Goal: Task Accomplishment & Management: Manage account settings

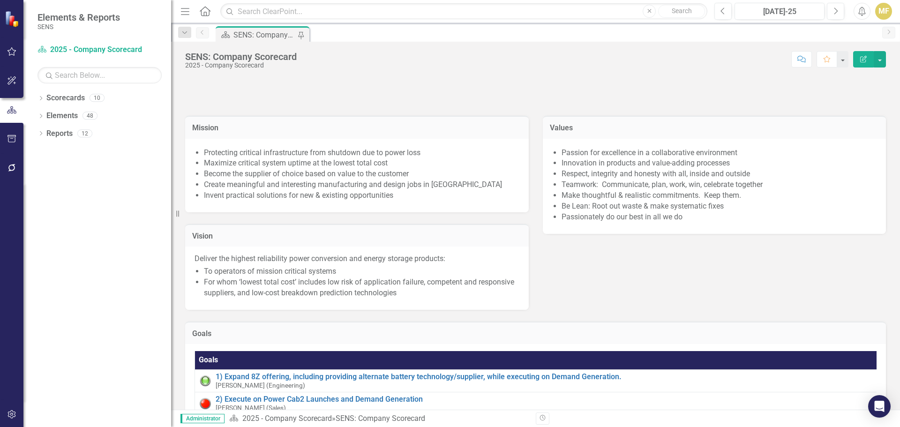
drag, startPoint x: 143, startPoint y: 166, endPoint x: 171, endPoint y: 172, distance: 29.2
click at [171, 172] on div "Resize" at bounding box center [175, 213] width 8 height 427
click at [41, 100] on icon "Dropdown" at bounding box center [41, 99] width 7 height 5
click at [206, 16] on link "Home" at bounding box center [205, 11] width 12 height 14
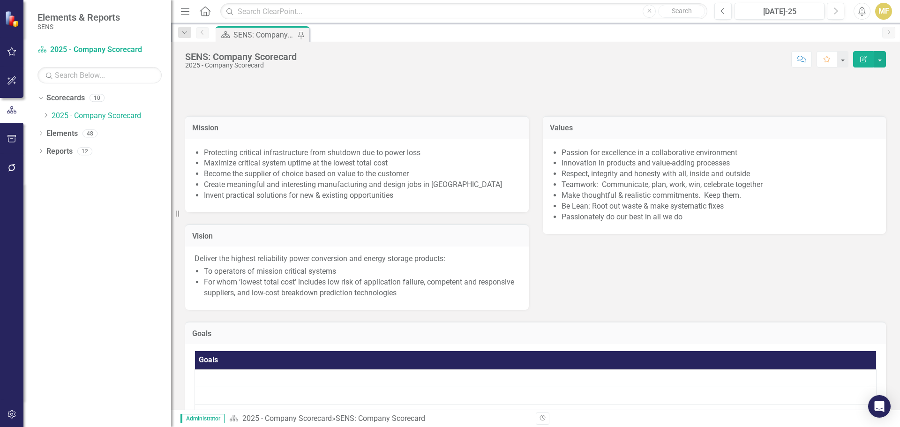
click at [188, 14] on icon "Menu" at bounding box center [185, 11] width 12 height 10
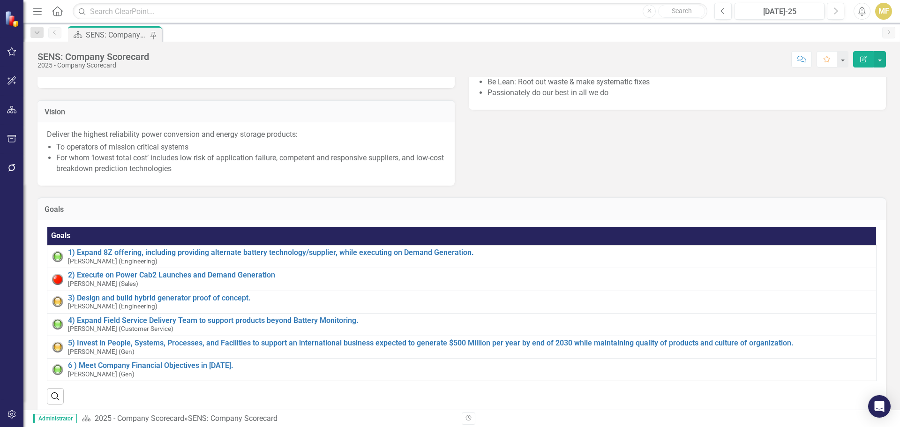
scroll to position [141, 0]
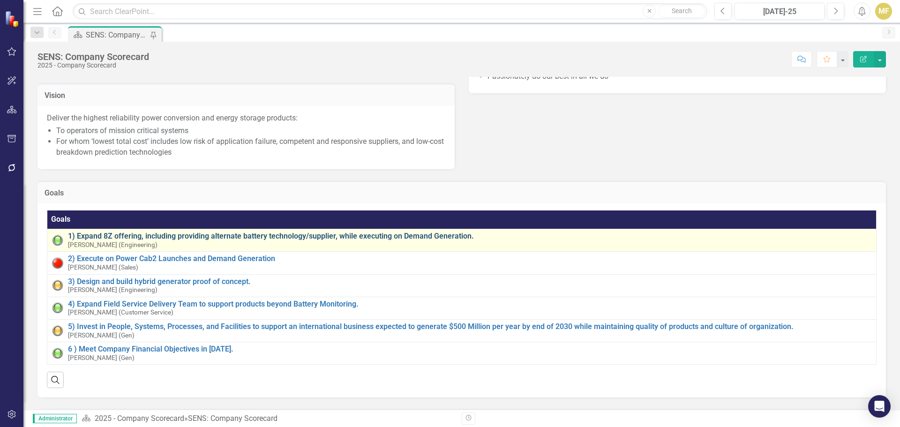
click at [168, 233] on link "1) Expand 8Z offering, including providing alternate battery technology/supplie…" at bounding box center [470, 236] width 804 height 8
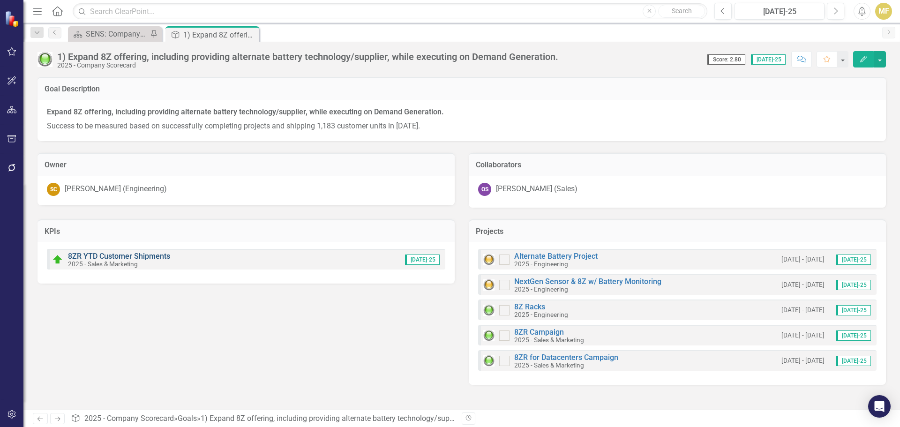
click at [147, 254] on link "8ZR YTD Customer Shipments" at bounding box center [119, 256] width 102 height 9
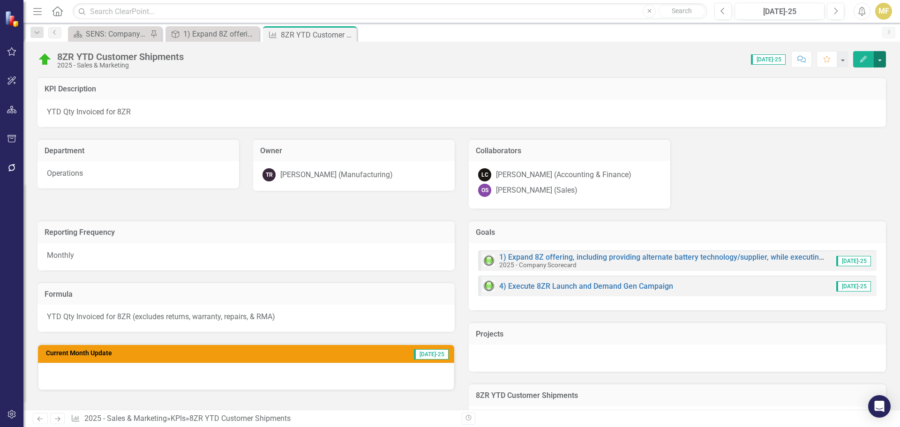
click at [879, 56] on button "button" at bounding box center [880, 59] width 12 height 16
click at [864, 80] on link "Edit Edit KPI" at bounding box center [848, 76] width 76 height 17
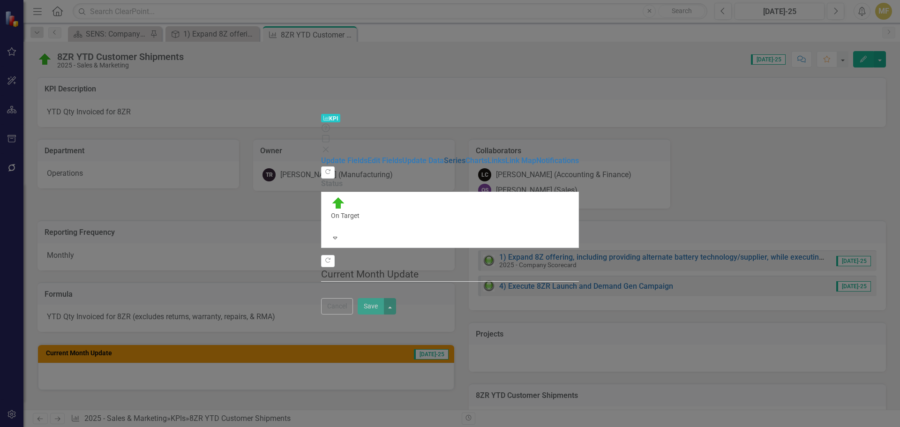
click at [444, 156] on link "Series" at bounding box center [455, 160] width 22 height 9
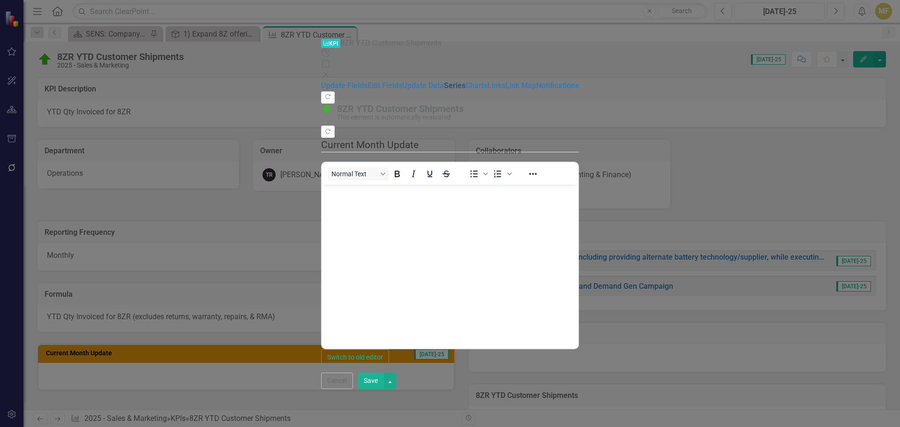
click at [444, 90] on link "Series" at bounding box center [455, 85] width 22 height 9
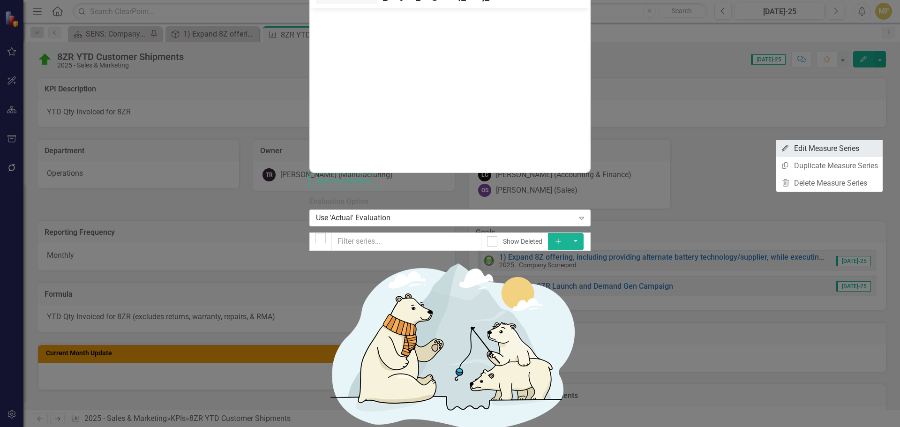
click at [858, 148] on link "Edit Edit Measure Series" at bounding box center [829, 148] width 106 height 17
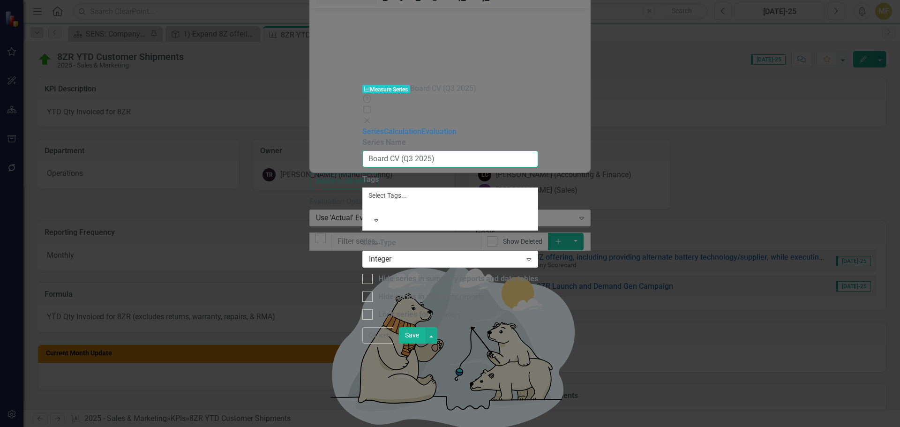
click at [362, 150] on input "Board CV (Q3 2025)" at bounding box center [450, 158] width 176 height 17
drag, startPoint x: 359, startPoint y: 52, endPoint x: 343, endPoint y: 49, distance: 16.7
click at [362, 150] on input "Board CV (Q3 2025)" at bounding box center [450, 158] width 176 height 17
type input "Internal CV (Q3 2025)"
click at [425, 344] on button "Save" at bounding box center [412, 335] width 26 height 16
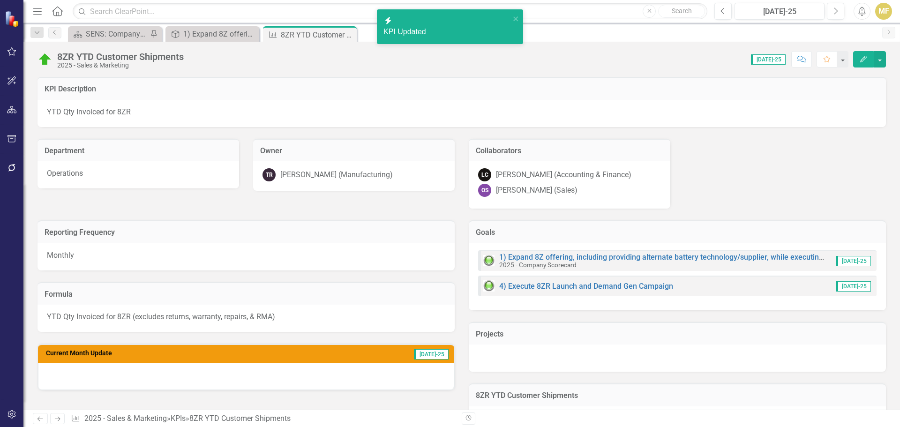
drag, startPoint x: 812, startPoint y: 178, endPoint x: 752, endPoint y: 155, distance: 64.5
click at [812, 178] on div "KPI Description YTD Qty Invoiced for 8ZR Department Operations Owner TR Tim Rot…" at bounding box center [461, 136] width 863 height 143
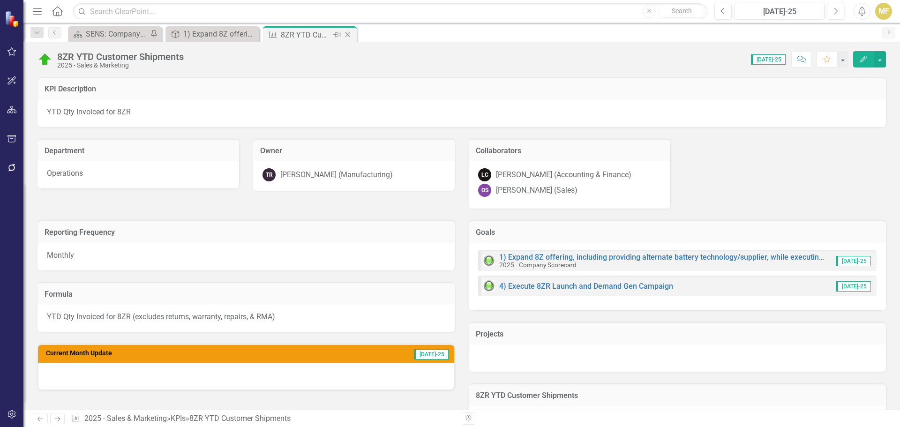
click at [347, 37] on icon "Close" at bounding box center [347, 35] width 9 height 8
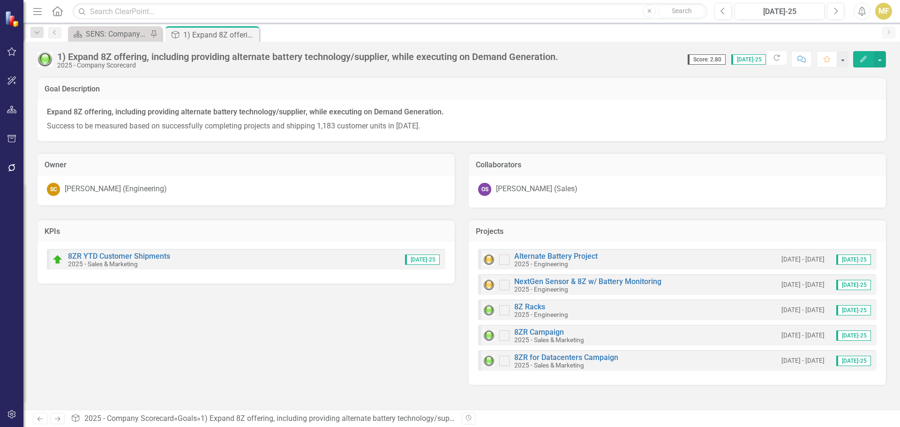
click at [273, 213] on div "KPIs 8ZR YTD Customer Shipments 2025 - Sales & Marketing Jul-25" at bounding box center [245, 246] width 431 height 76
click at [544, 254] on link "Alternate Battery Project" at bounding box center [555, 256] width 83 height 9
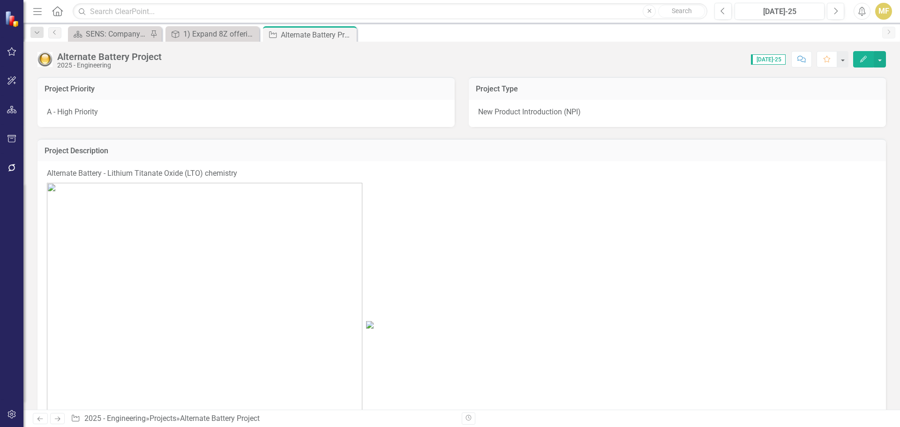
click at [0, 0] on icon "Close" at bounding box center [0, 0] width 0 height 0
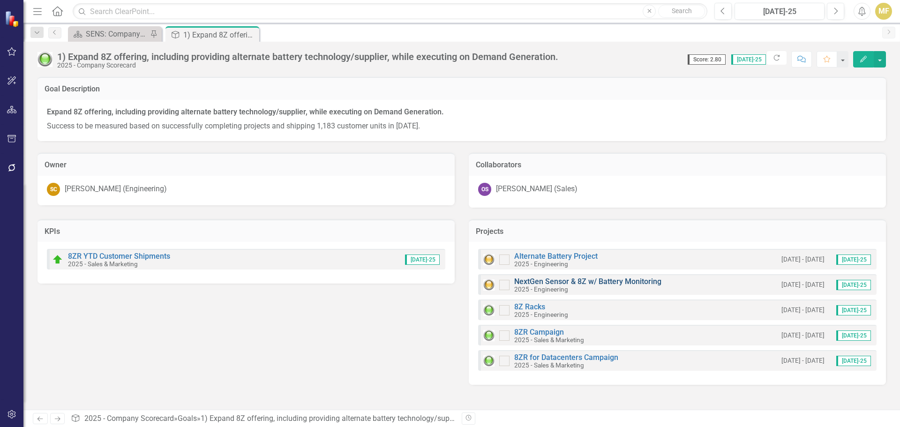
click at [631, 279] on link "NextGen Sensor & 8Z w/ Battery Monitoring" at bounding box center [587, 281] width 147 height 9
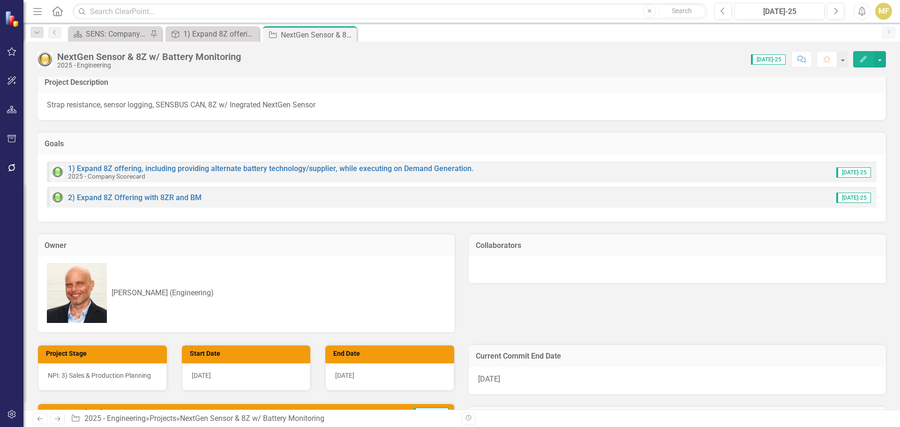
scroll to position [47, 0]
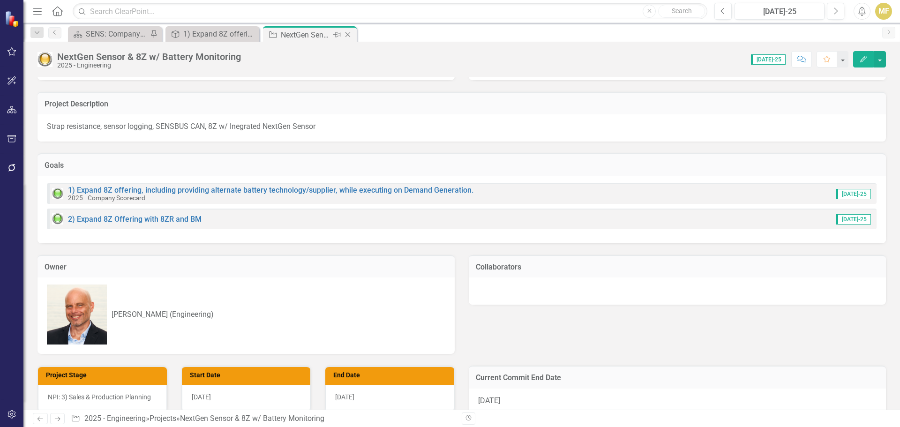
click at [350, 33] on icon "Close" at bounding box center [347, 35] width 9 height 8
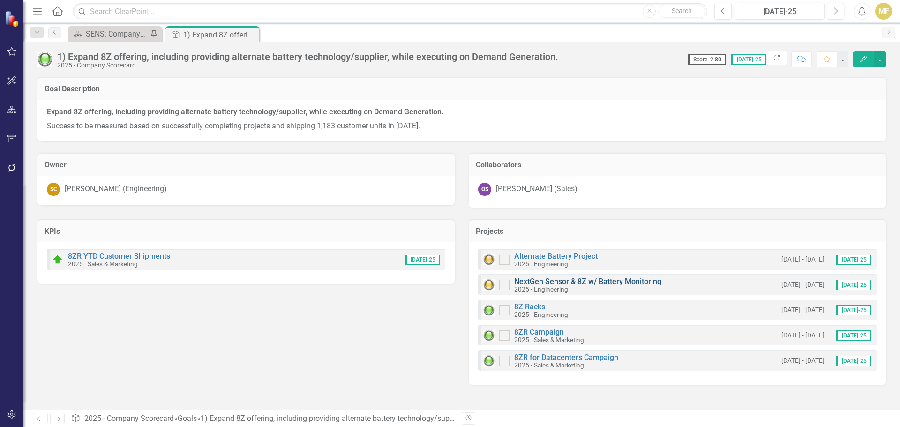
click at [532, 285] on link "NextGen Sensor & 8Z w/ Battery Monitoring" at bounding box center [587, 281] width 147 height 9
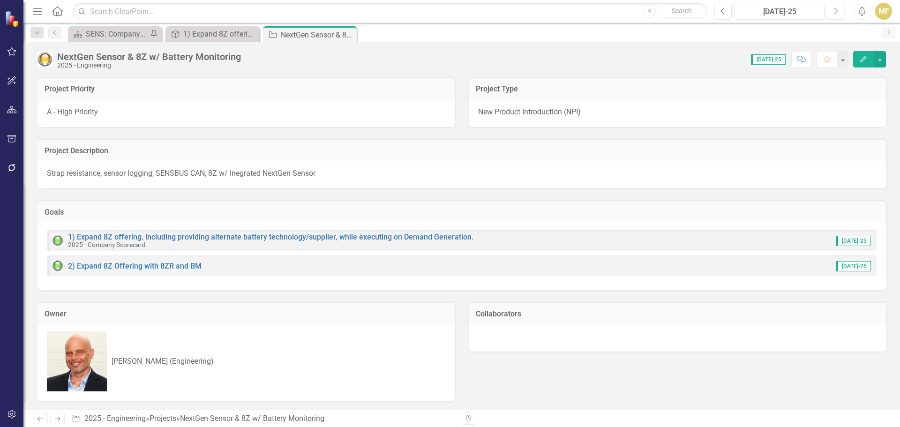
click at [506, 56] on div "Score: 0.00 Jul-25 Completed Comment Favorite Edit" at bounding box center [566, 59] width 640 height 16
click at [352, 35] on icon "Close" at bounding box center [347, 35] width 9 height 8
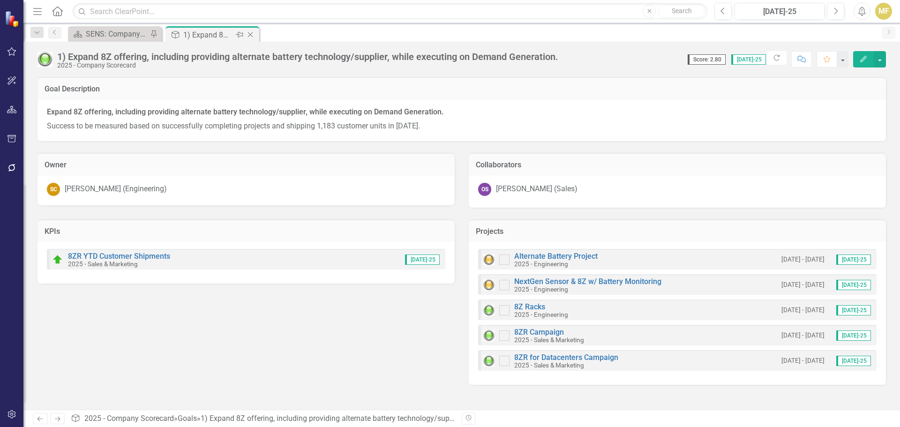
click at [252, 36] on icon "Close" at bounding box center [250, 35] width 9 height 8
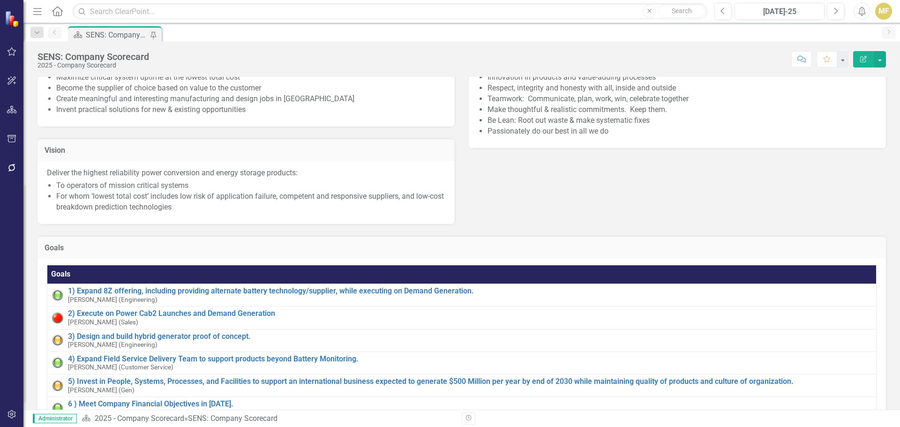
scroll to position [94, 0]
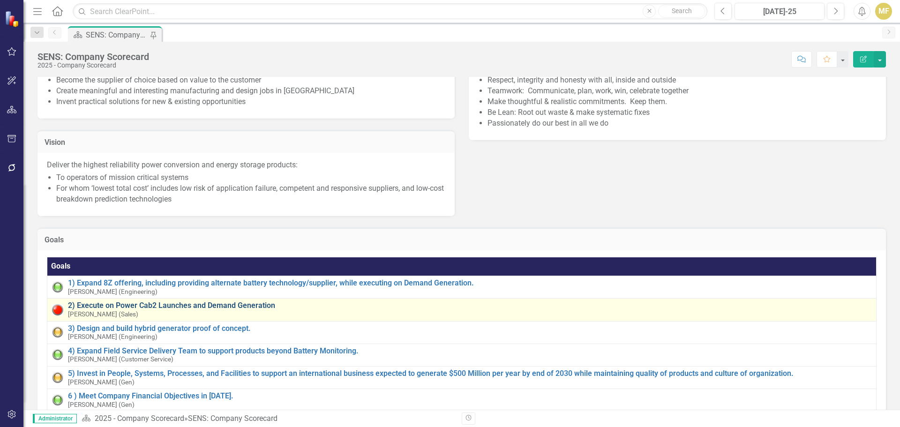
click at [222, 301] on link "2) Execute on Power Cab2 Launches and Demand Generation" at bounding box center [470, 305] width 804 height 8
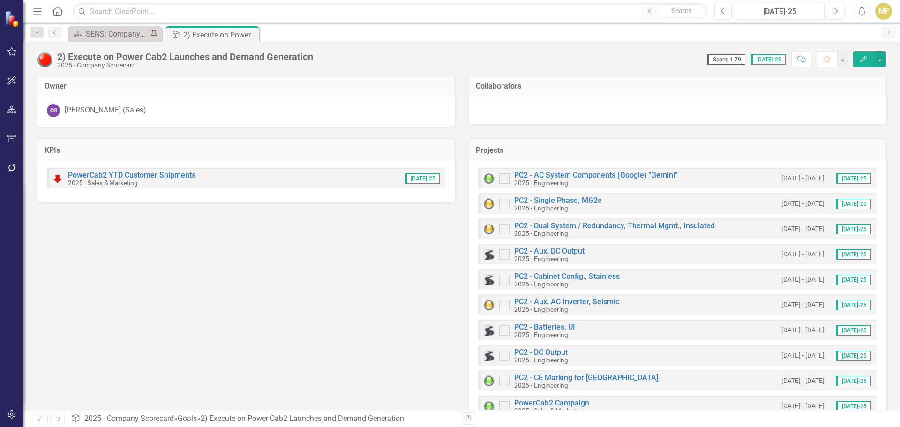
scroll to position [62, 0]
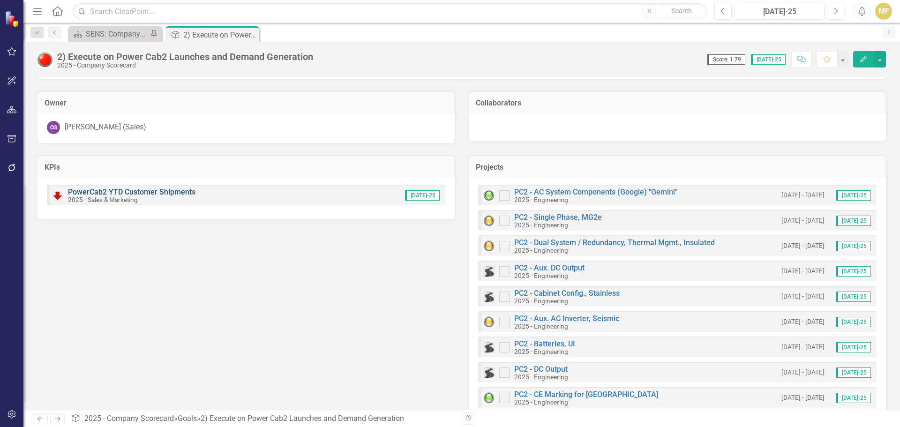
click at [155, 192] on link "PowerCab2 YTD Customer Shipments" at bounding box center [132, 192] width 128 height 9
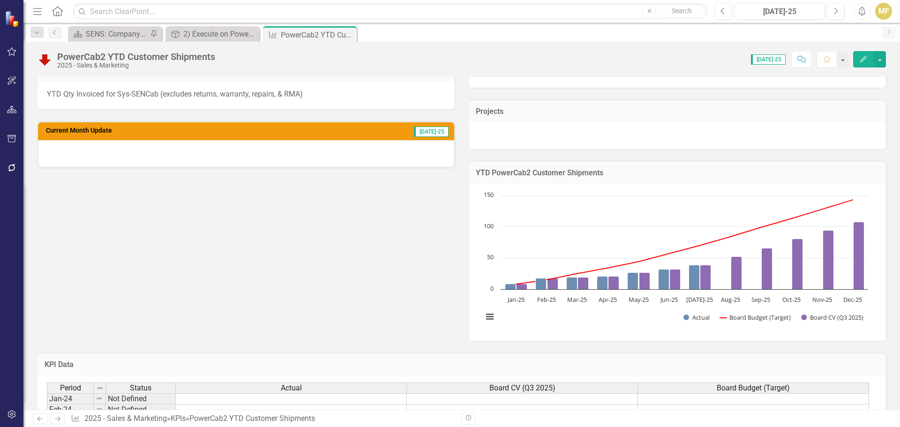
scroll to position [188, 0]
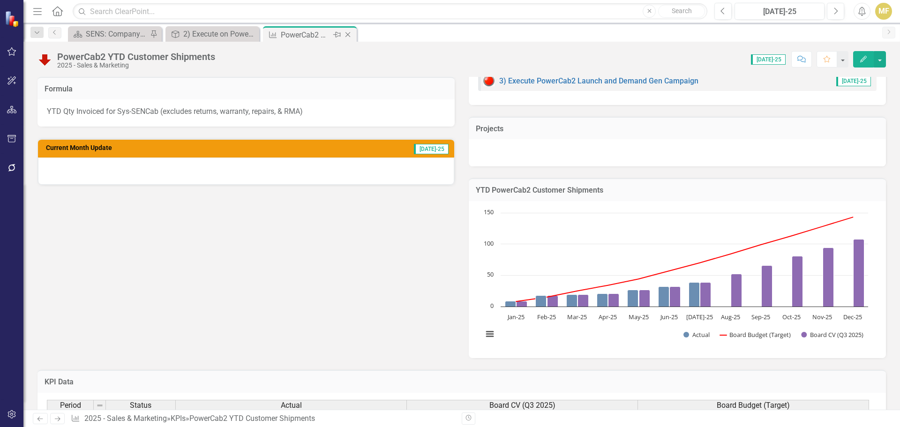
click at [350, 35] on icon "Close" at bounding box center [347, 35] width 9 height 8
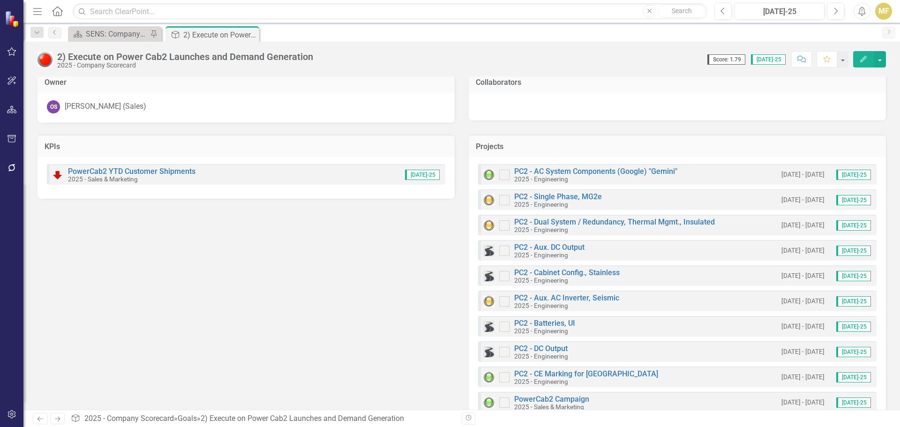
scroll to position [62, 0]
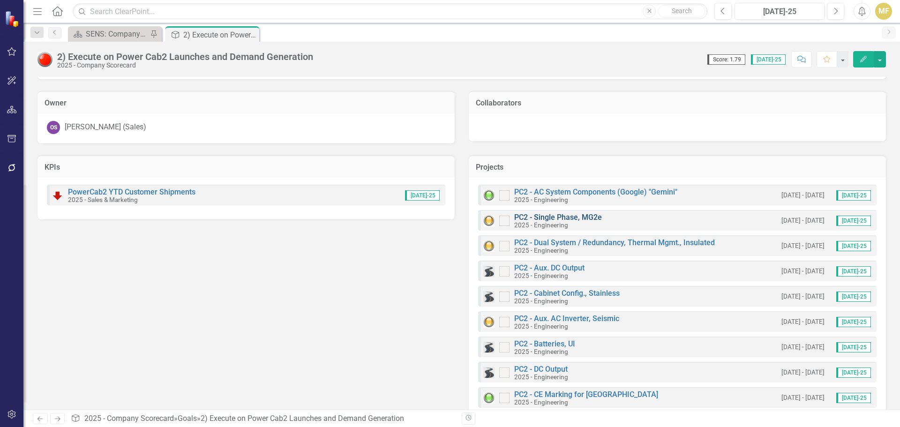
click at [544, 217] on link "PC2 - Single Phase, MG2e" at bounding box center [558, 217] width 88 height 9
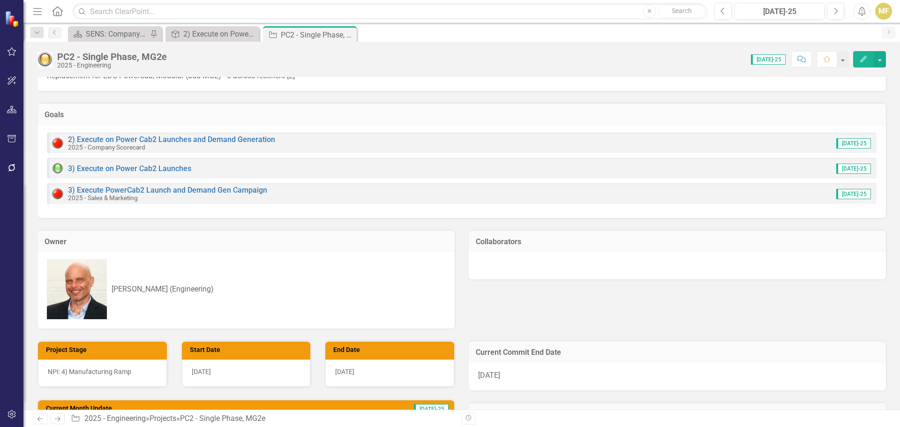
scroll to position [94, 0]
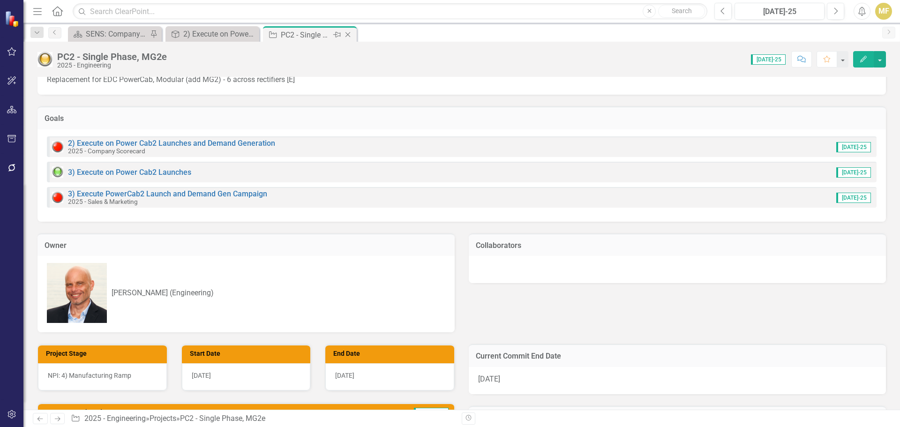
click at [349, 34] on icon "Close" at bounding box center [347, 35] width 9 height 8
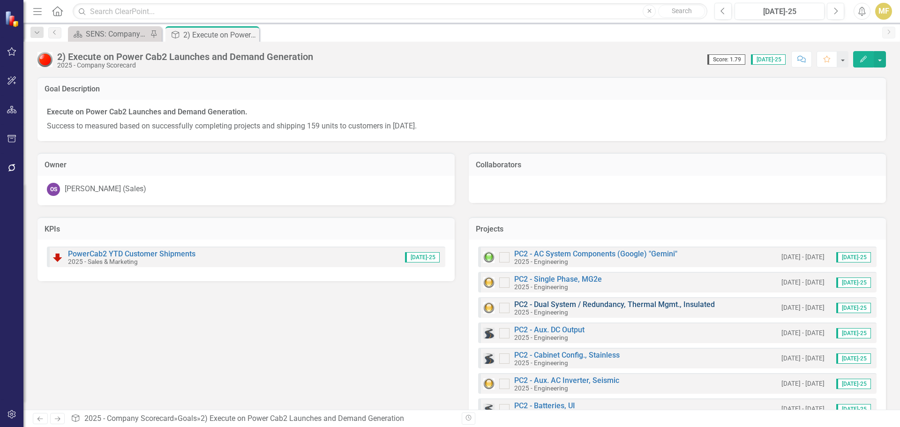
click at [588, 305] on link "PC2 - Dual System / Redundancy, Thermal Mgmt., Insulated" at bounding box center [614, 304] width 201 height 9
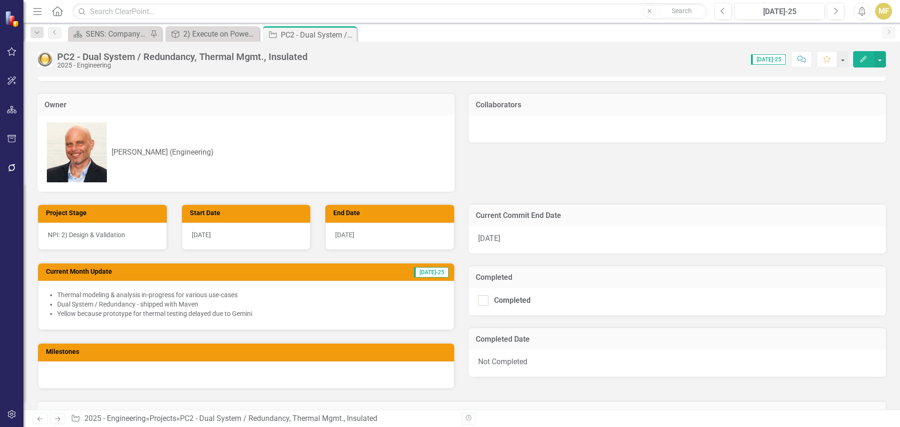
scroll to position [141, 0]
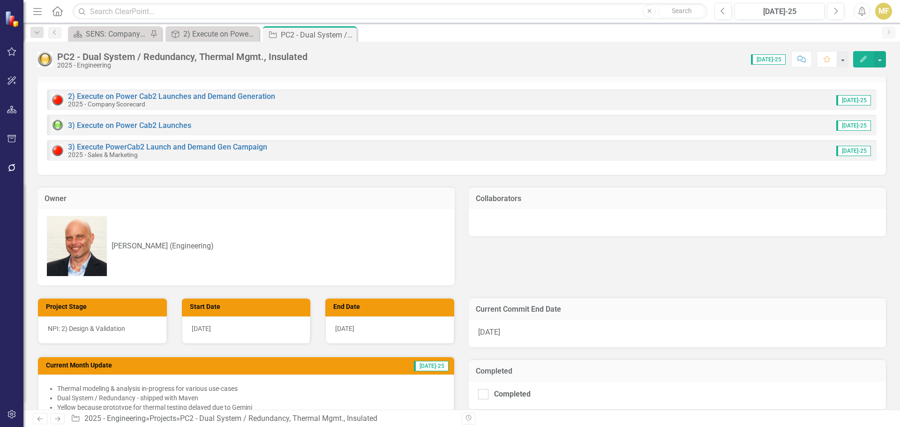
click at [0, 0] on icon "Close" at bounding box center [0, 0] width 0 height 0
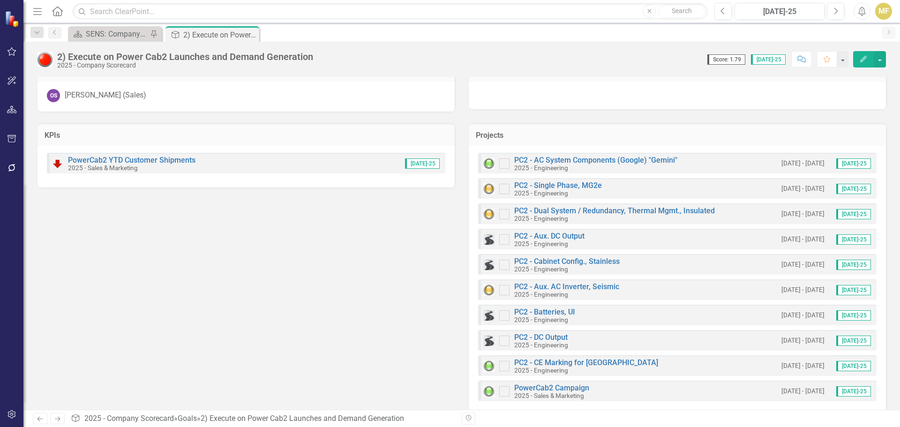
scroll to position [109, 0]
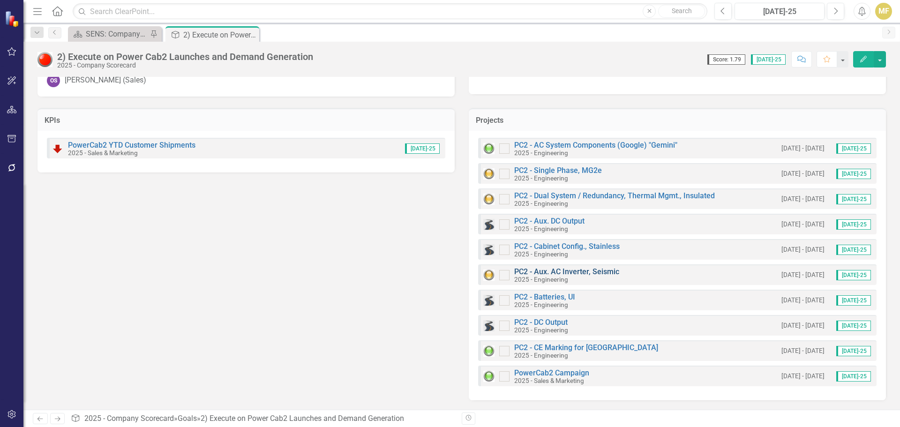
click at [585, 271] on link "PC2 - Aux. AC Inverter, Seismic" at bounding box center [566, 271] width 105 height 9
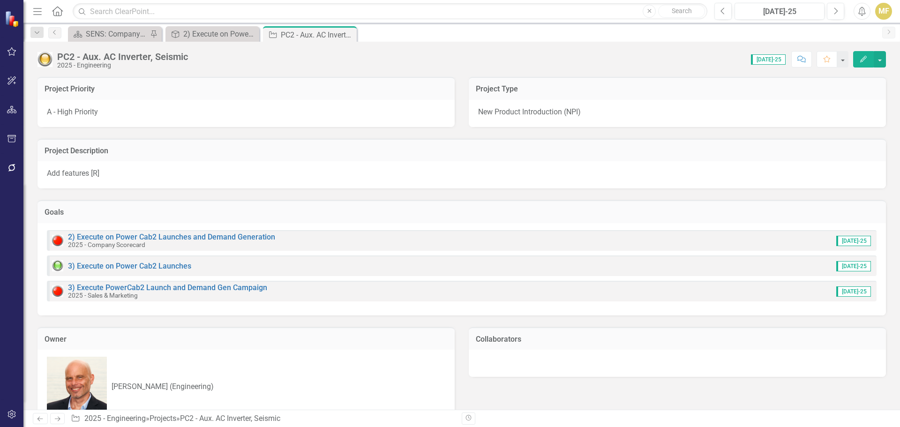
scroll to position [234, 0]
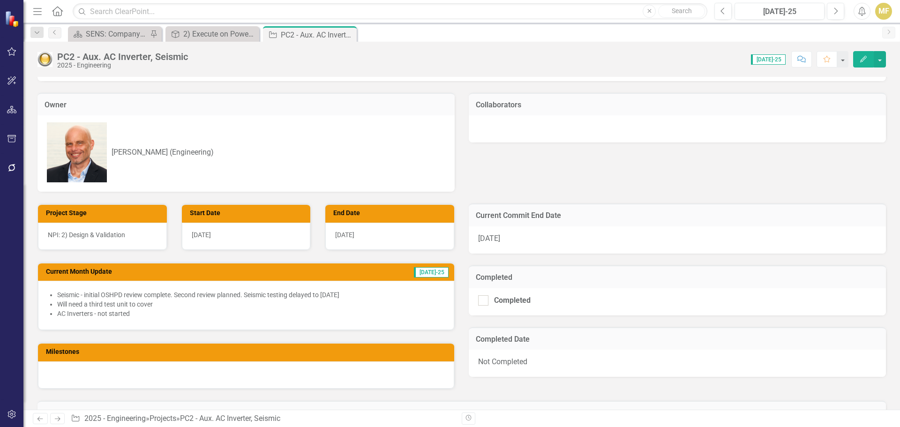
click at [0, 0] on icon "Close" at bounding box center [0, 0] width 0 height 0
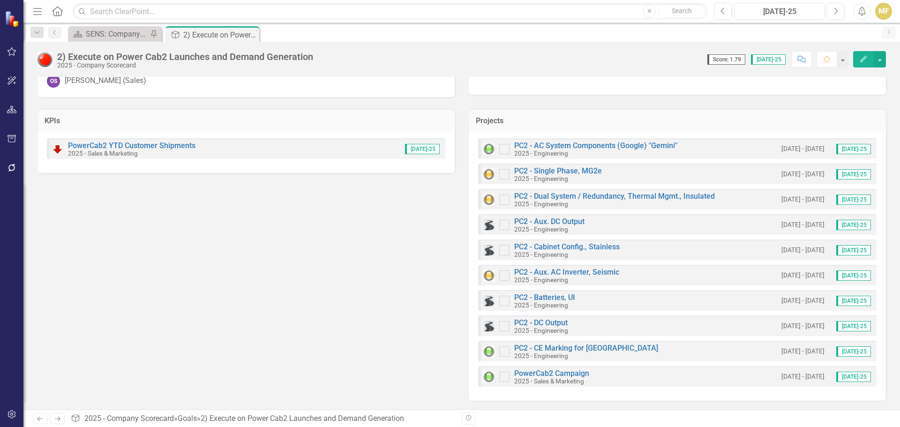
scroll to position [109, 0]
click at [250, 34] on icon at bounding box center [250, 34] width 5 height 5
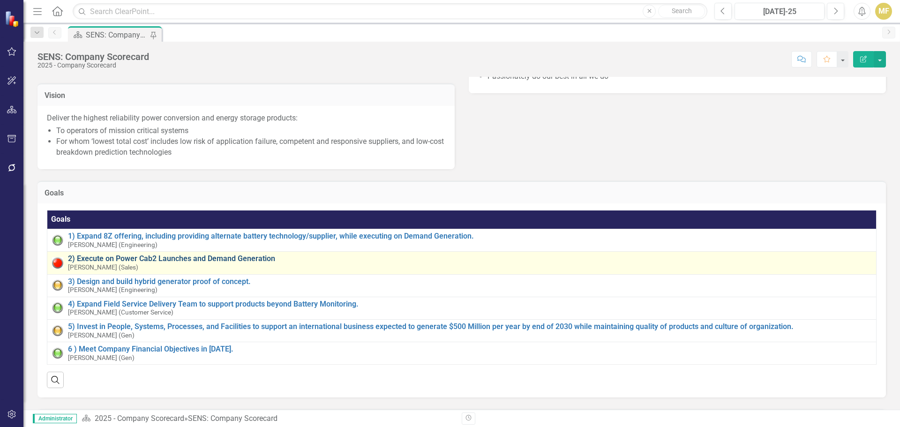
scroll to position [188, 0]
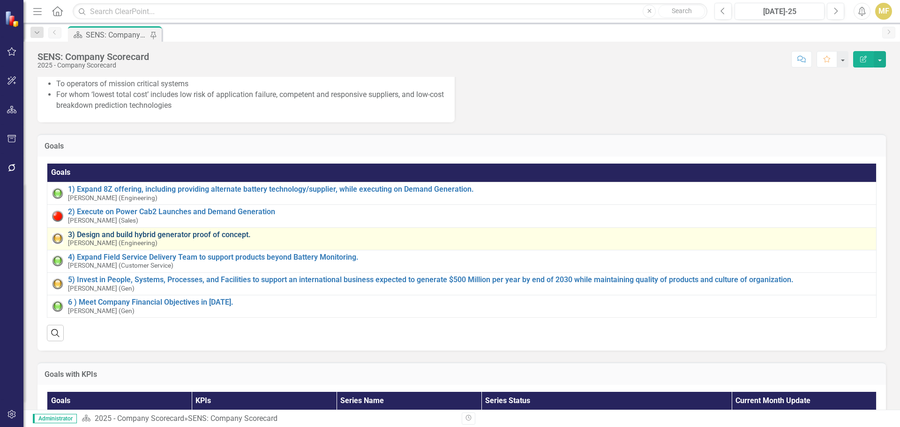
click at [212, 233] on link "3) Design and build hybrid generator proof of concept." at bounding box center [470, 235] width 804 height 8
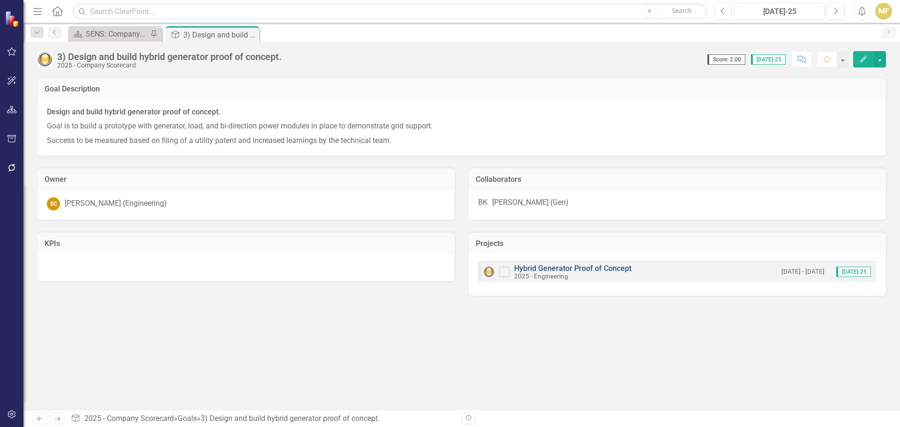
click at [624, 270] on link "Hybrid Generator Proof of Concept" at bounding box center [572, 268] width 117 height 9
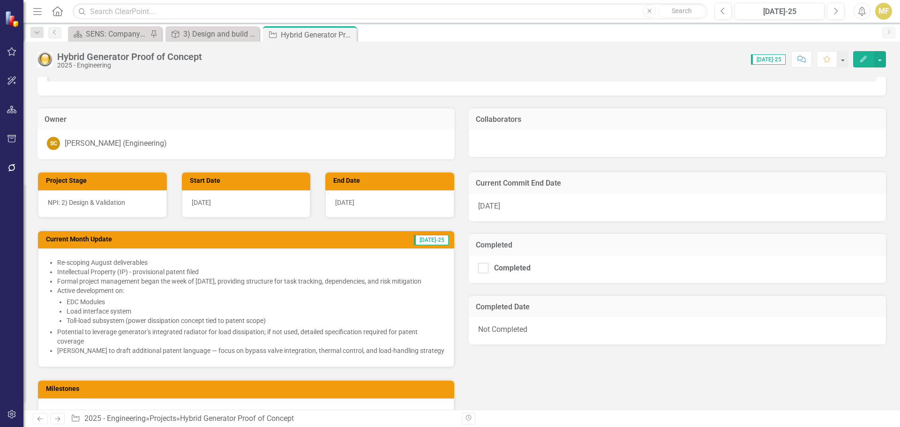
scroll to position [234, 0]
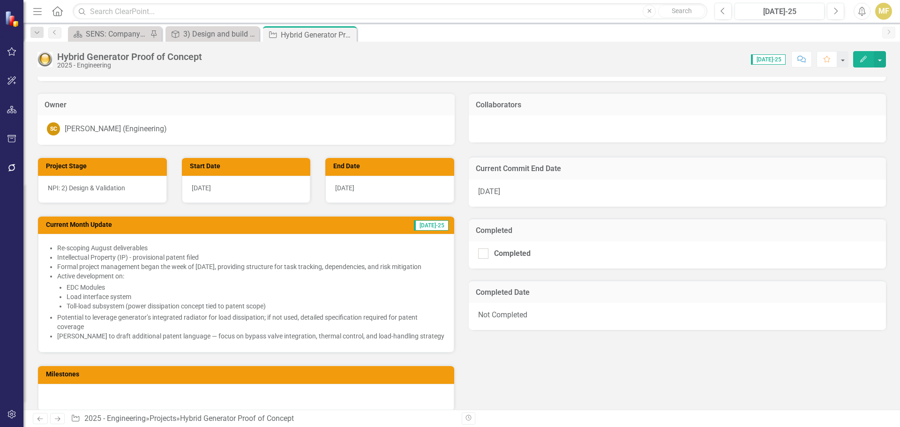
click at [0, 0] on icon "Close" at bounding box center [0, 0] width 0 height 0
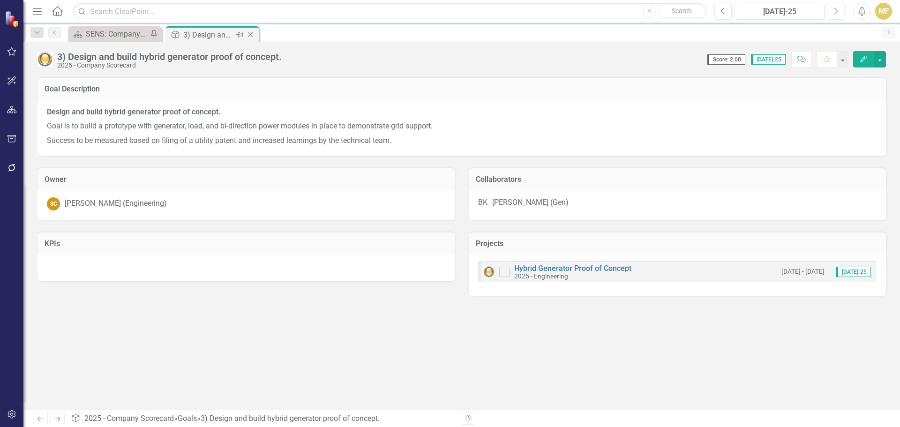
click at [254, 36] on icon "Close" at bounding box center [250, 35] width 9 height 8
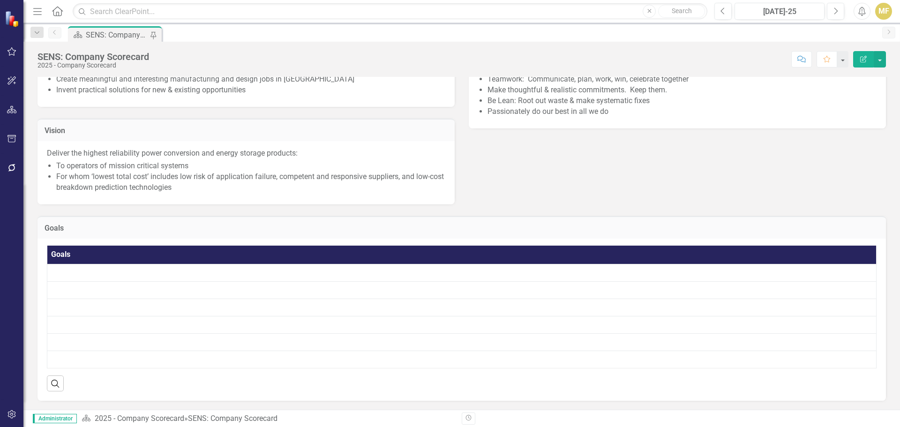
scroll to position [281, 0]
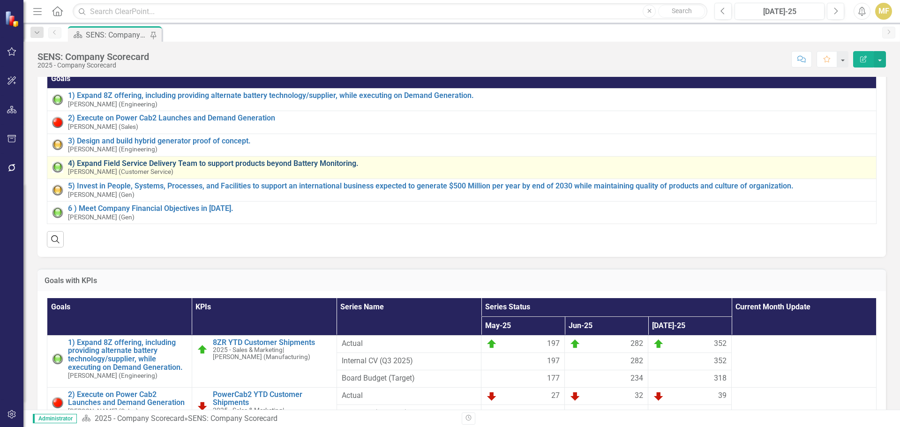
click at [102, 164] on link "4) Expand Field Service Delivery Team to support products beyond Battery Monito…" at bounding box center [470, 163] width 804 height 8
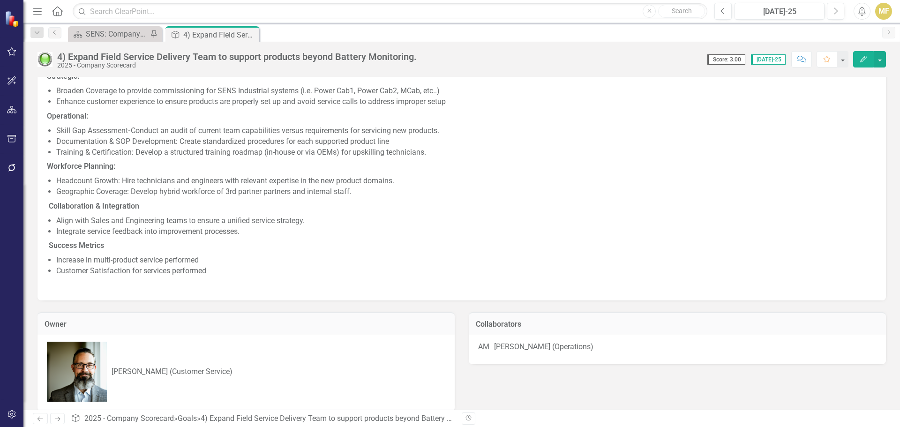
scroll to position [71, 0]
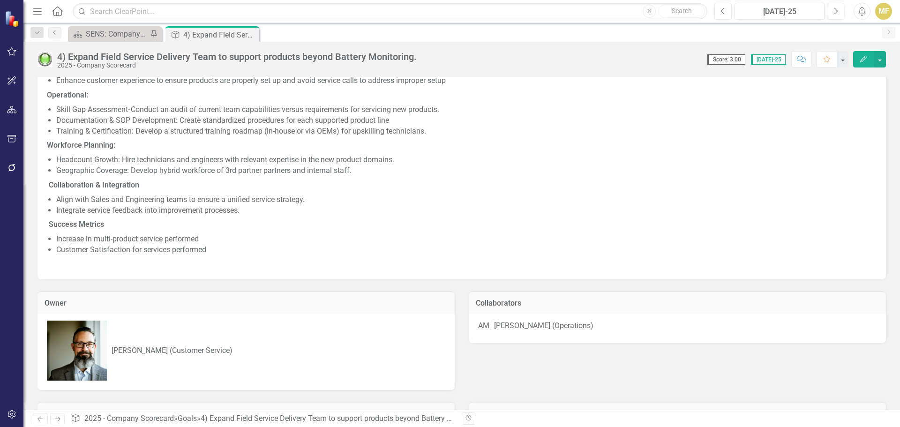
click at [653, 309] on td "Collaborators" at bounding box center [677, 304] width 403 height 12
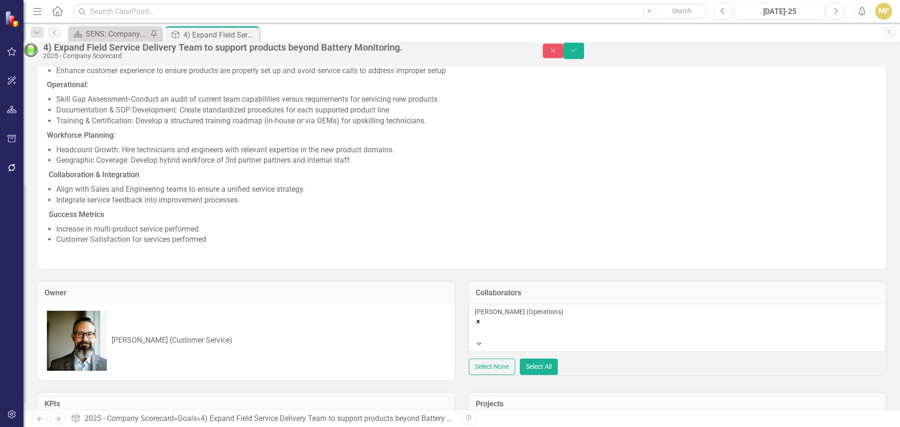
click at [677, 337] on div "[PERSON_NAME] (Operations)" at bounding box center [677, 323] width 405 height 32
click at [477, 338] on div at bounding box center [476, 332] width 1 height 11
type input "olen"
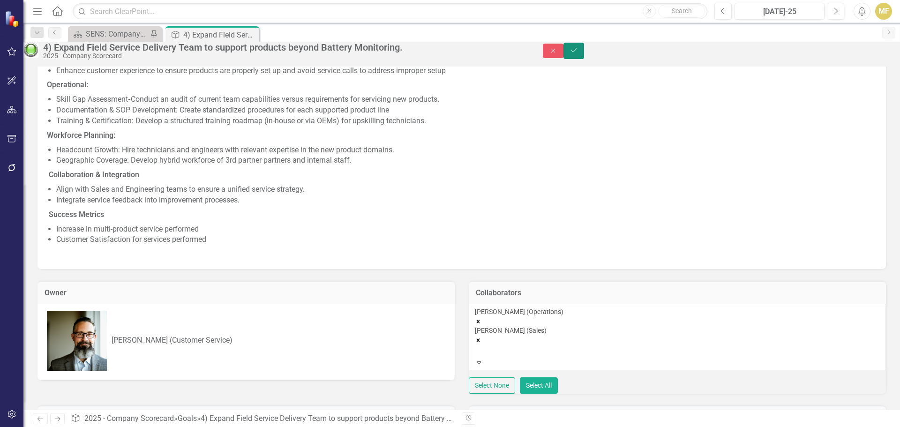
click at [578, 53] on icon "Save" at bounding box center [574, 50] width 8 height 7
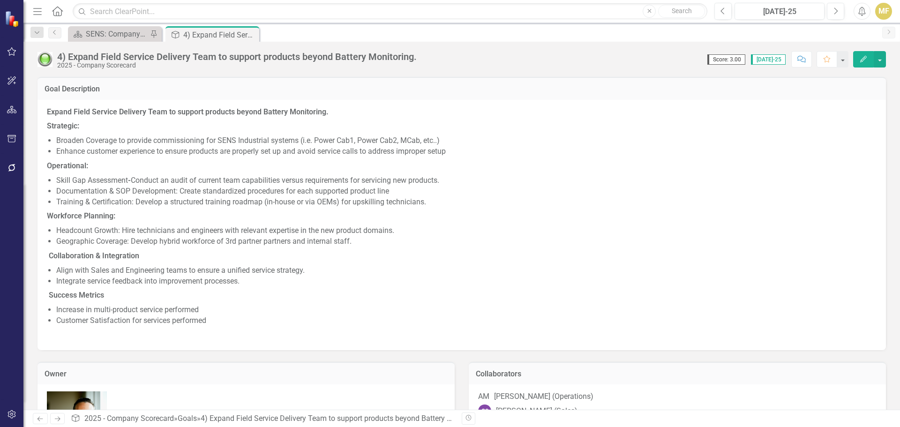
checkbox input "true"
click at [253, 32] on icon at bounding box center [250, 34] width 5 height 5
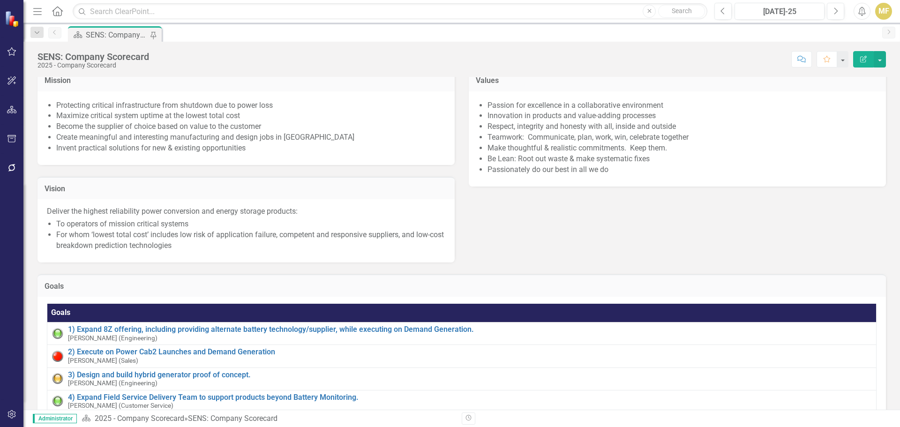
scroll to position [141, 0]
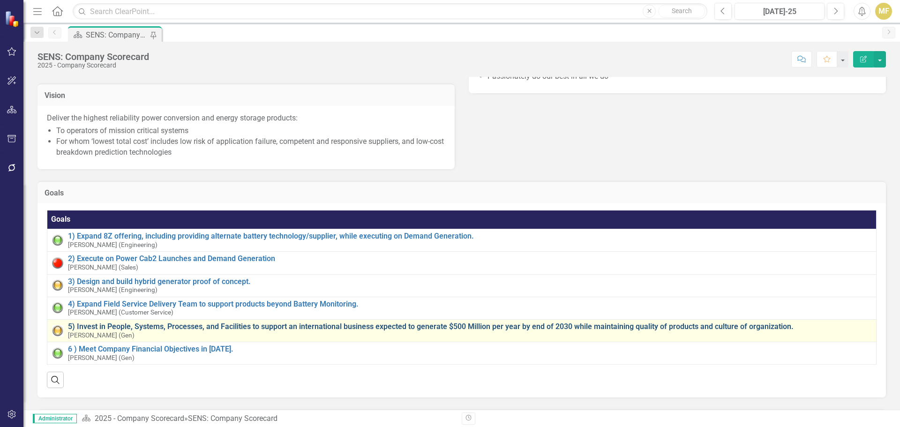
click at [213, 324] on link "5) Invest in People, Systems, Processes, and Facilities to support an internati…" at bounding box center [470, 327] width 804 height 8
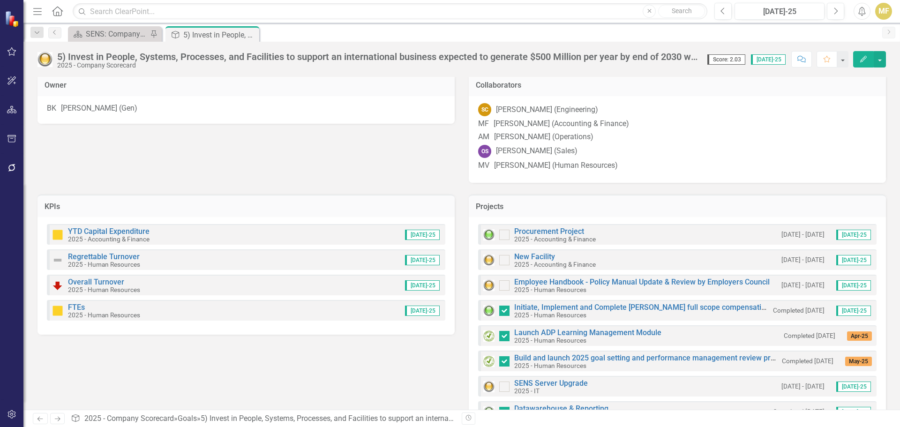
scroll to position [281, 0]
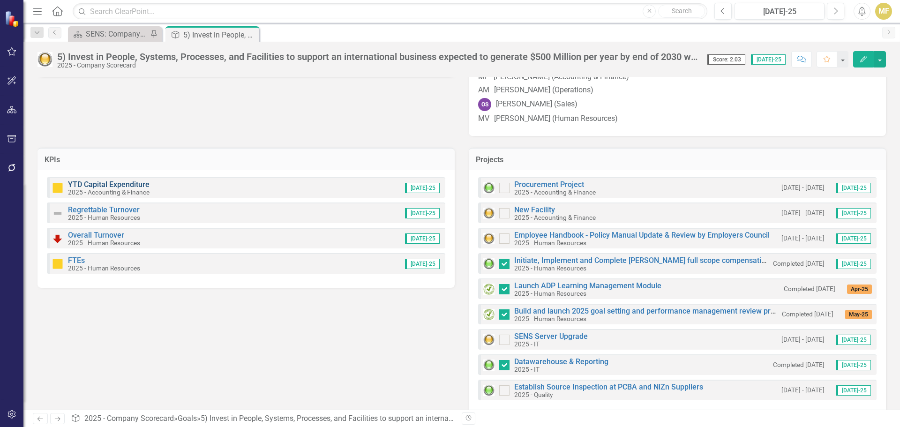
click at [104, 189] on link "YTD Capital Expenditure" at bounding box center [109, 184] width 82 height 9
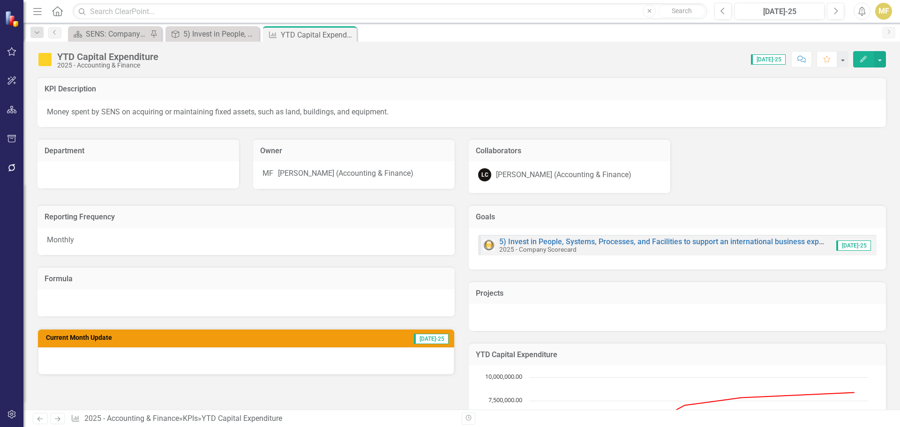
click at [0, 0] on icon "Close" at bounding box center [0, 0] width 0 height 0
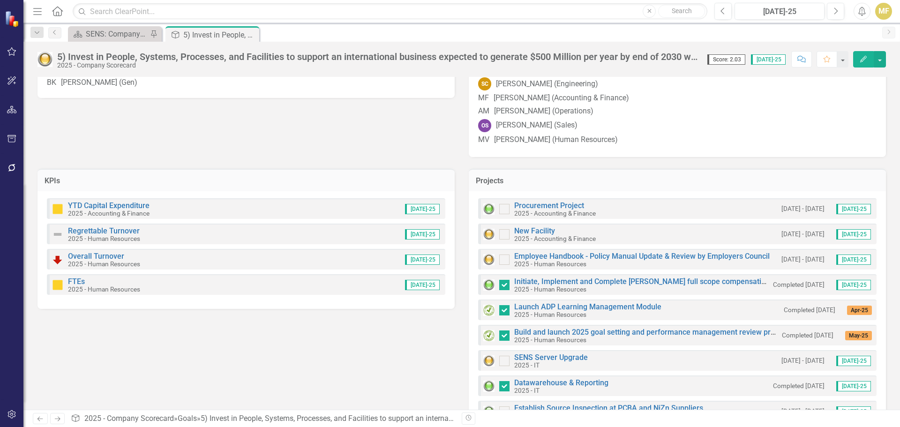
scroll to position [281, 0]
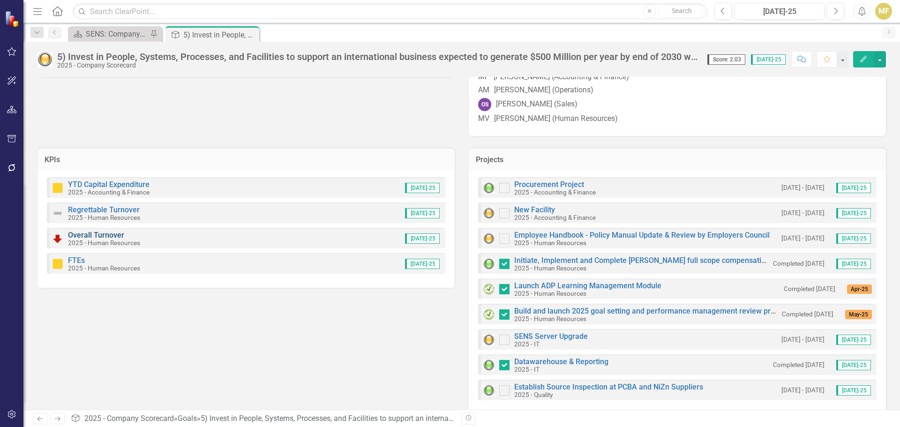
click at [104, 240] on link "Overall Turnover" at bounding box center [96, 235] width 56 height 9
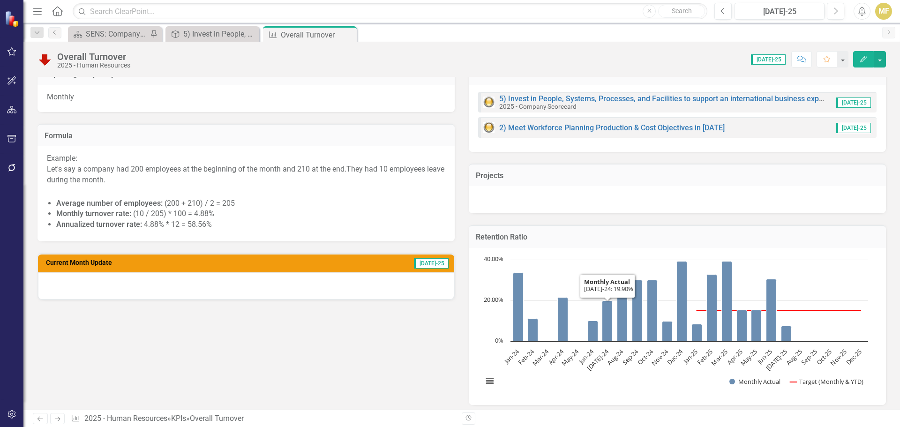
scroll to position [47, 0]
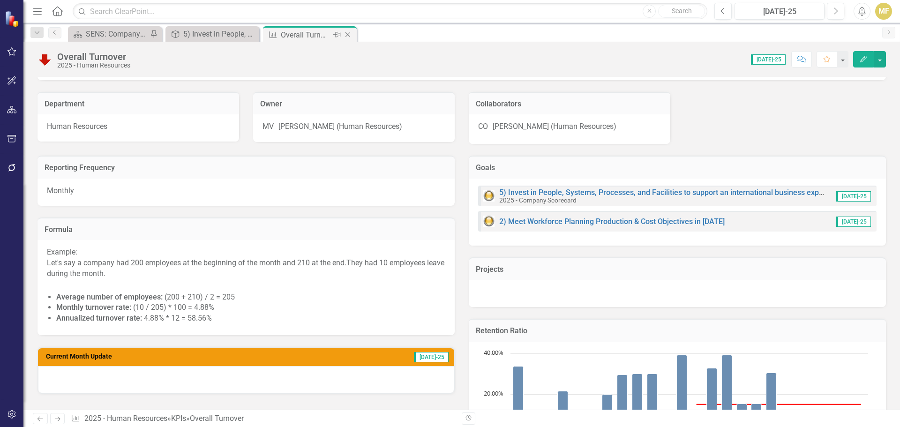
click at [352, 35] on icon "Close" at bounding box center [347, 35] width 9 height 8
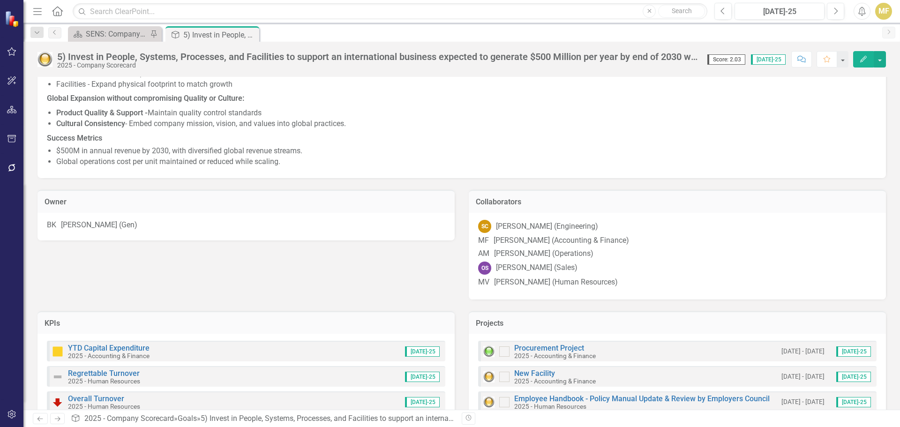
scroll to position [234, 0]
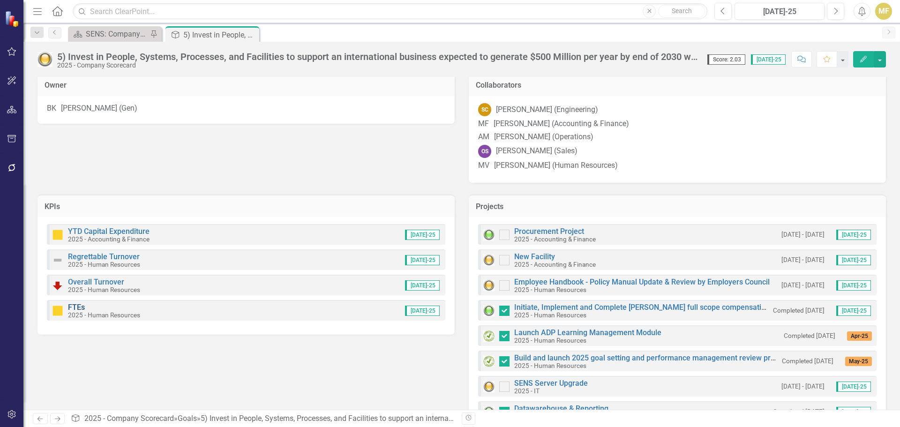
click at [82, 312] on link "FTEs" at bounding box center [76, 307] width 17 height 9
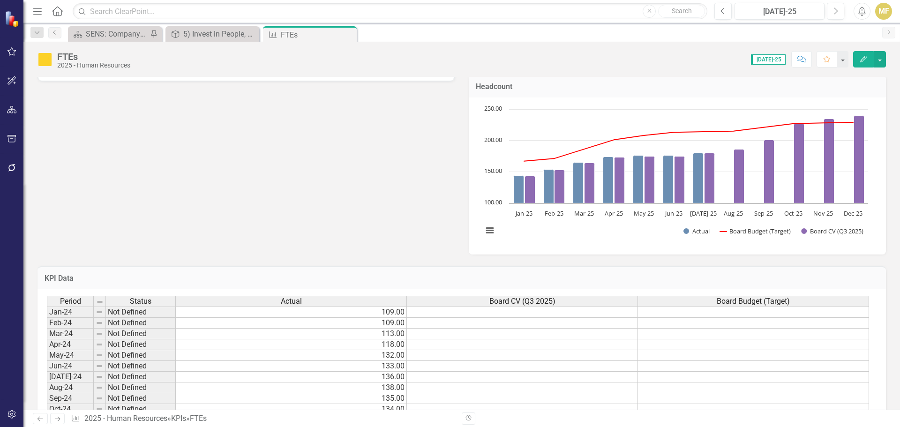
scroll to position [281, 0]
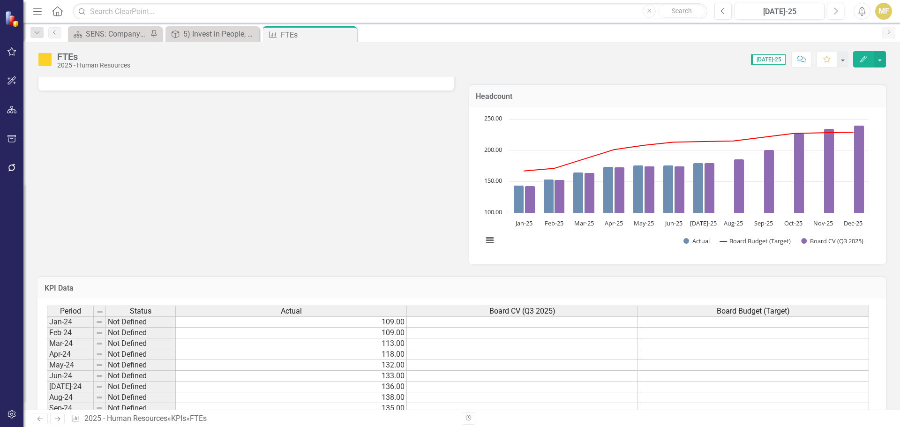
click at [179, 208] on div "Reporting Frequency Monthly Formula Current Month Update Jul-25 Goals 5) Invest…" at bounding box center [461, 87] width 863 height 355
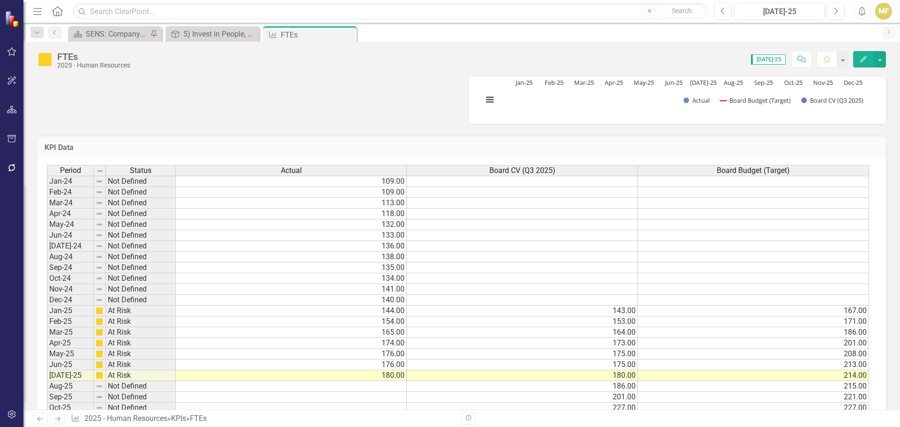
scroll to position [469, 0]
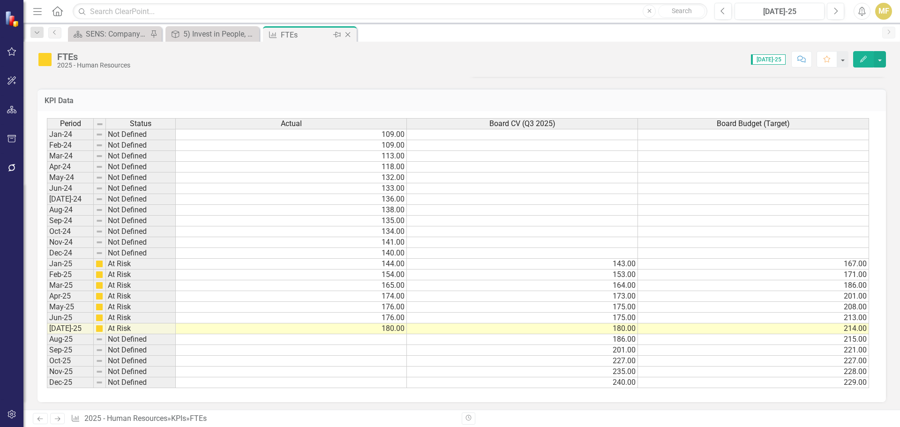
click at [350, 37] on icon at bounding box center [348, 34] width 5 height 5
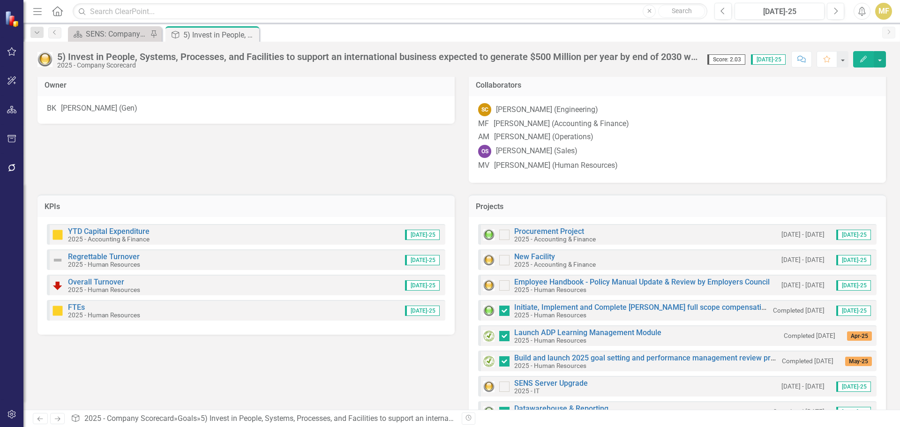
scroll to position [281, 0]
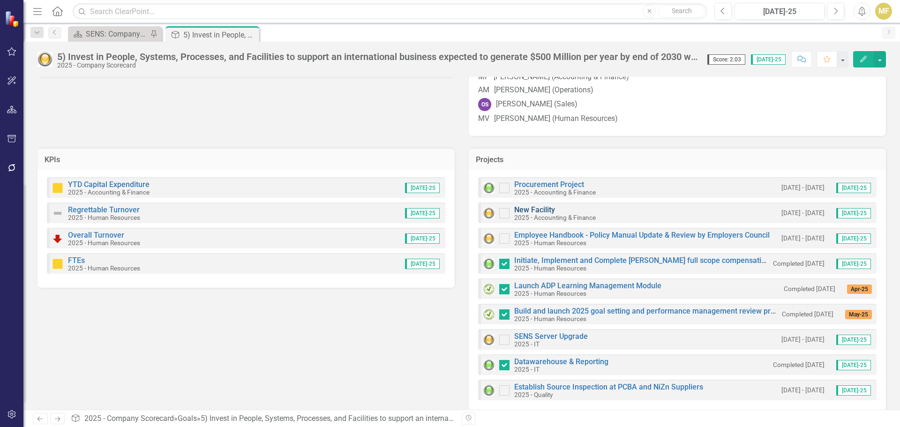
click at [530, 214] on link "New Facility" at bounding box center [534, 209] width 41 height 9
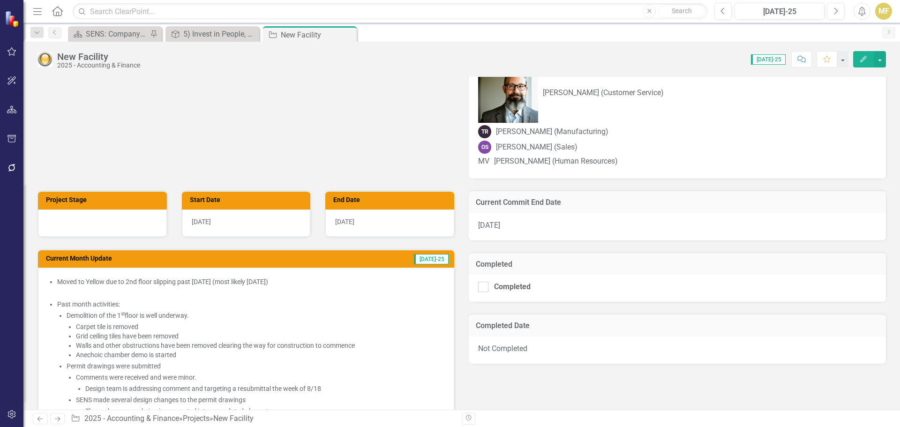
scroll to position [47, 0]
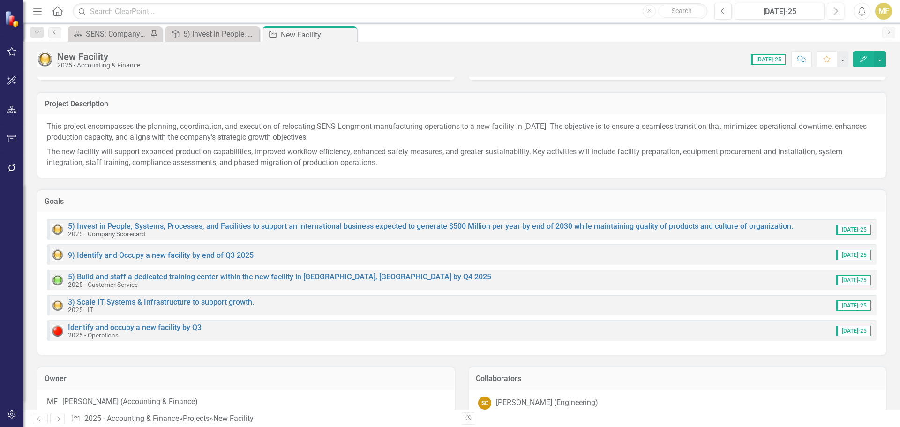
click at [0, 0] on icon "Close" at bounding box center [0, 0] width 0 height 0
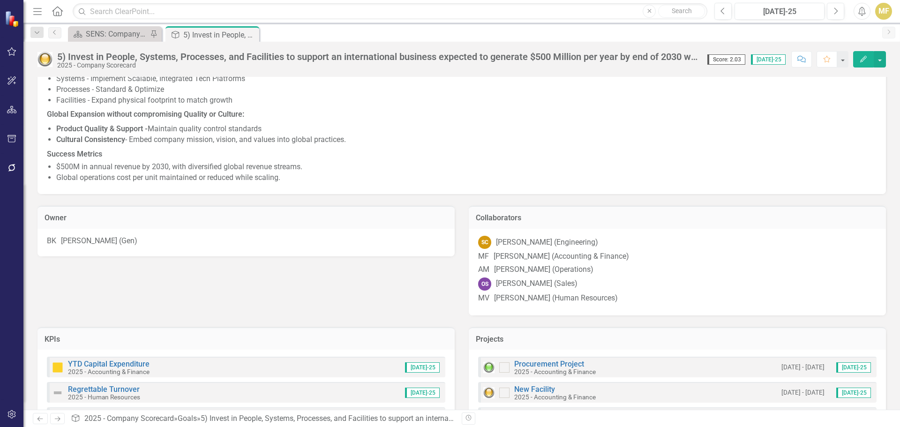
scroll to position [303, 0]
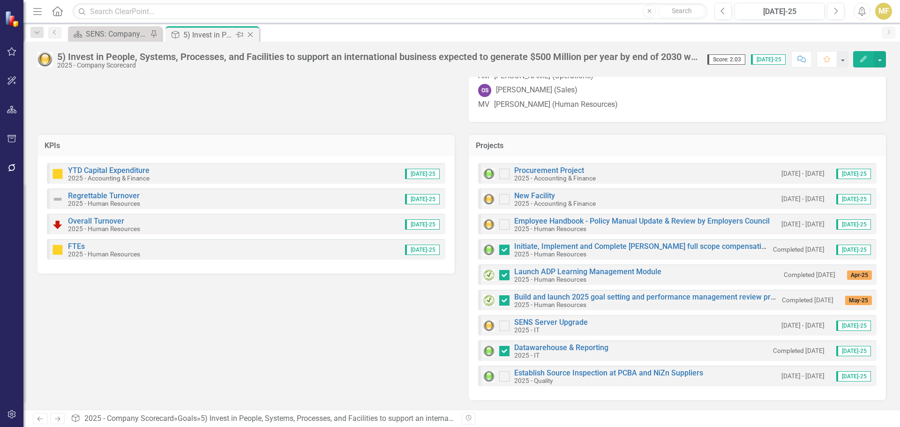
click at [252, 33] on icon at bounding box center [250, 34] width 5 height 5
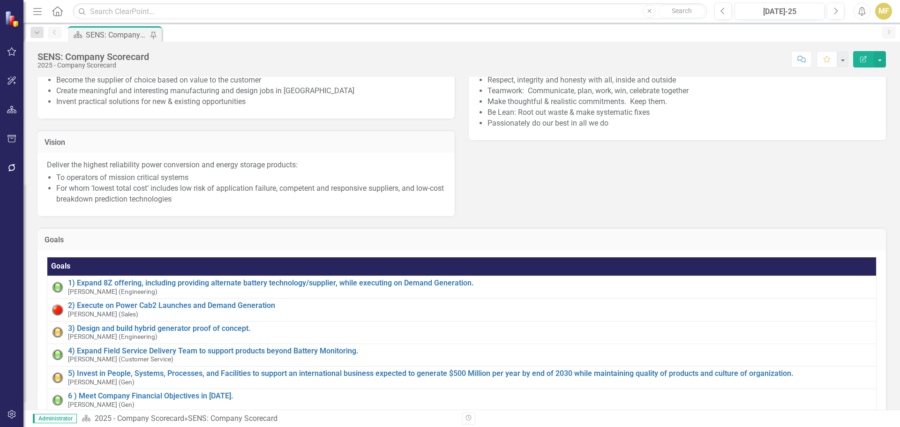
scroll to position [188, 0]
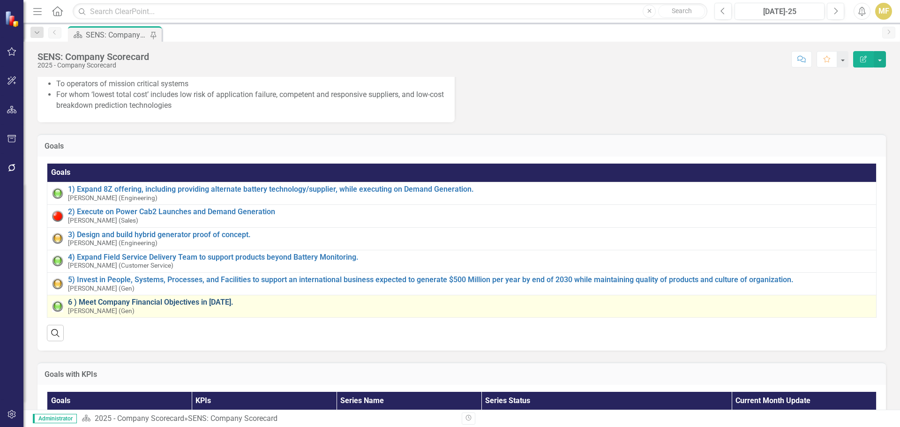
click at [181, 301] on link "6 ) Meet Company Financial Objectives in 2025." at bounding box center [470, 302] width 804 height 8
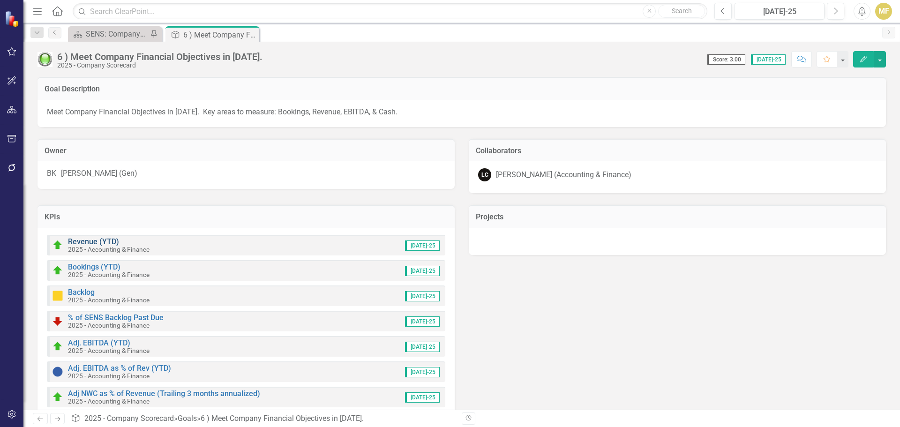
click at [98, 239] on link "Revenue (YTD)" at bounding box center [93, 241] width 51 height 9
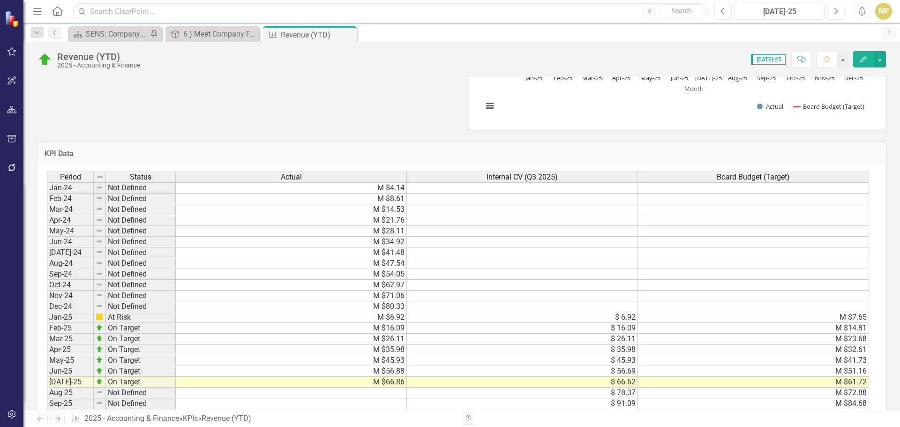
scroll to position [516, 0]
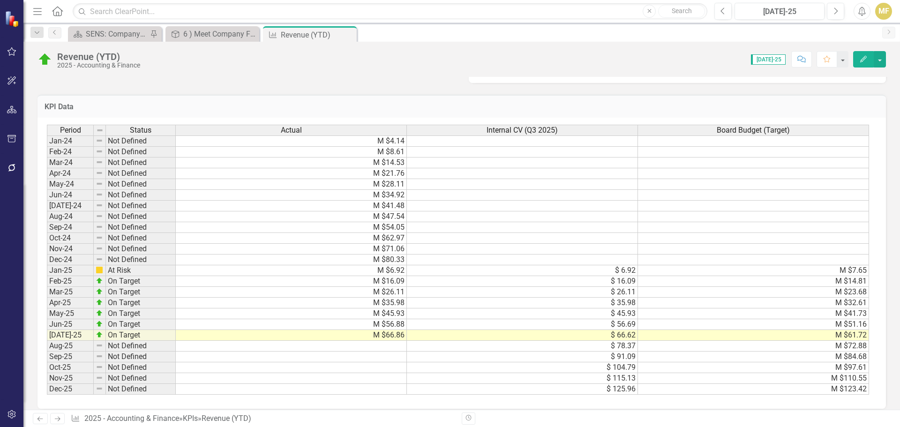
click at [0, 0] on icon "Close" at bounding box center [0, 0] width 0 height 0
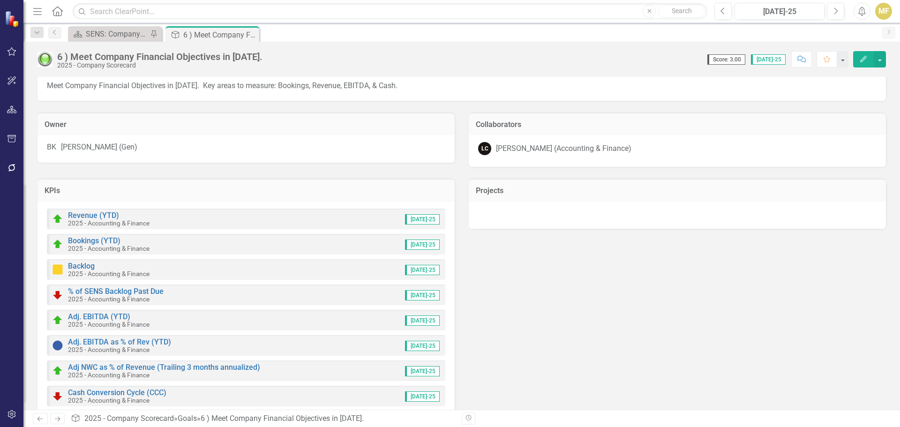
scroll to position [47, 0]
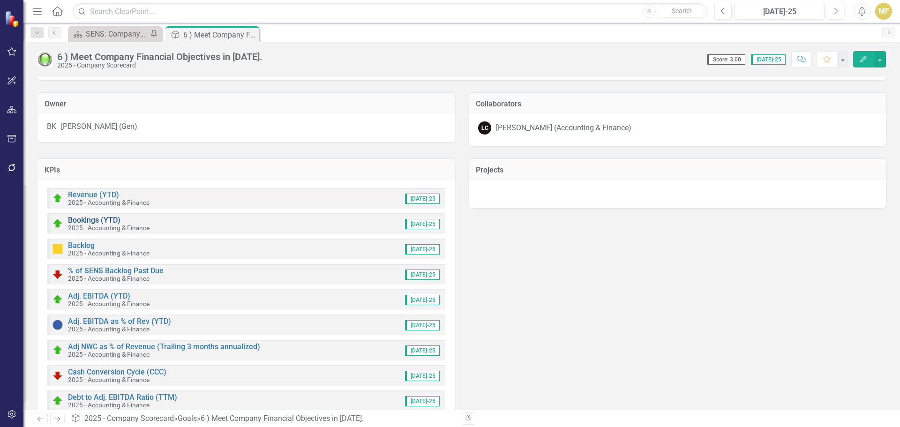
click at [95, 219] on link "Bookings (YTD)" at bounding box center [94, 220] width 53 height 9
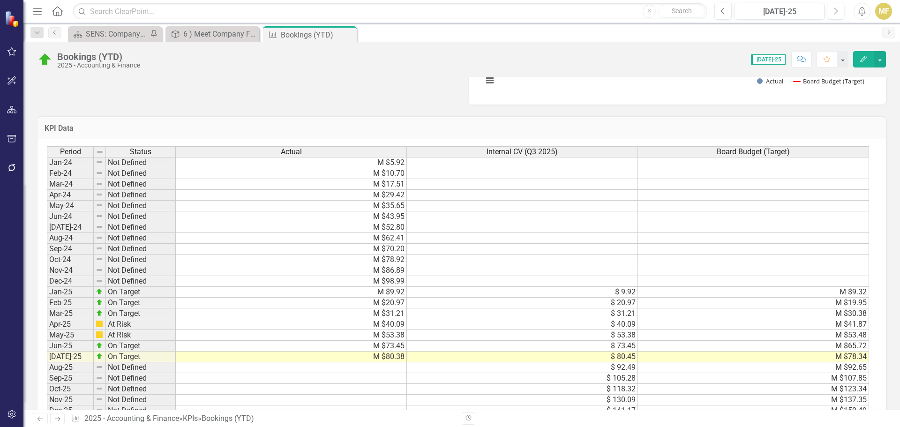
scroll to position [499, 0]
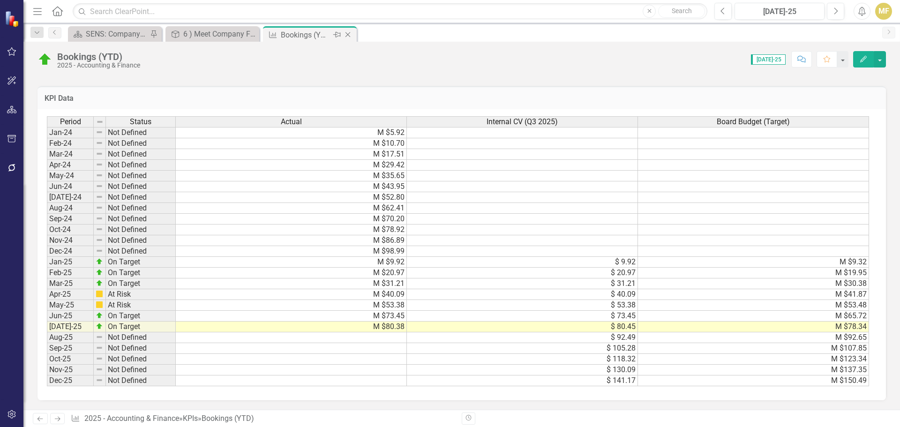
click at [346, 35] on icon "Close" at bounding box center [347, 35] width 9 height 8
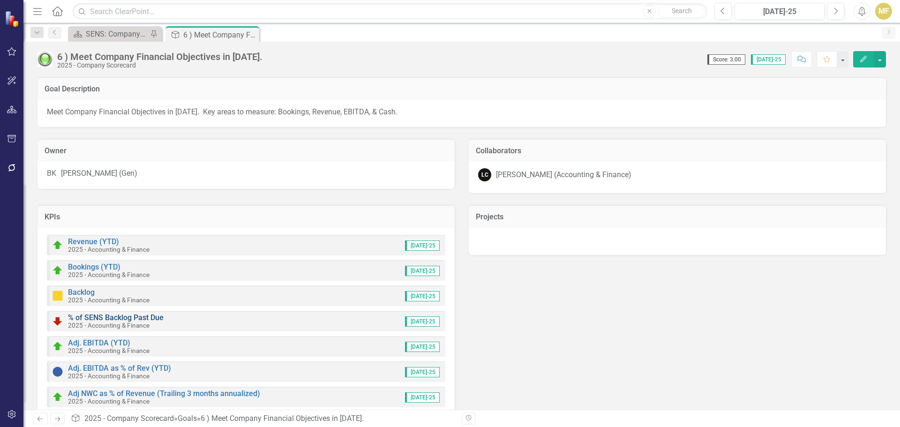
click at [129, 314] on link "% of SENS Backlog Past Due" at bounding box center [116, 317] width 96 height 9
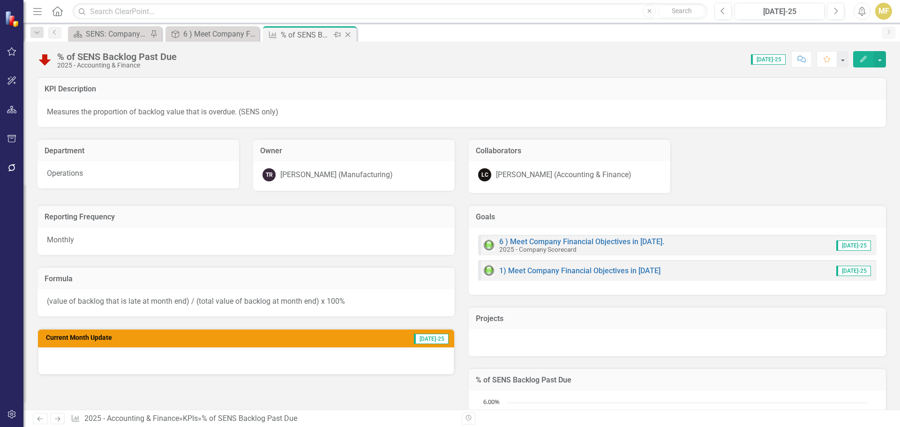
click at [348, 36] on icon "Close" at bounding box center [347, 35] width 9 height 8
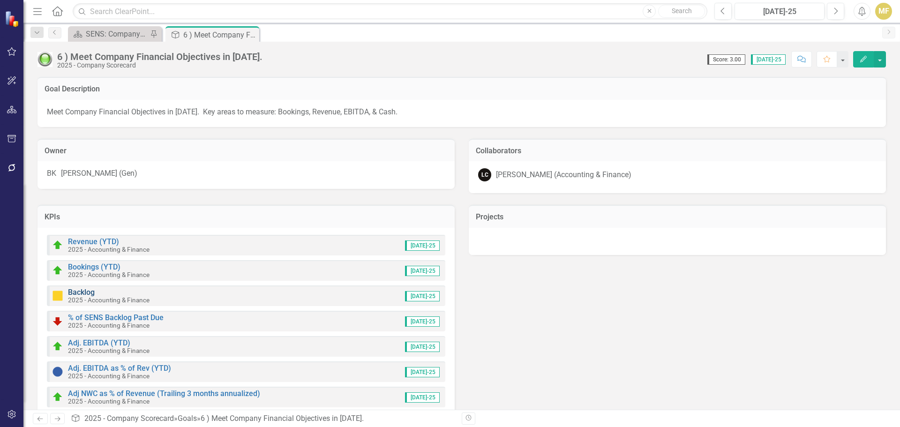
click at [77, 292] on link "Backlog" at bounding box center [81, 292] width 27 height 9
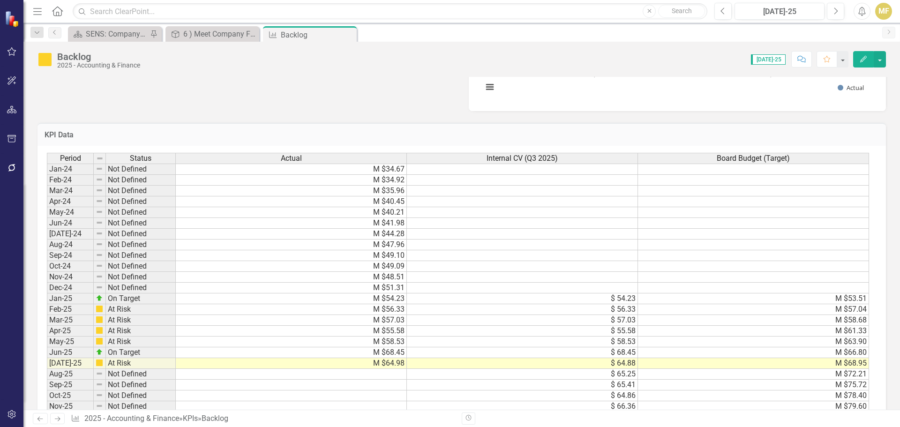
scroll to position [469, 0]
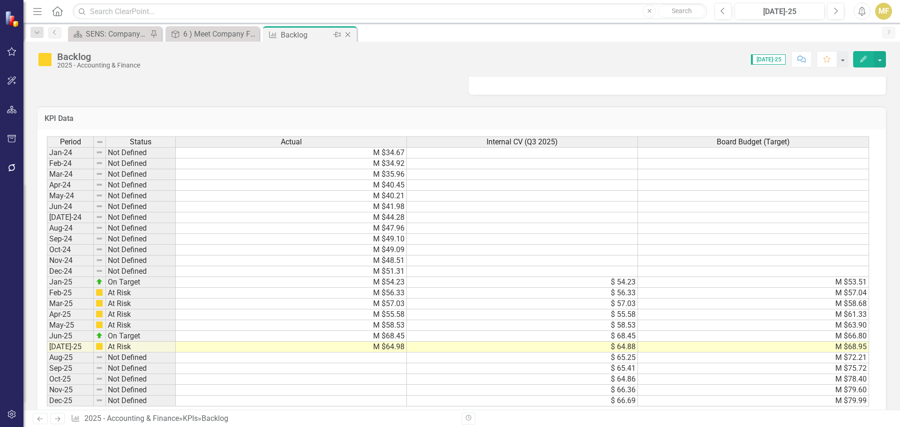
click at [347, 33] on icon "Close" at bounding box center [347, 35] width 9 height 8
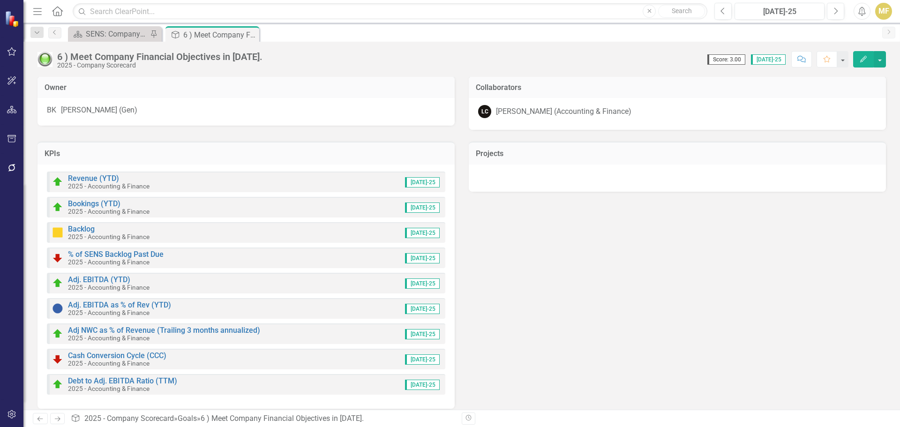
scroll to position [72, 0]
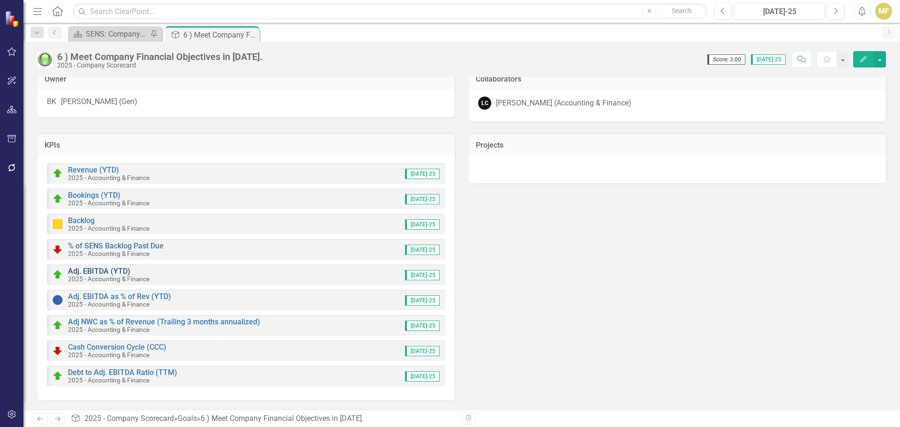
click at [102, 272] on link "Adj. EBITDA (YTD)" at bounding box center [99, 271] width 62 height 9
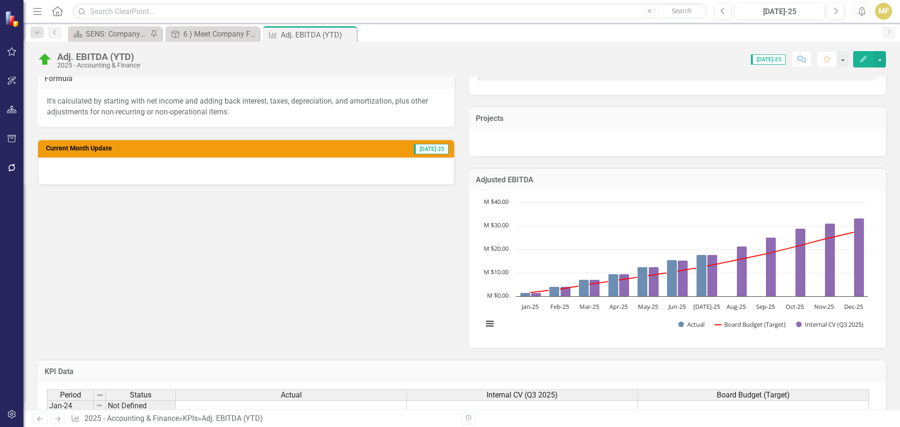
scroll to position [188, 0]
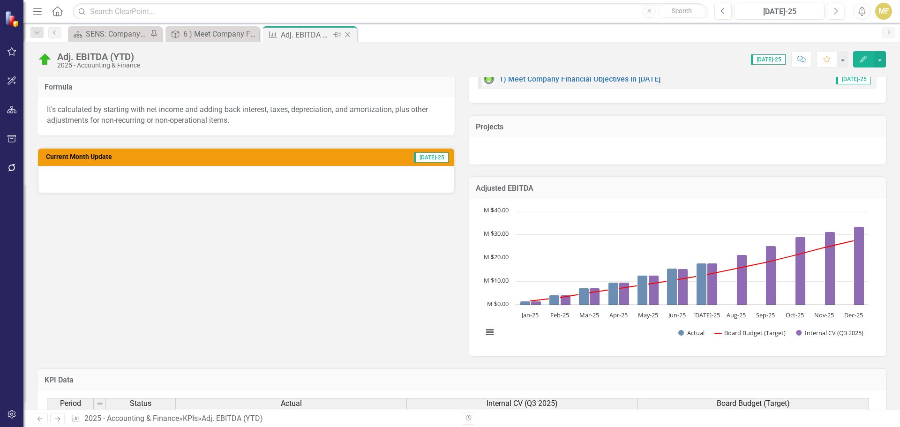
click at [348, 35] on icon at bounding box center [348, 34] width 5 height 5
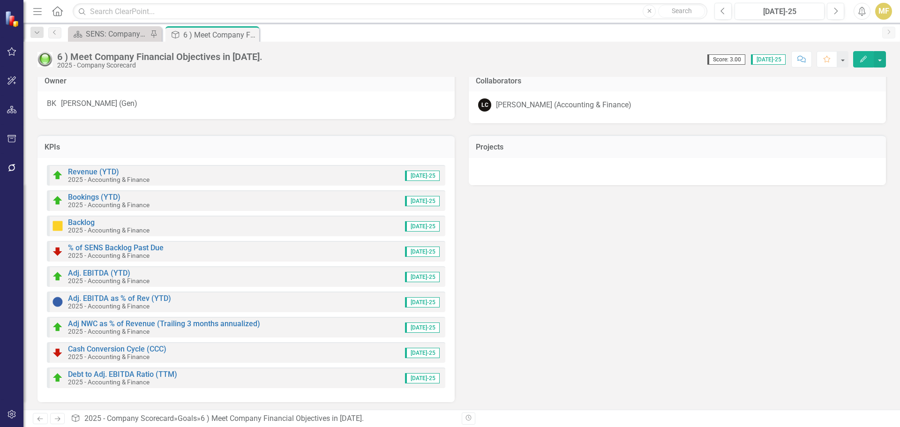
scroll to position [72, 0]
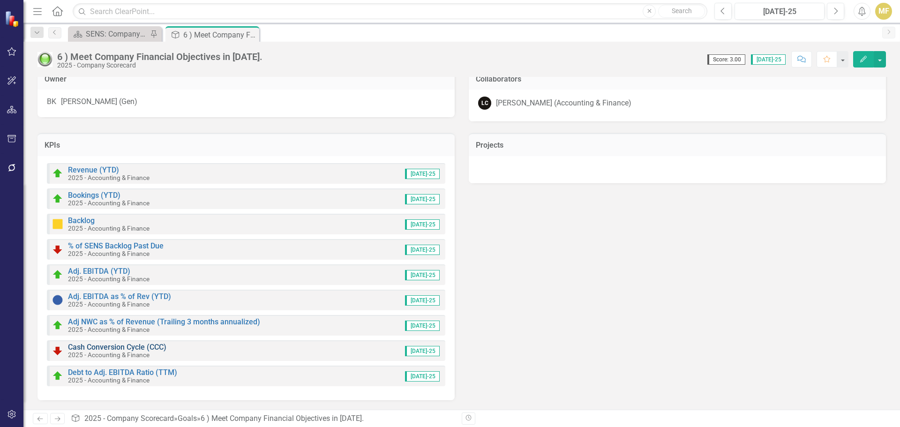
click at [137, 348] on link "Cash Conversion Cycle (CCC)" at bounding box center [117, 347] width 98 height 9
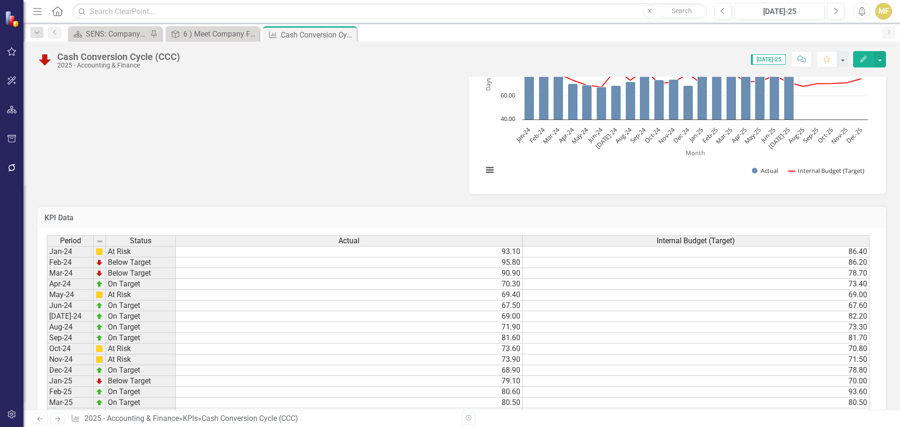
scroll to position [535, 0]
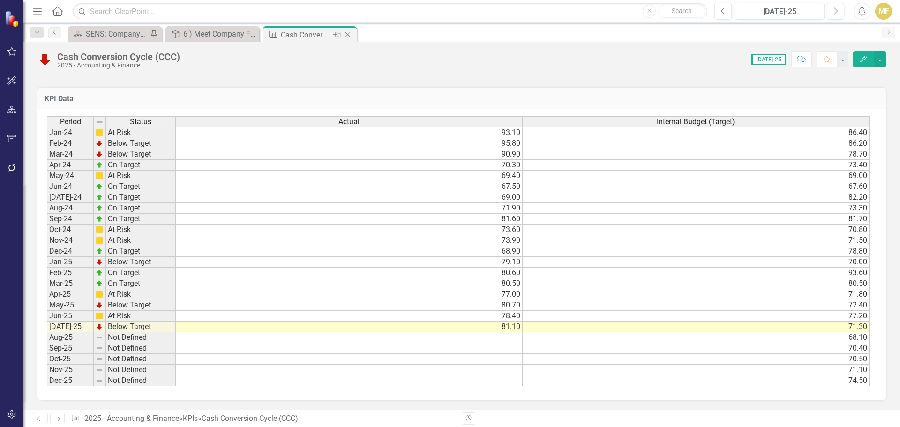
click at [347, 35] on icon "Close" at bounding box center [347, 35] width 9 height 8
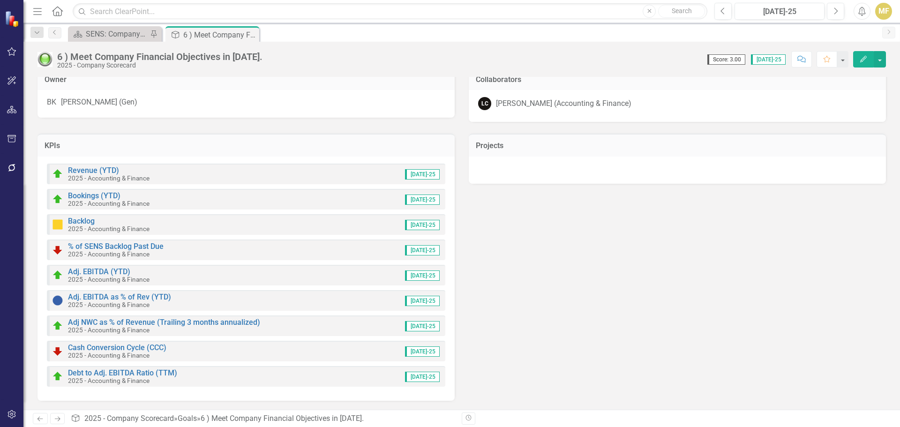
scroll to position [72, 0]
click at [151, 347] on link "Cash Conversion Cycle (CCC)" at bounding box center [117, 347] width 98 height 9
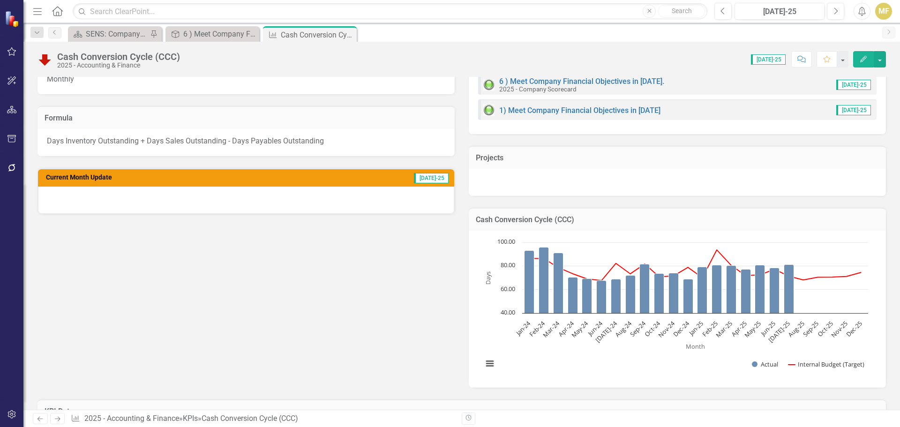
scroll to position [234, 0]
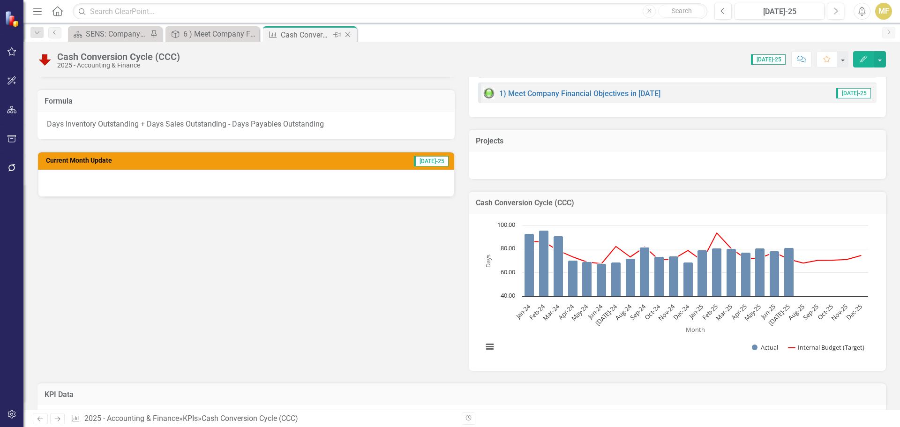
click at [350, 35] on icon "Close" at bounding box center [347, 35] width 9 height 8
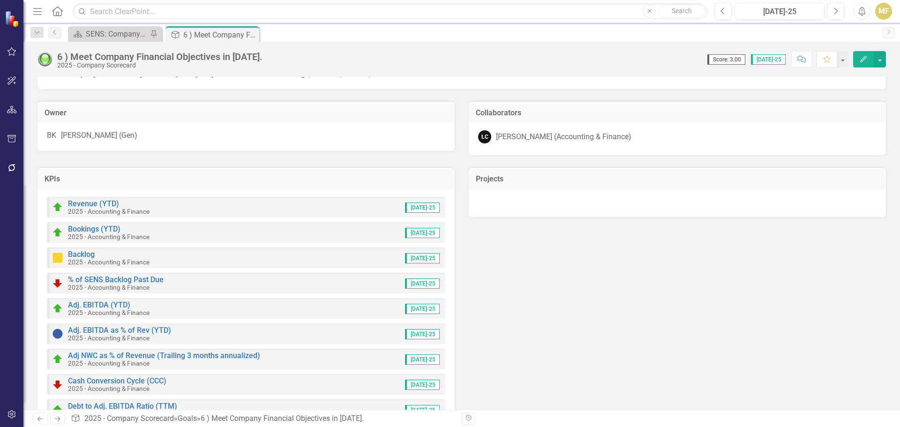
scroll to position [72, 0]
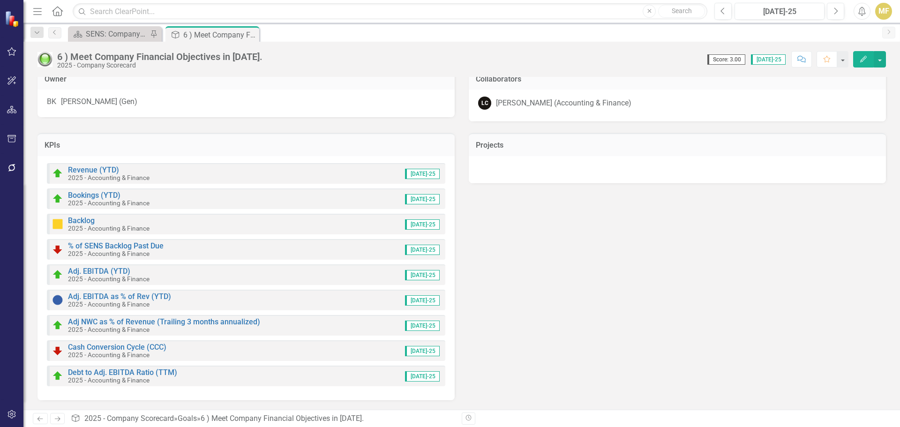
click at [0, 0] on icon "Close" at bounding box center [0, 0] width 0 height 0
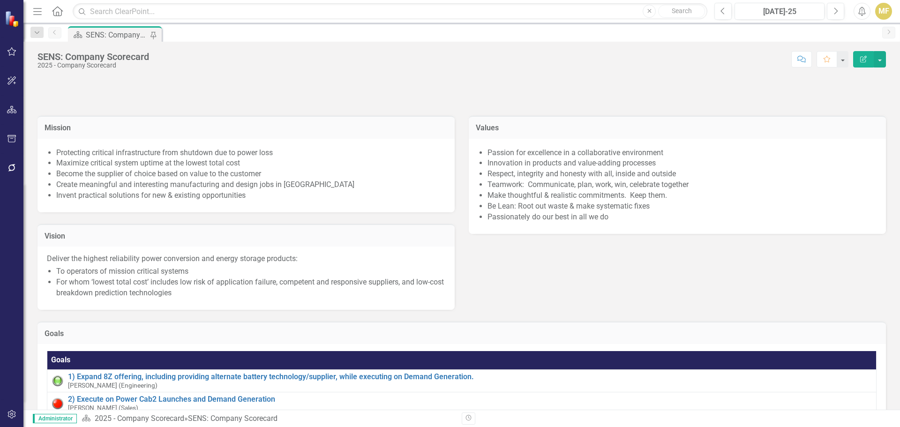
click at [38, 13] on icon "Menu" at bounding box center [37, 11] width 12 height 10
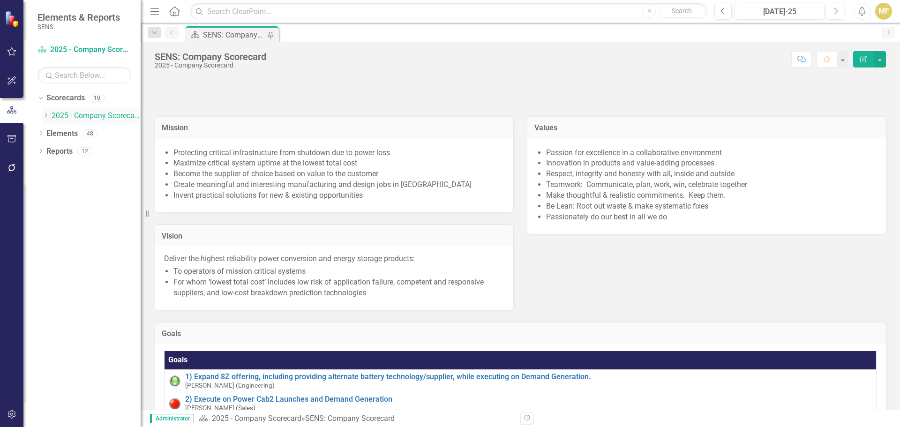
click at [45, 115] on icon "Dropdown" at bounding box center [45, 116] width 7 height 6
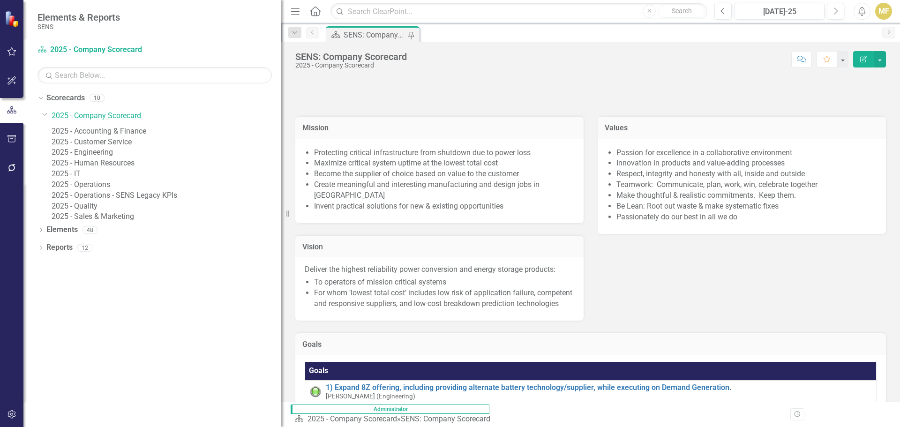
drag, startPoint x: 142, startPoint y: 137, endPoint x: 297, endPoint y: 159, distance: 156.2
click at [297, 159] on div "Elements & Reports SENS Scorecard 2025 - Company Scorecard Search Dropdown Scor…" at bounding box center [450, 213] width 900 height 427
click at [107, 158] on link "2025 - Engineering" at bounding box center [167, 152] width 230 height 11
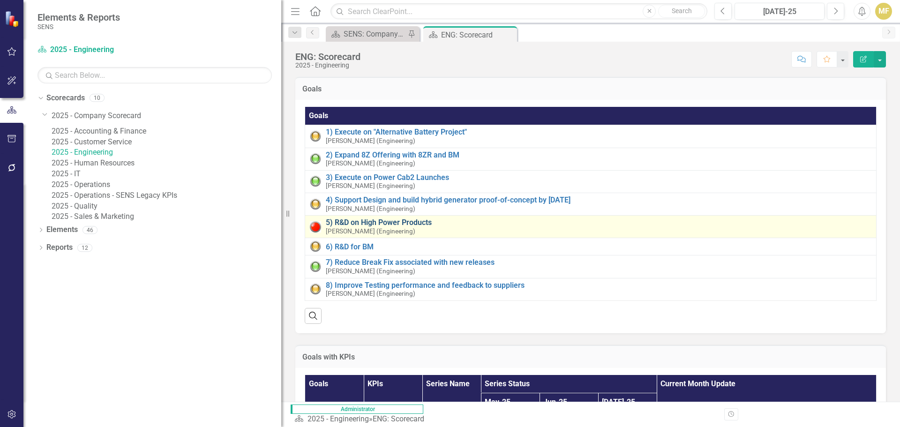
click at [383, 223] on link "5) R&D on High Power Products" at bounding box center [599, 222] width 546 height 8
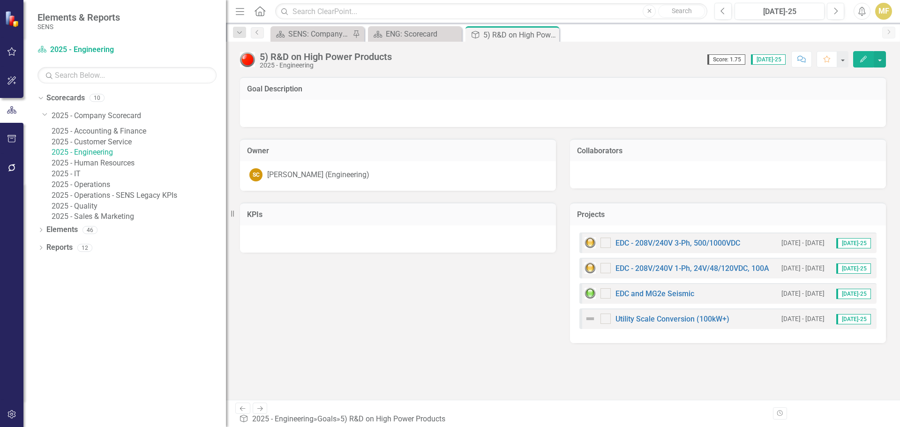
drag, startPoint x: 282, startPoint y: 153, endPoint x: 226, endPoint y: 156, distance: 56.3
click at [226, 156] on div "Resize" at bounding box center [230, 213] width 8 height 427
click at [649, 321] on link "Utility Scale Conversion (100kW+)" at bounding box center [673, 319] width 114 height 9
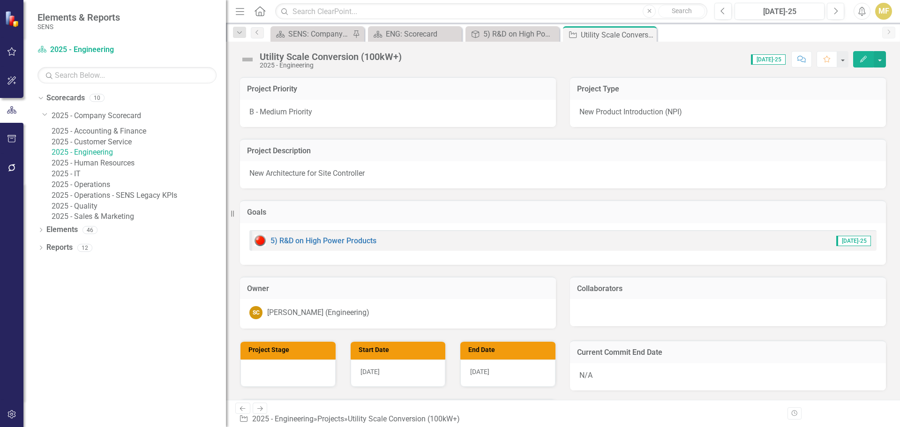
click at [247, 60] on img at bounding box center [247, 59] width 15 height 15
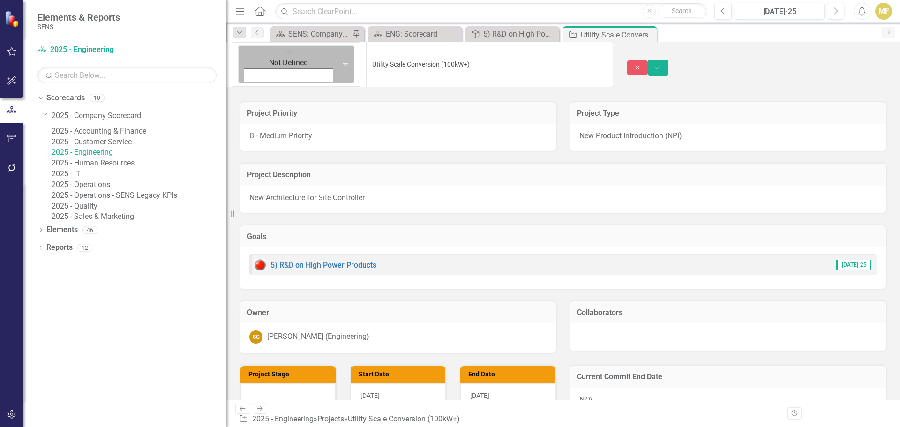
click at [284, 55] on img at bounding box center [288, 52] width 9 height 9
click at [423, 101] on div "Project Priority" at bounding box center [398, 112] width 316 height 23
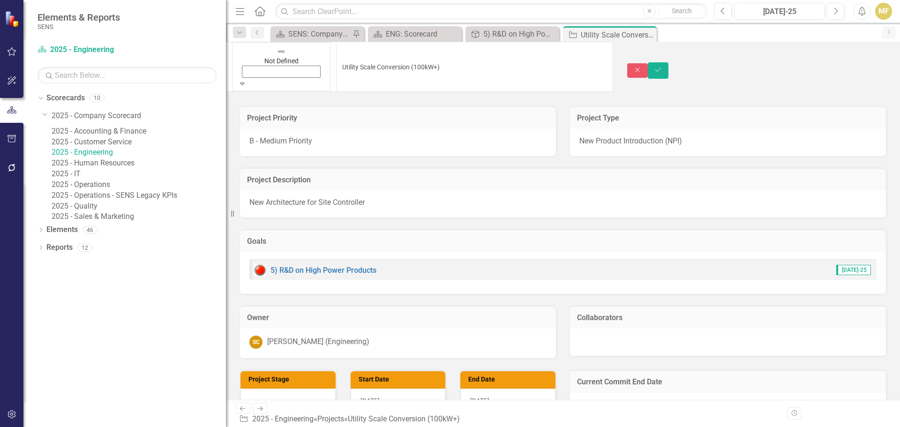
click at [247, 80] on icon "Expand" at bounding box center [242, 83] width 8 height 7
click at [662, 67] on icon "Save" at bounding box center [658, 70] width 8 height 7
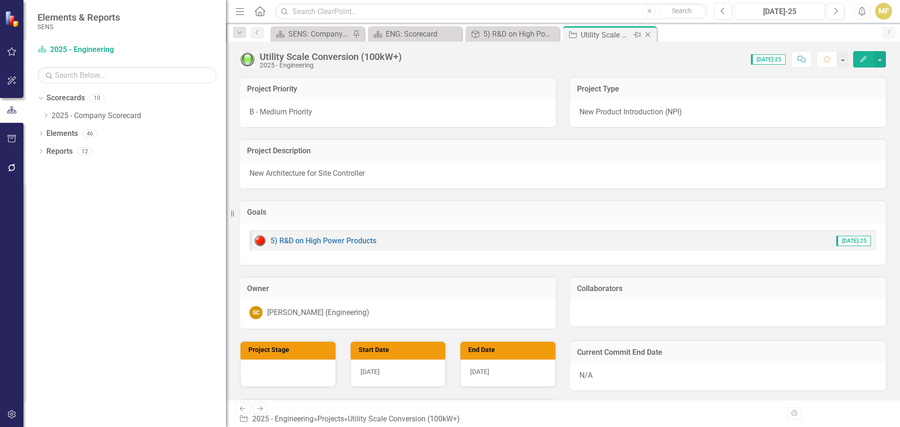
click at [646, 37] on icon at bounding box center [648, 34] width 5 height 5
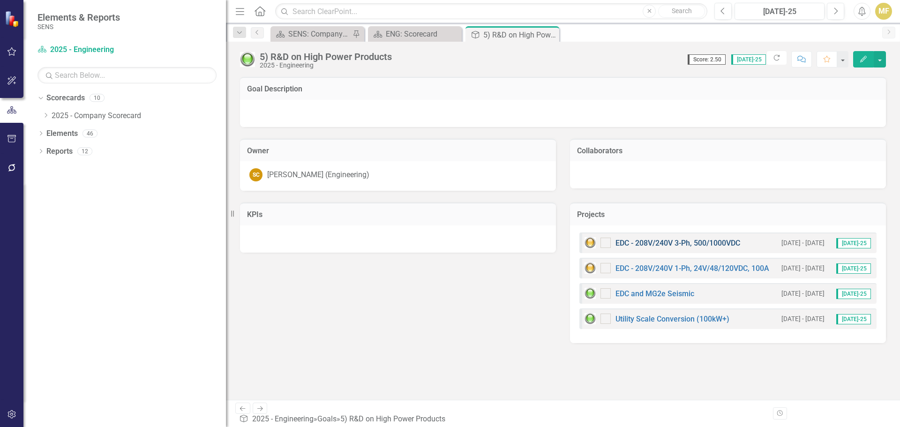
click at [633, 242] on link "EDC - 208V/240V 3-Ph, 500/1000VDC" at bounding box center [678, 243] width 125 height 9
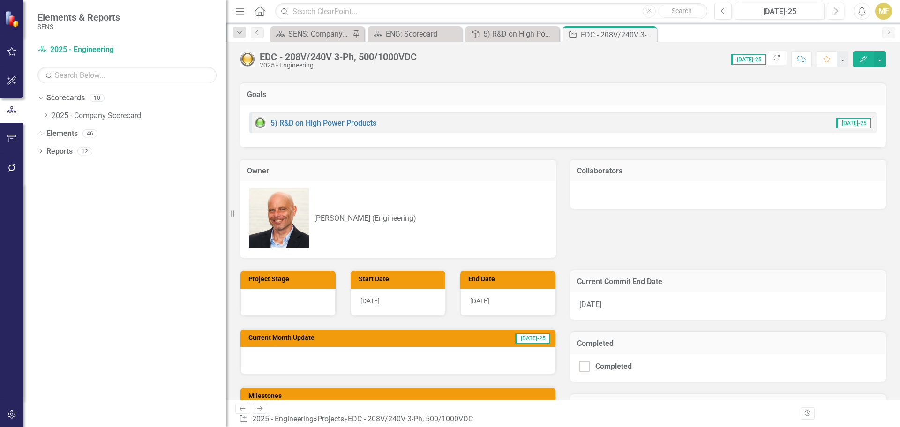
scroll to position [234, 0]
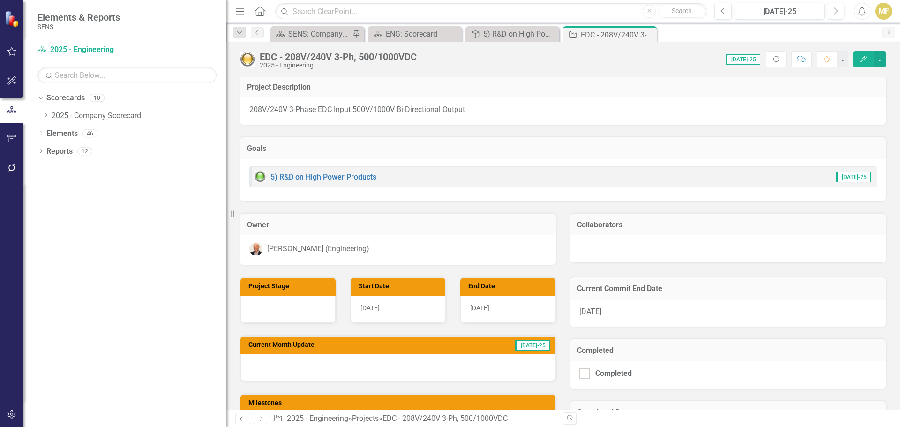
scroll to position [47, 0]
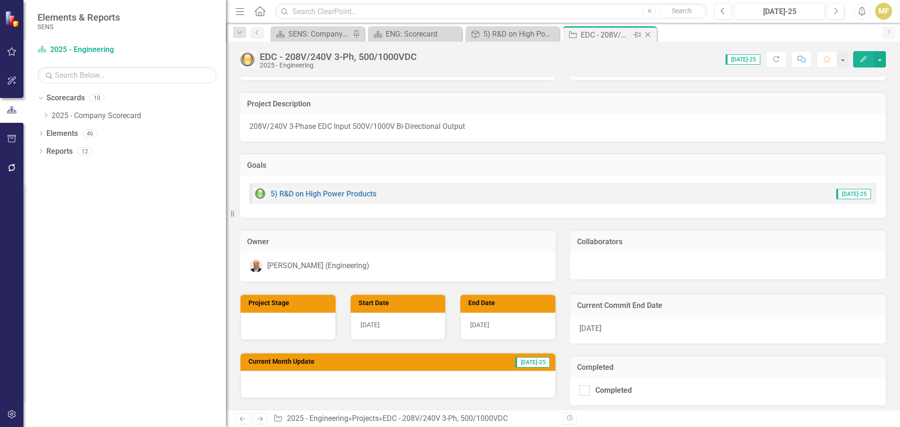
click at [651, 34] on icon "Close" at bounding box center [647, 35] width 9 height 8
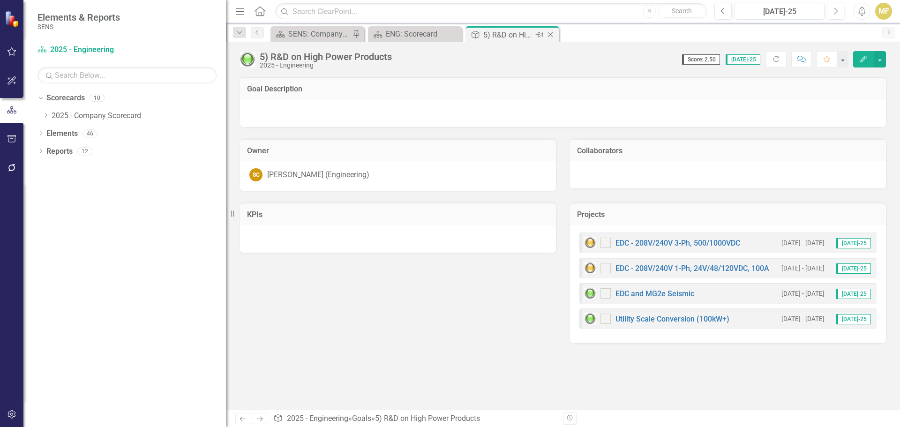
click at [553, 36] on icon "Close" at bounding box center [550, 35] width 9 height 8
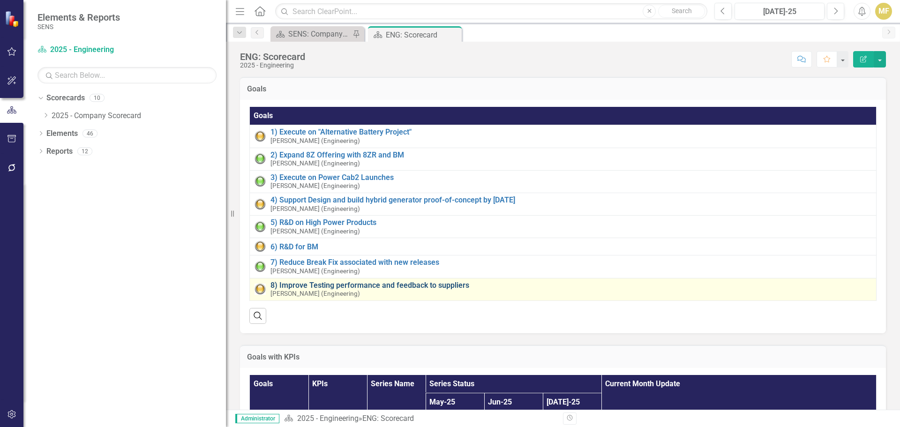
click at [318, 286] on link "8) Improve Testing performance and feedback to suppliers" at bounding box center [571, 285] width 601 height 8
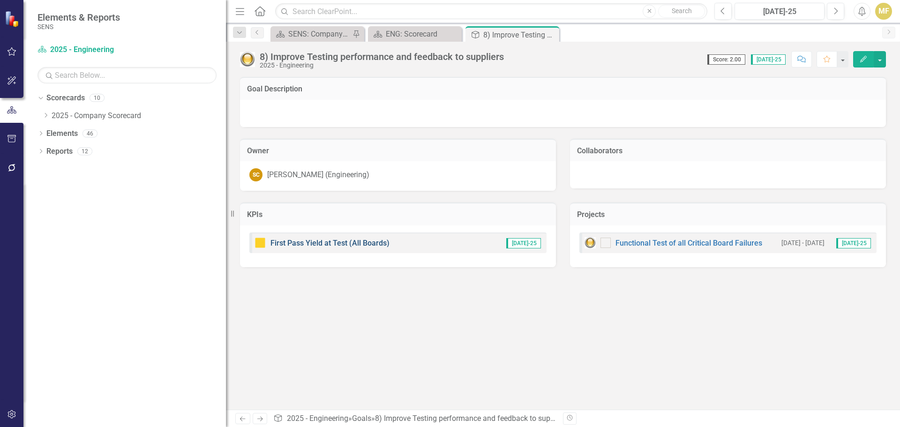
click at [341, 246] on link "First Pass Yield at Test (All Boards)" at bounding box center [330, 243] width 119 height 9
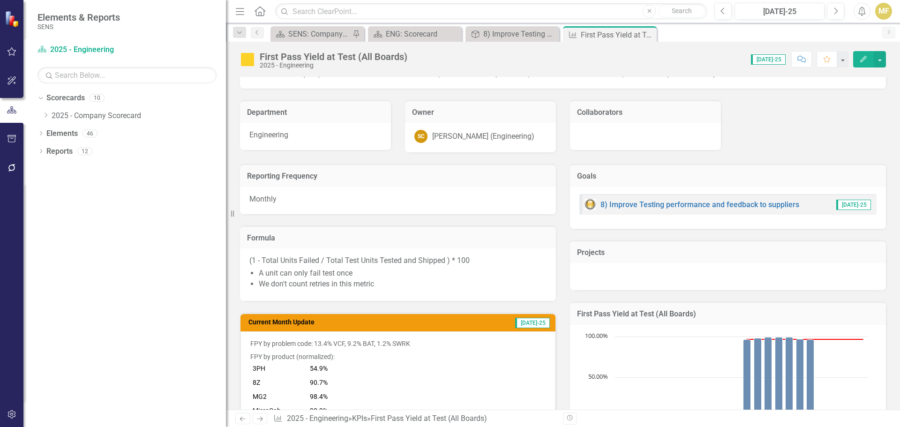
scroll to position [141, 0]
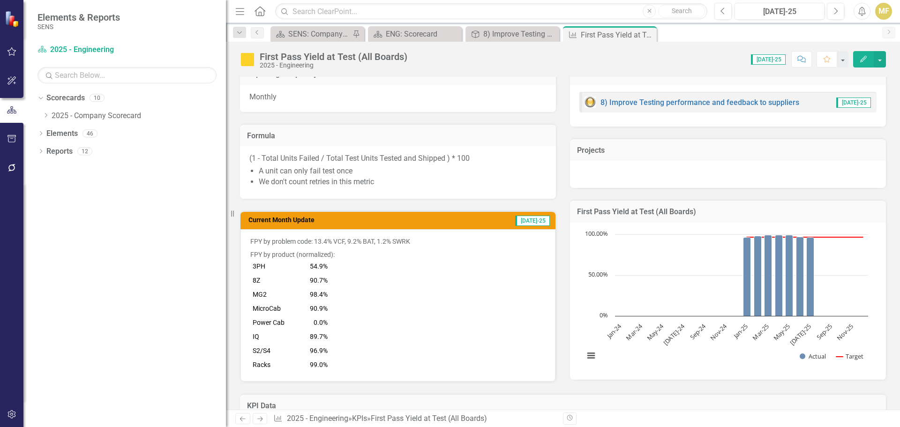
drag, startPoint x: 335, startPoint y: 320, endPoint x: 293, endPoint y: 325, distance: 42.5
click at [287, 327] on span "FPY by problem code: 13.4% VCF, 9.2% BAT, 1.2% SWRK FPY by product (normalized)…" at bounding box center [397, 304] width 295 height 135
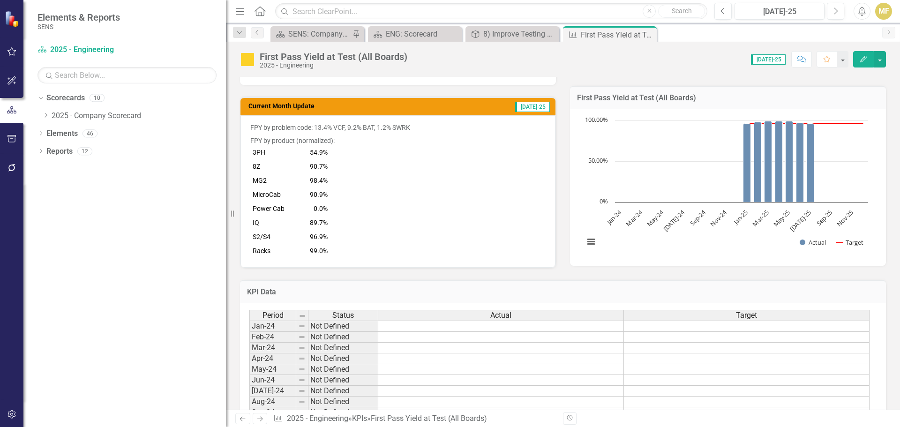
scroll to position [120, 0]
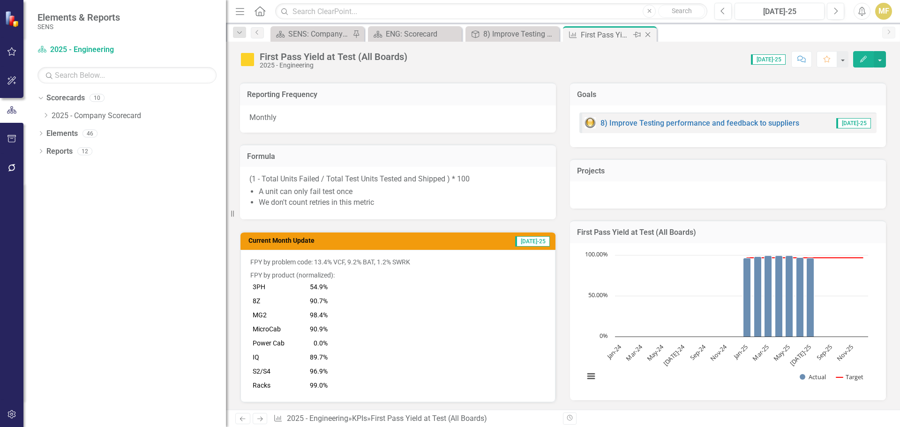
click at [647, 36] on icon "Close" at bounding box center [647, 35] width 9 height 8
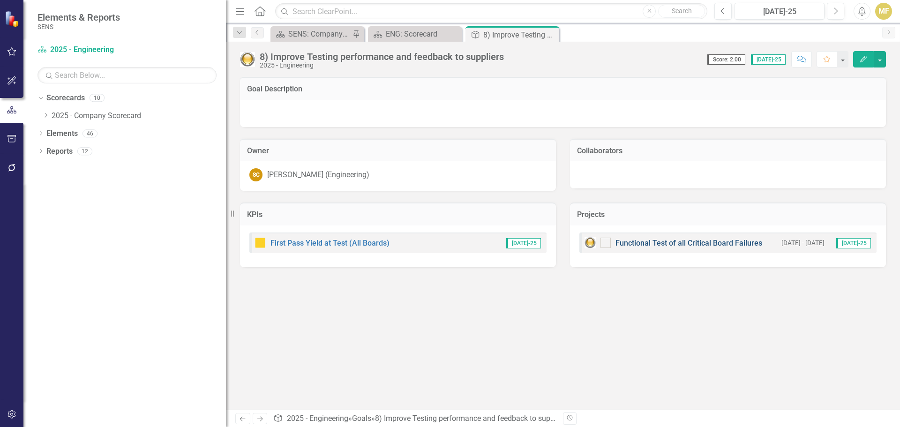
click at [694, 242] on link "Functional Test of all Critical Board Failures" at bounding box center [689, 243] width 147 height 9
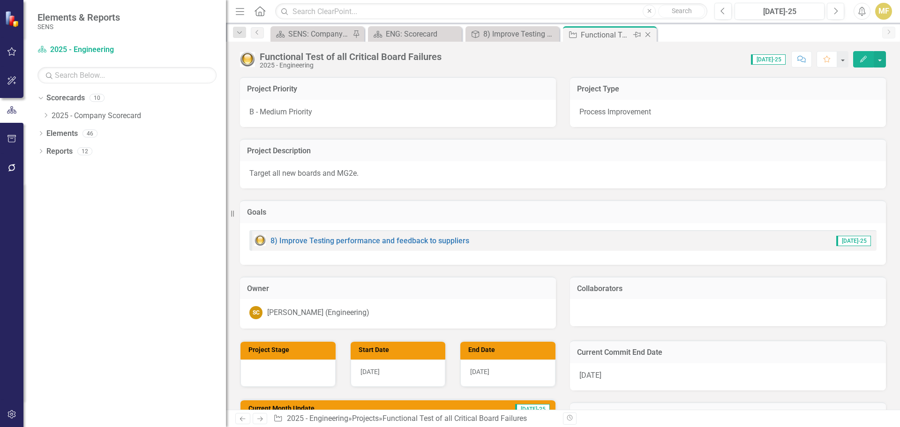
click at [647, 37] on icon "Close" at bounding box center [647, 35] width 9 height 8
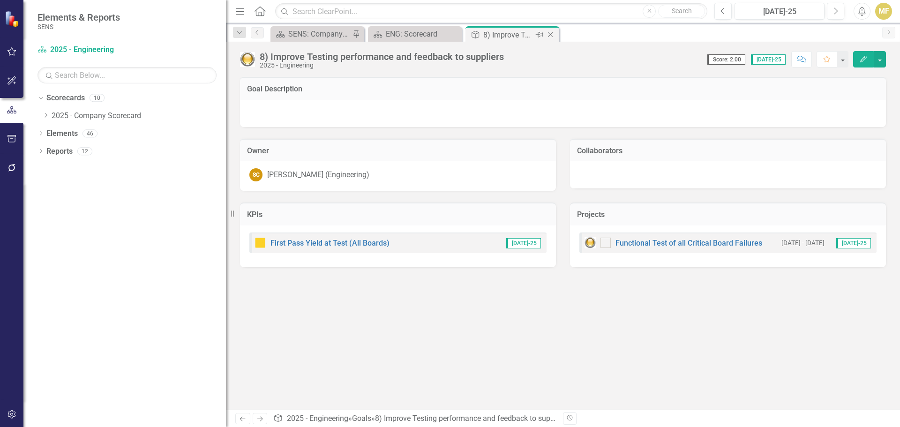
click at [555, 33] on icon "Close" at bounding box center [550, 35] width 9 height 8
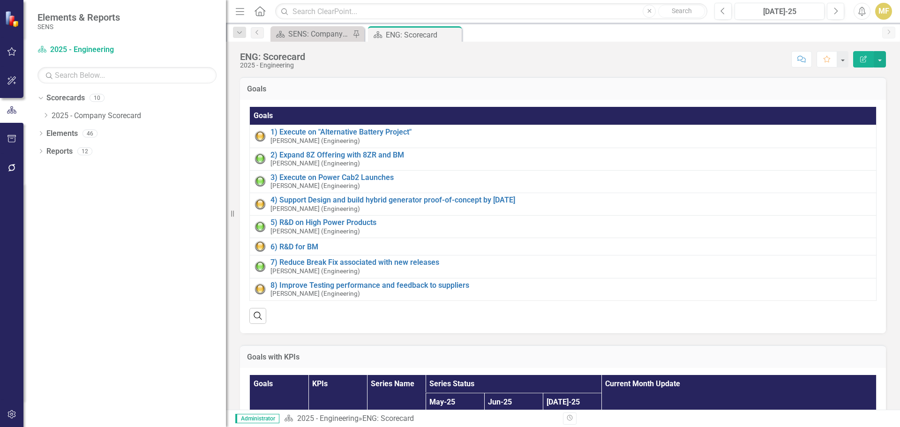
click at [0, 0] on icon "Close" at bounding box center [0, 0] width 0 height 0
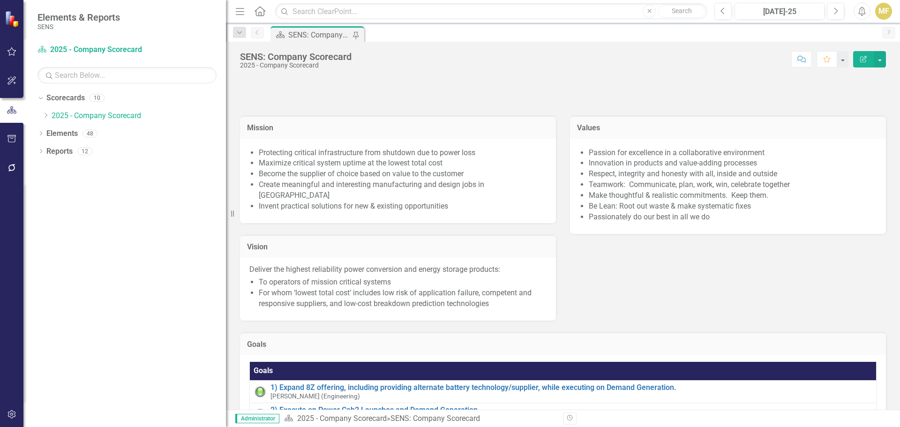
click at [241, 13] on icon "Menu" at bounding box center [240, 11] width 12 height 10
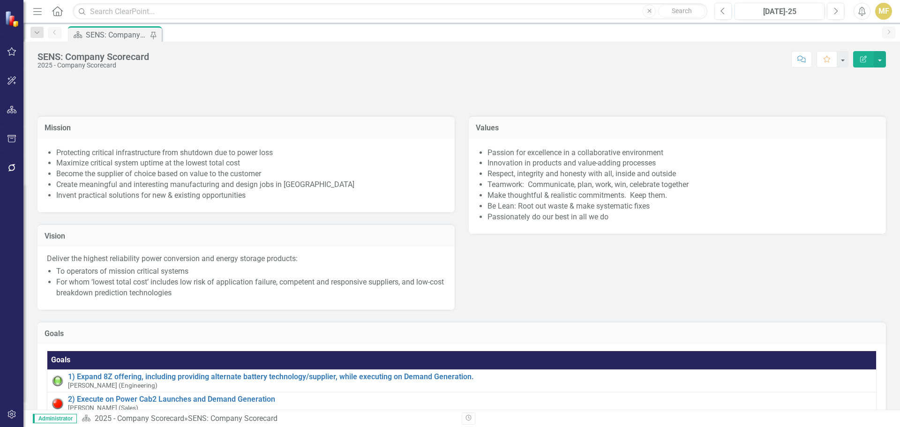
click at [58, 13] on icon "Home" at bounding box center [57, 11] width 12 height 10
click at [35, 8] on icon "Menu" at bounding box center [37, 11] width 12 height 10
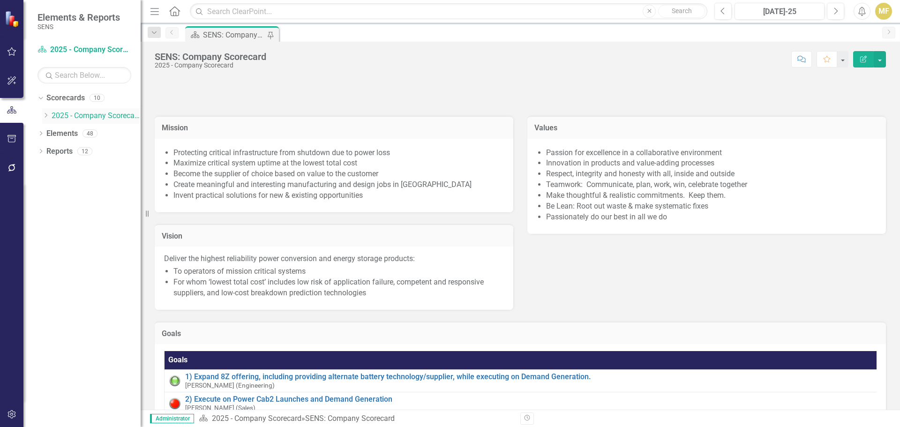
click at [46, 117] on icon at bounding box center [46, 115] width 2 height 5
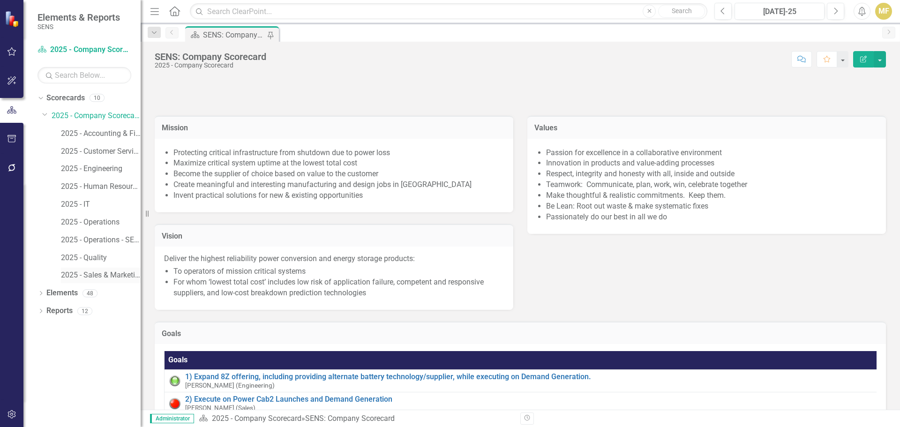
click at [96, 276] on link "2025 - Sales & Marketing" at bounding box center [101, 275] width 80 height 11
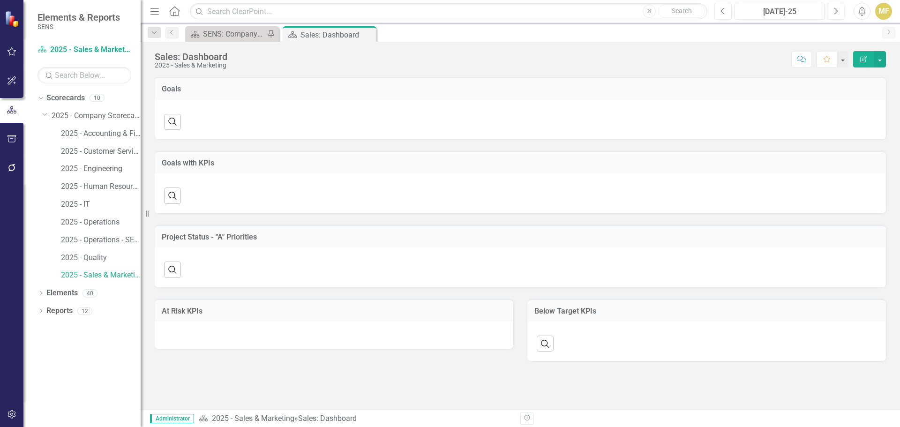
click at [156, 8] on icon "button" at bounding box center [154, 11] width 8 height 7
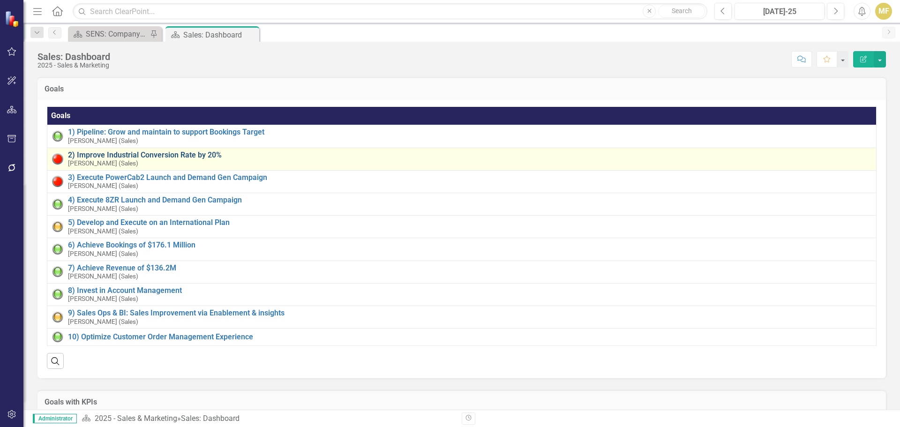
click at [189, 157] on link "2) Improve Industrial Conversion Rate by 20%" at bounding box center [470, 155] width 804 height 8
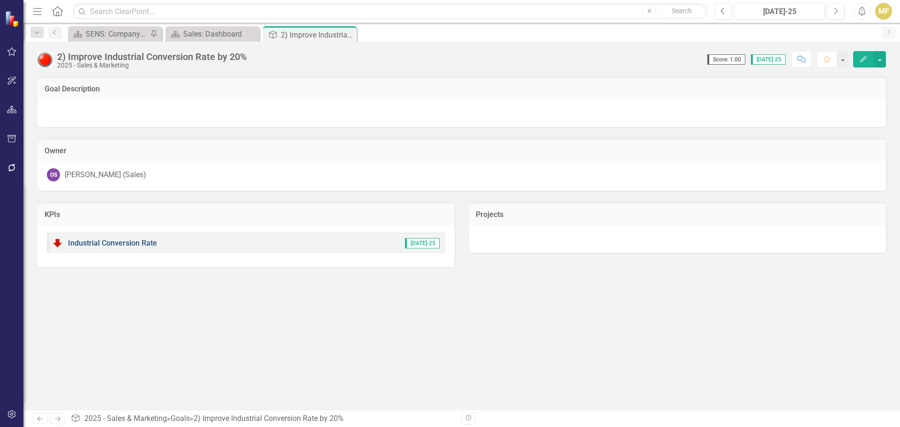
click at [135, 240] on link "Industrial Conversion Rate" at bounding box center [112, 243] width 89 height 9
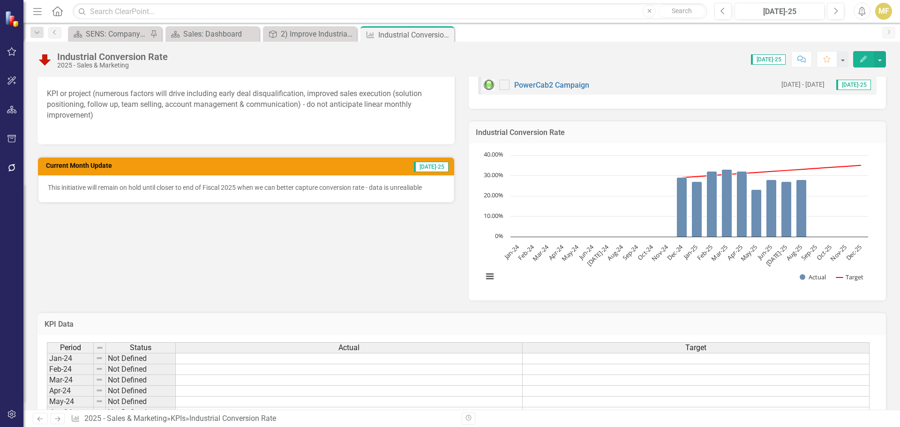
scroll to position [47, 0]
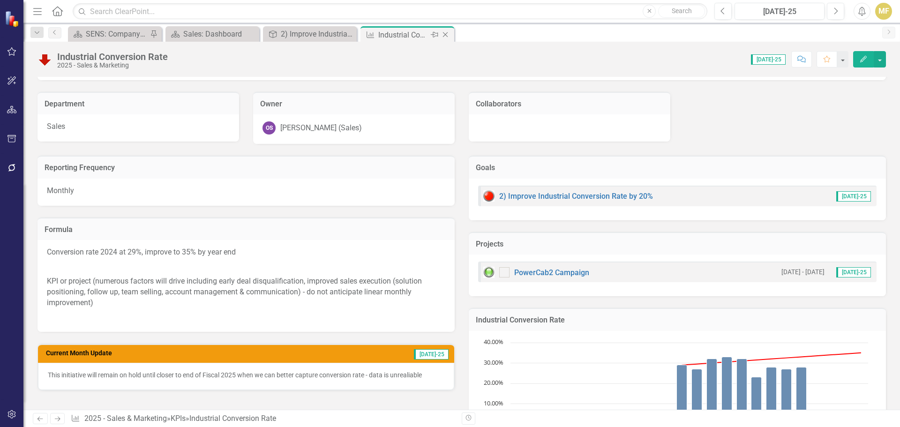
click at [450, 33] on icon "Close" at bounding box center [445, 35] width 9 height 8
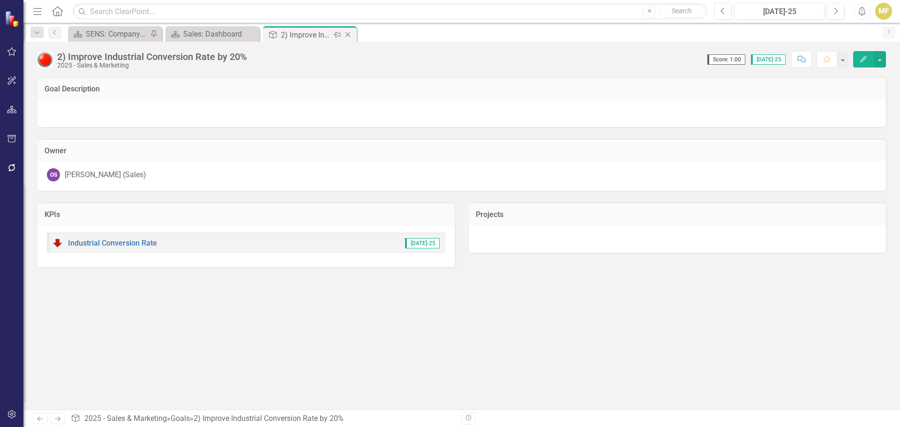
click at [348, 35] on icon at bounding box center [348, 34] width 5 height 5
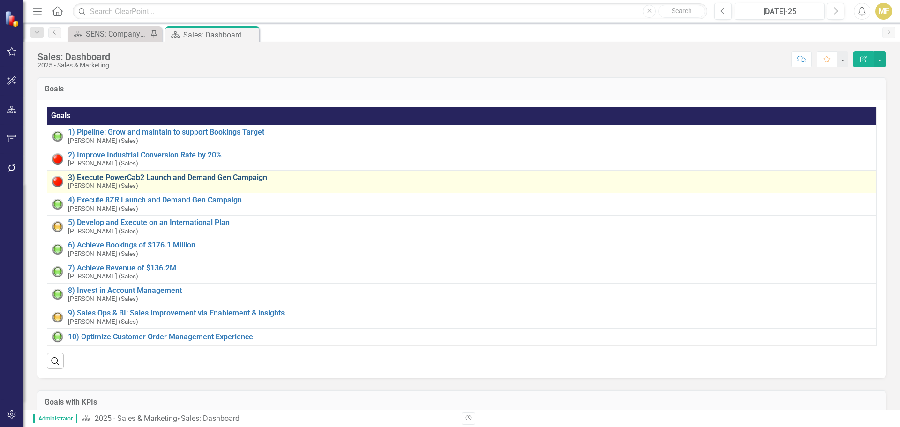
click at [209, 179] on link "3) Execute PowerCab2 Launch and Demand Gen Campaign" at bounding box center [470, 177] width 804 height 8
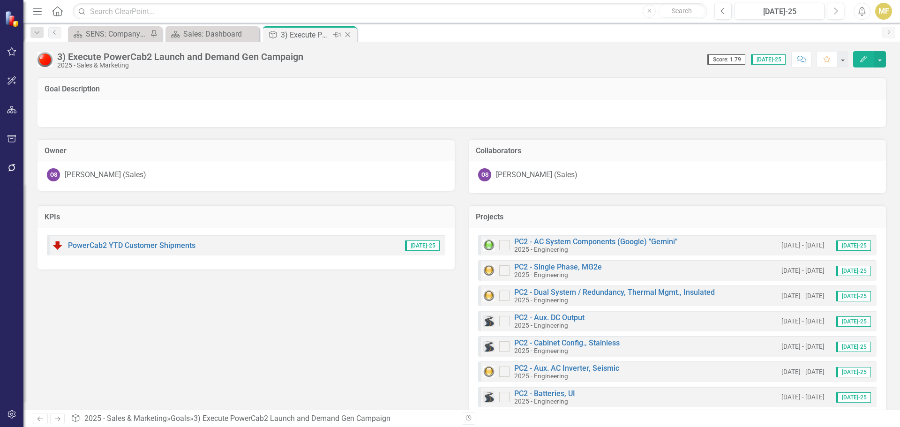
click at [350, 32] on icon "Close" at bounding box center [347, 35] width 9 height 8
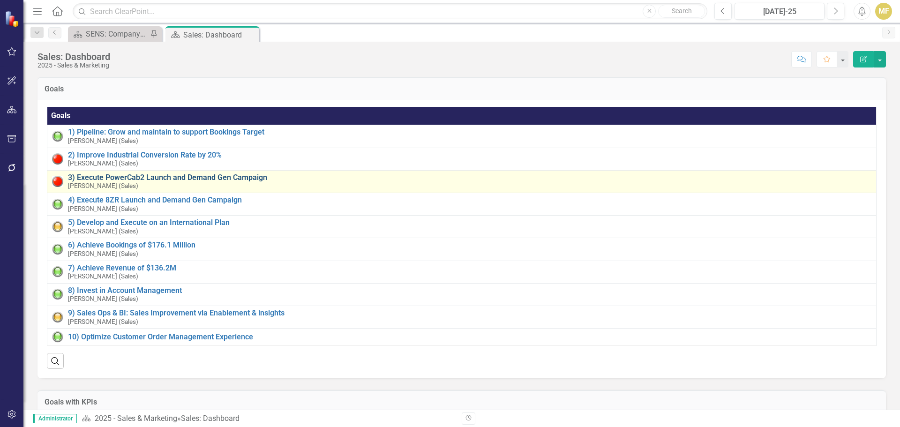
click at [145, 178] on link "3) Execute PowerCab2 Launch and Demand Gen Campaign" at bounding box center [470, 177] width 804 height 8
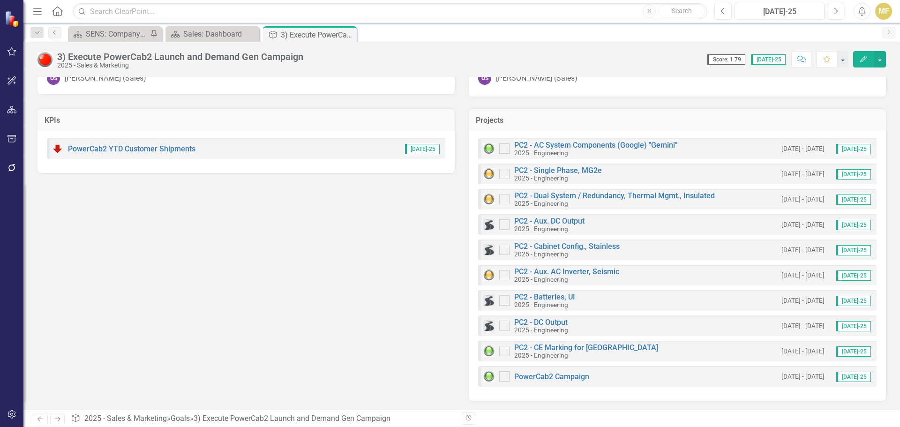
scroll to position [97, 0]
click at [536, 378] on link "PowerCab2 Campaign" at bounding box center [551, 376] width 75 height 9
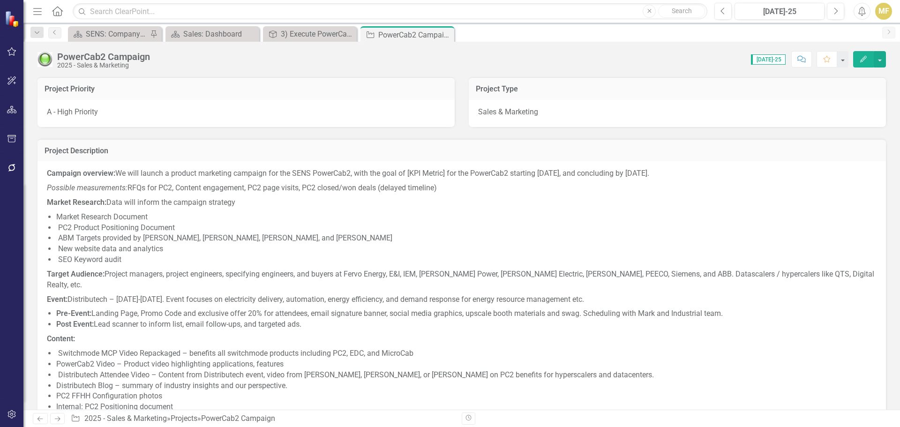
click at [0, 0] on icon "Close" at bounding box center [0, 0] width 0 height 0
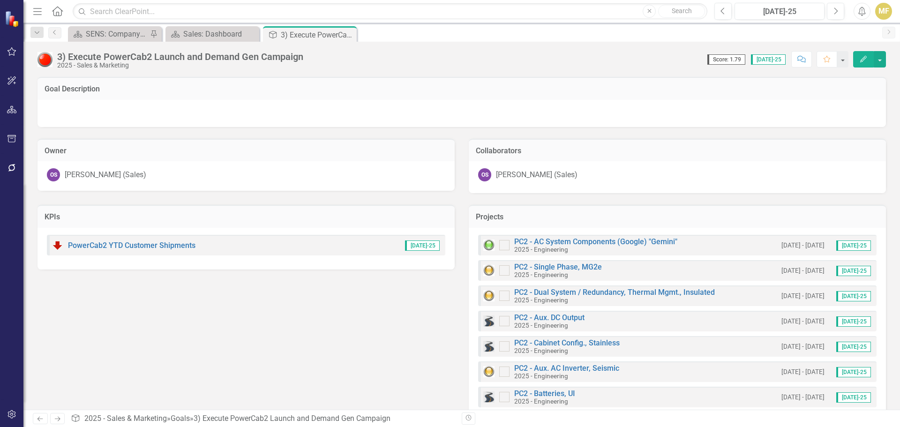
drag, startPoint x: 185, startPoint y: 308, endPoint x: 179, endPoint y: 312, distance: 7.3
click at [180, 312] on div "KPIs PowerCab2 YTD Customer Shipments Jul-25 Projects PC2 - AC System Component…" at bounding box center [461, 345] width 863 height 304
click at [0, 0] on div "Close" at bounding box center [0, 0] width 0 height 0
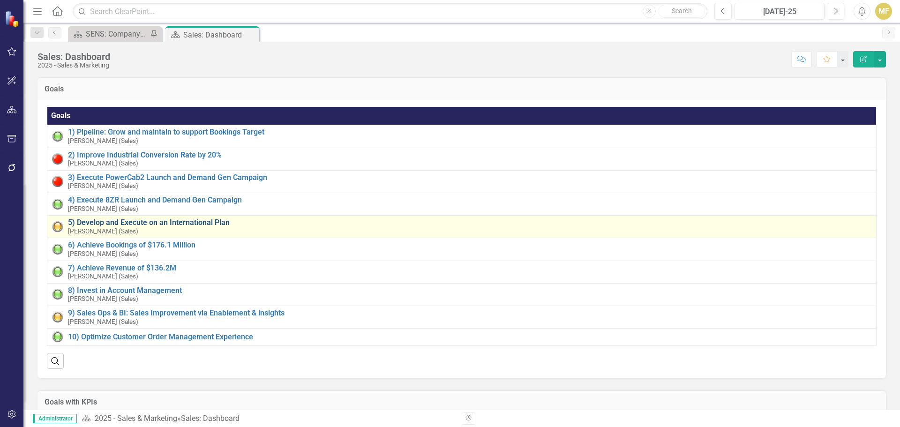
click at [139, 220] on link "5) Develop and Execute on an International Plan" at bounding box center [470, 222] width 804 height 8
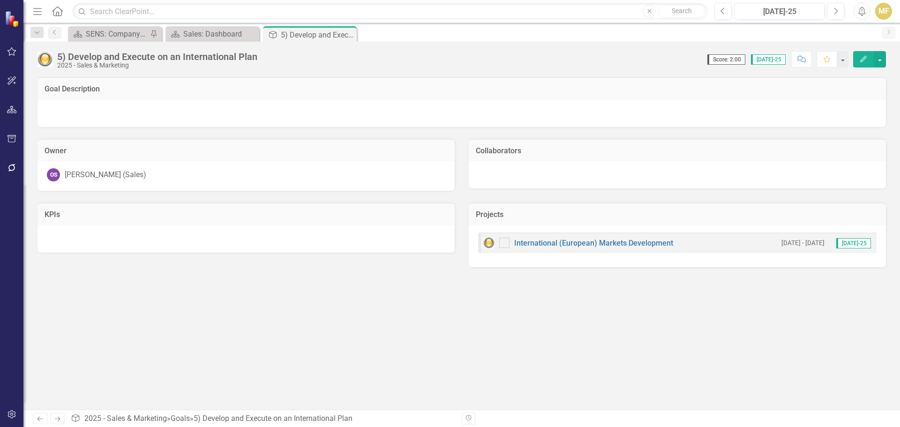
click at [0, 0] on icon "Close" at bounding box center [0, 0] width 0 height 0
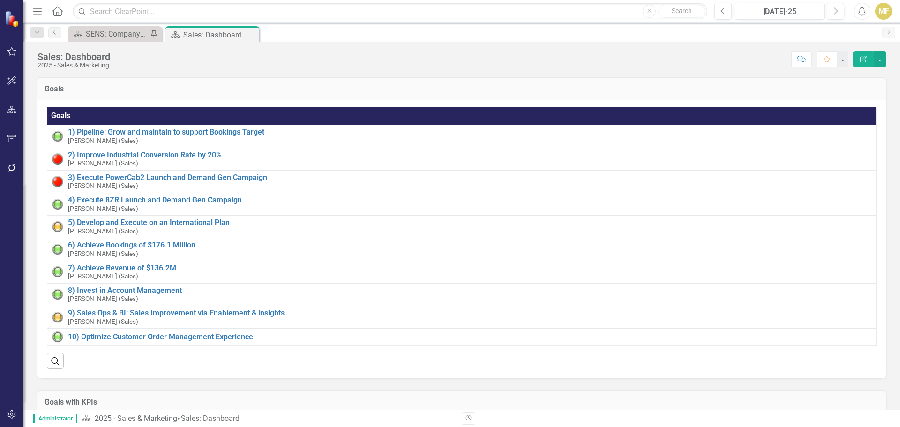
click at [344, 79] on div "Goals" at bounding box center [462, 88] width 849 height 23
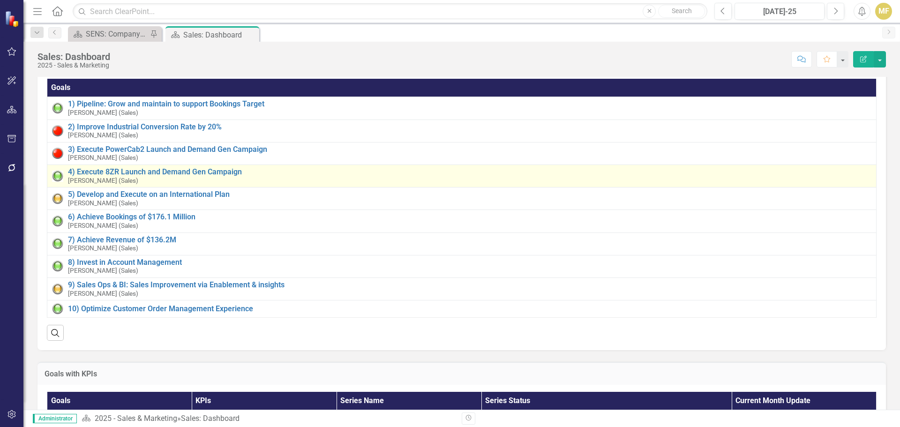
scroll to position [47, 0]
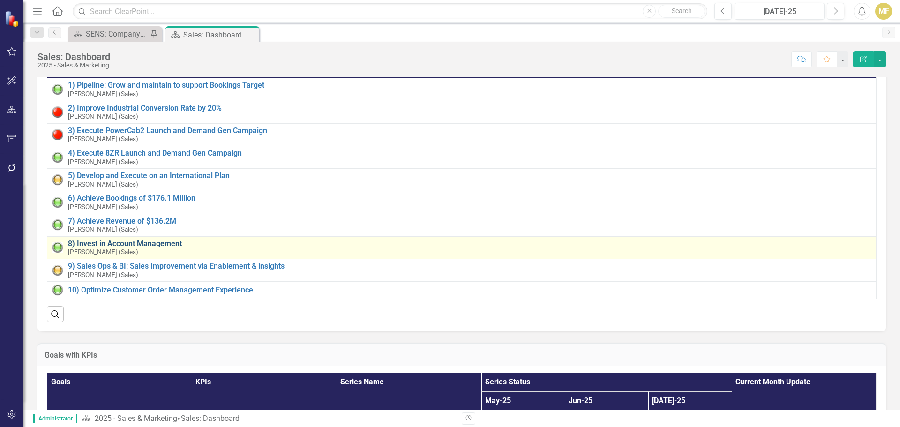
click at [150, 243] on link "8) Invest in Account Management" at bounding box center [470, 244] width 804 height 8
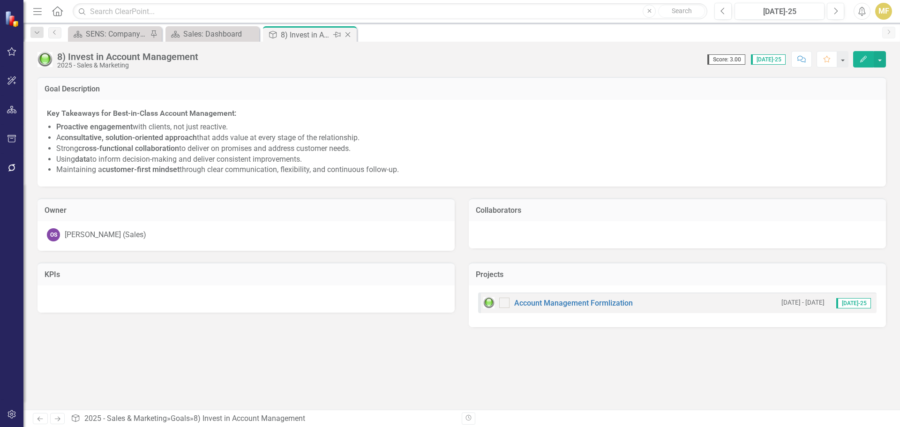
click at [347, 33] on icon "Close" at bounding box center [347, 35] width 9 height 8
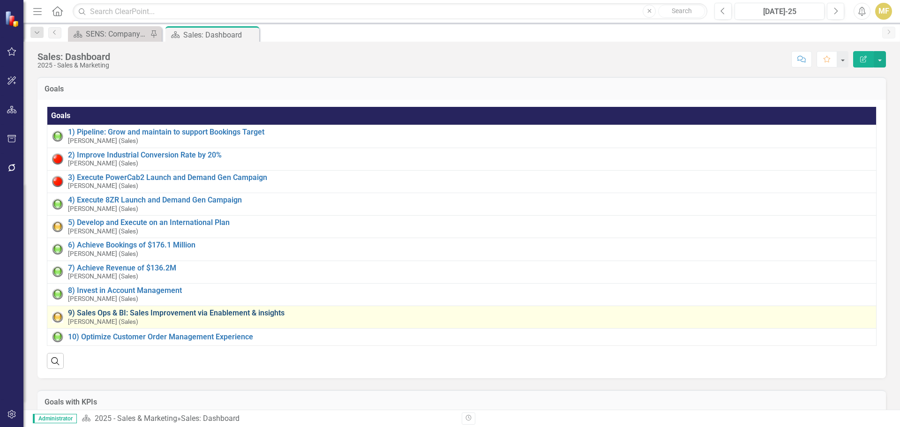
click at [205, 315] on link "9) Sales Ops & BI: Sales Improvement via Enablement & insights" at bounding box center [470, 313] width 804 height 8
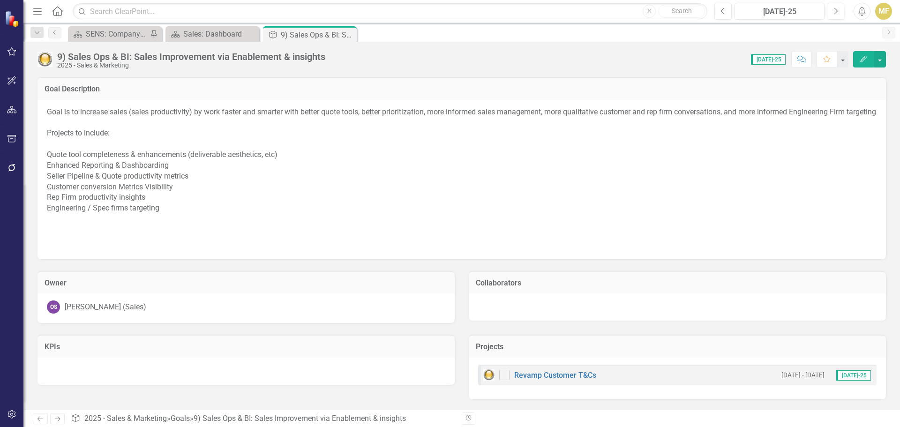
scroll to position [10, 0]
click at [0, 0] on icon "Close" at bounding box center [0, 0] width 0 height 0
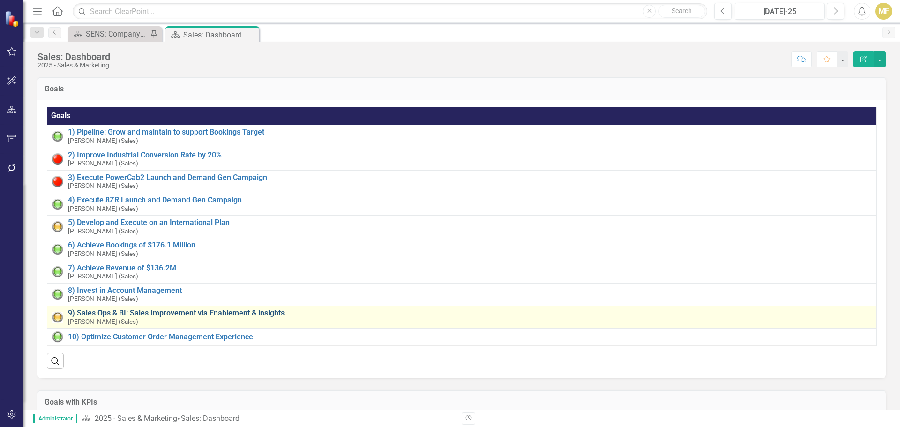
click at [262, 314] on link "9) Sales Ops & BI: Sales Improvement via Enablement & insights" at bounding box center [470, 313] width 804 height 8
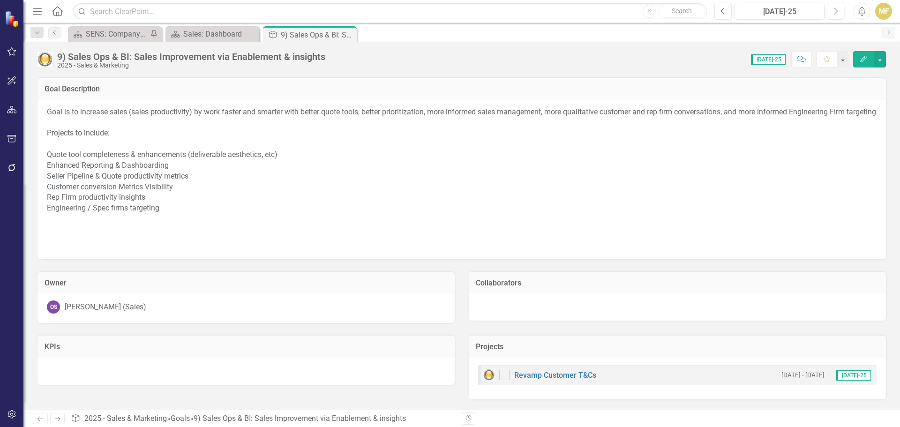
scroll to position [10, 0]
click at [347, 34] on icon "Close" at bounding box center [347, 35] width 9 height 8
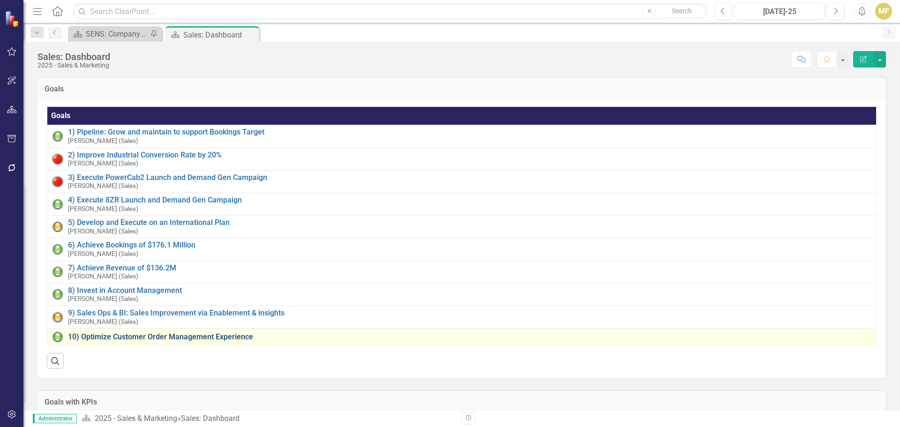
click at [200, 334] on link "10) Optimize Customer Order Management Experience" at bounding box center [470, 337] width 804 height 8
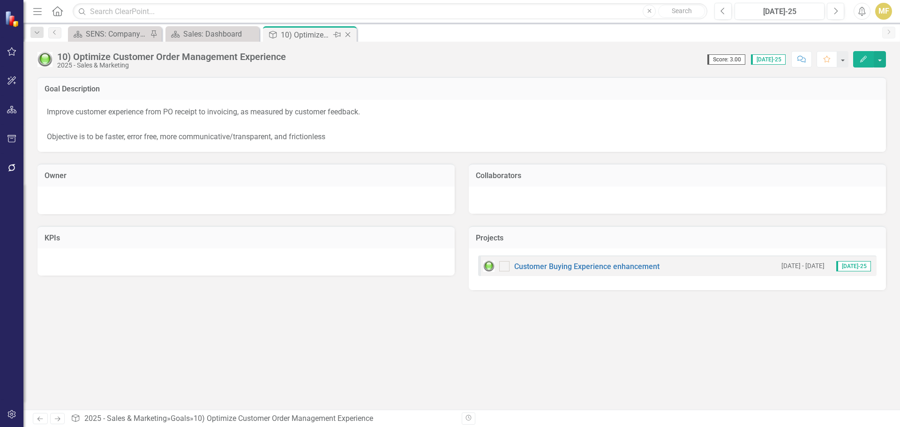
click at [349, 32] on icon "Close" at bounding box center [347, 35] width 9 height 8
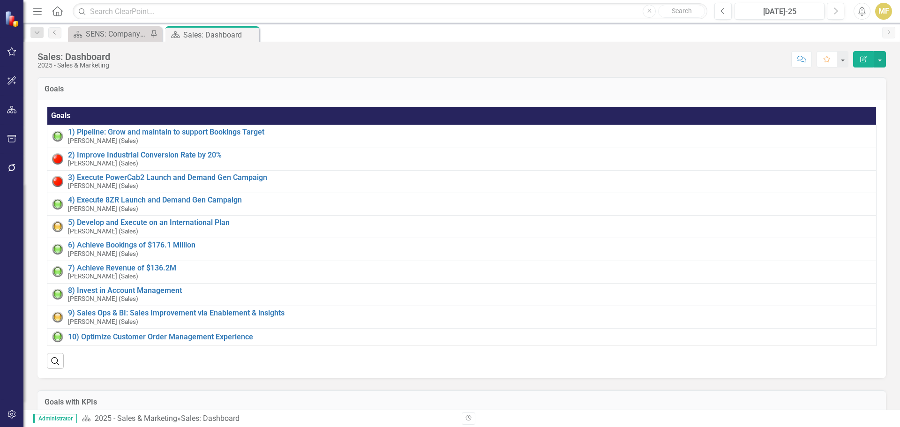
click at [37, 9] on icon "Menu" at bounding box center [37, 11] width 12 height 10
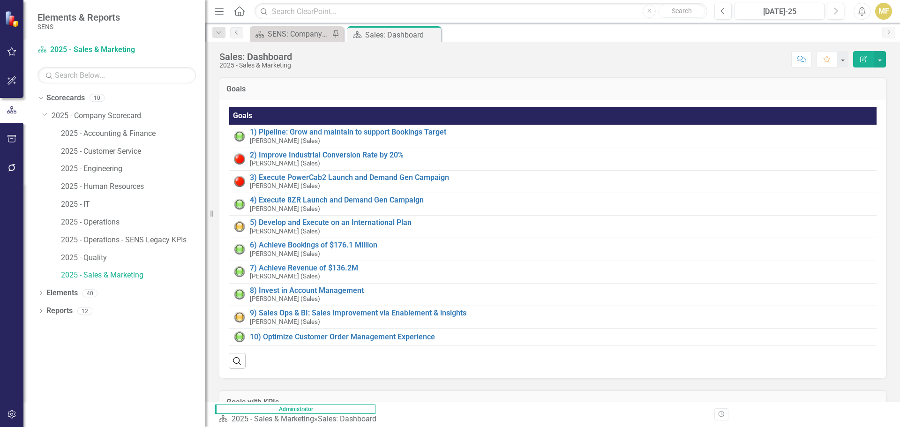
drag, startPoint x: 142, startPoint y: 223, endPoint x: 205, endPoint y: 228, distance: 63.9
click at [205, 228] on div "Resize" at bounding box center [209, 213] width 8 height 427
click at [95, 222] on link "2025 - Operations" at bounding box center [133, 222] width 144 height 11
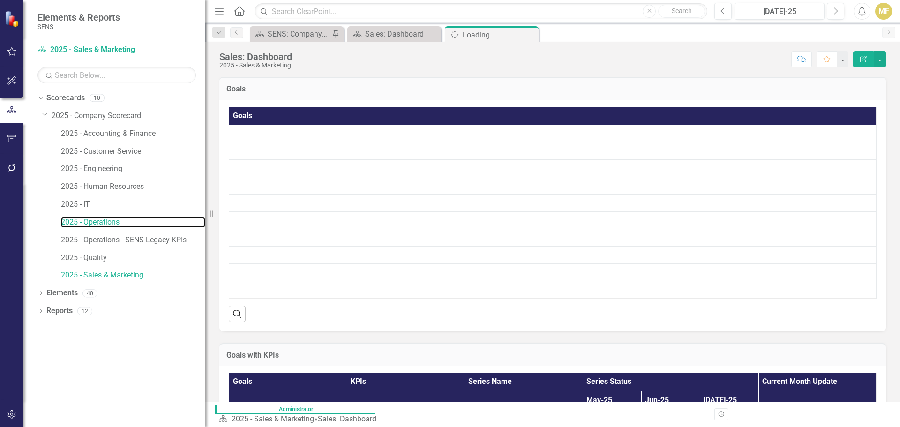
click at [112, 224] on link "2025 - Operations" at bounding box center [133, 222] width 144 height 11
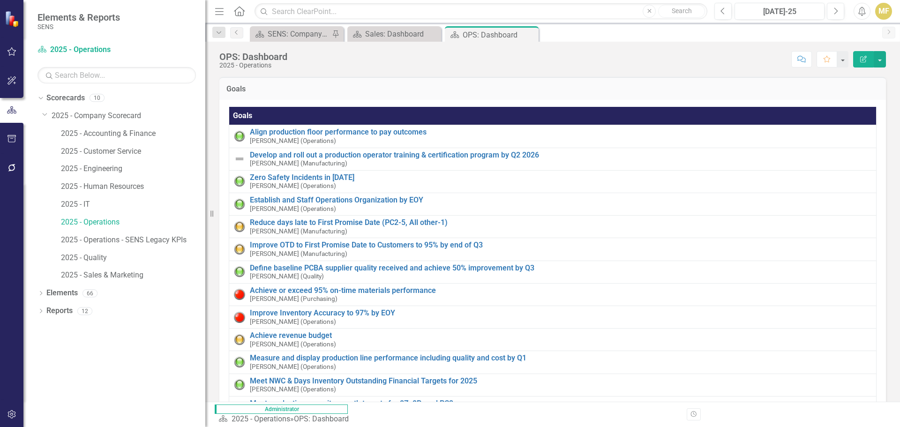
click at [218, 11] on icon "button" at bounding box center [219, 11] width 8 height 7
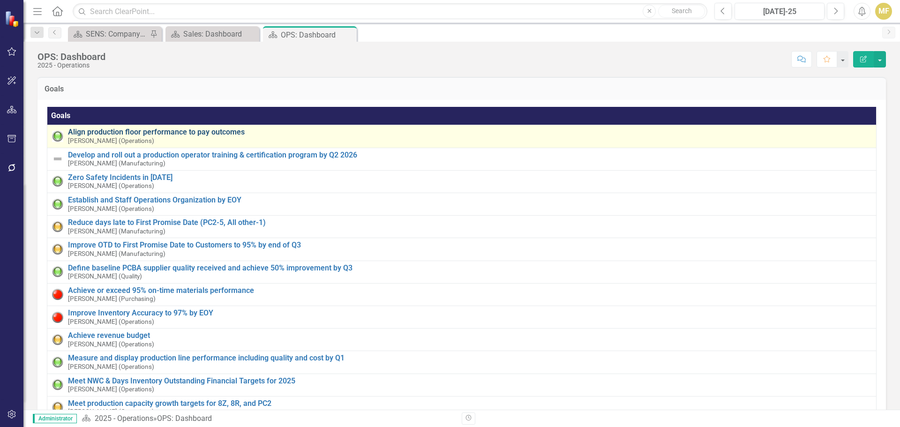
click at [186, 132] on link "Align production floor performance to pay outcomes" at bounding box center [470, 132] width 804 height 8
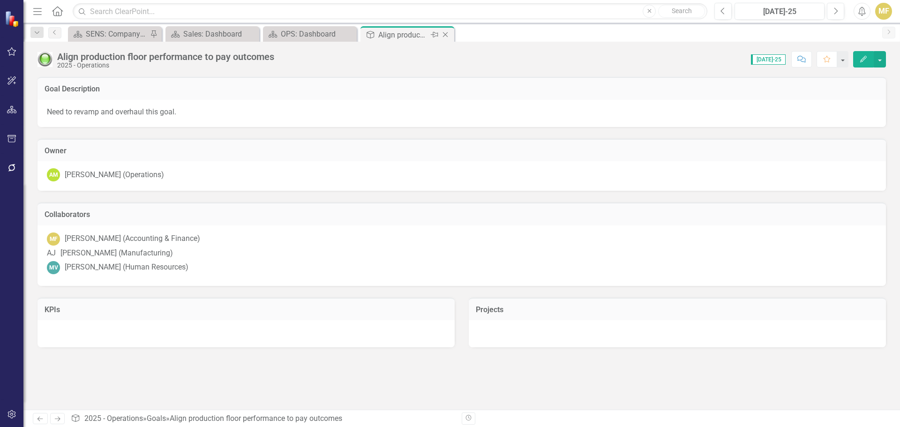
click at [445, 37] on icon "Close" at bounding box center [445, 35] width 9 height 8
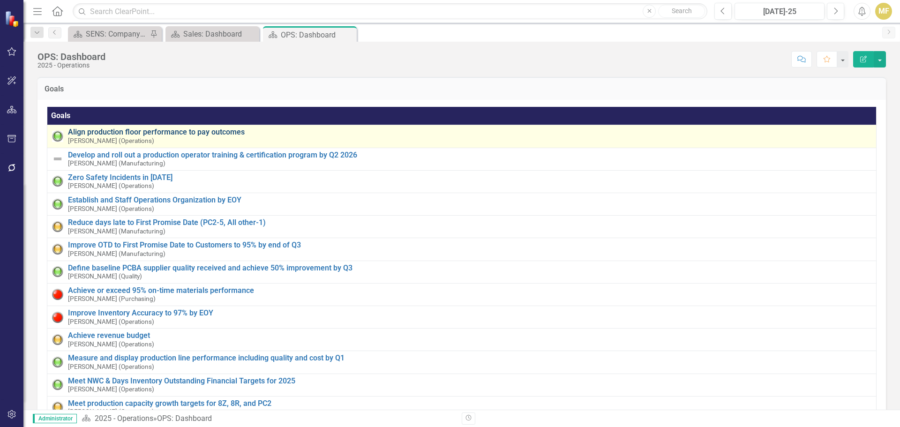
click at [140, 133] on link "Align production floor performance to pay outcomes" at bounding box center [470, 132] width 804 height 8
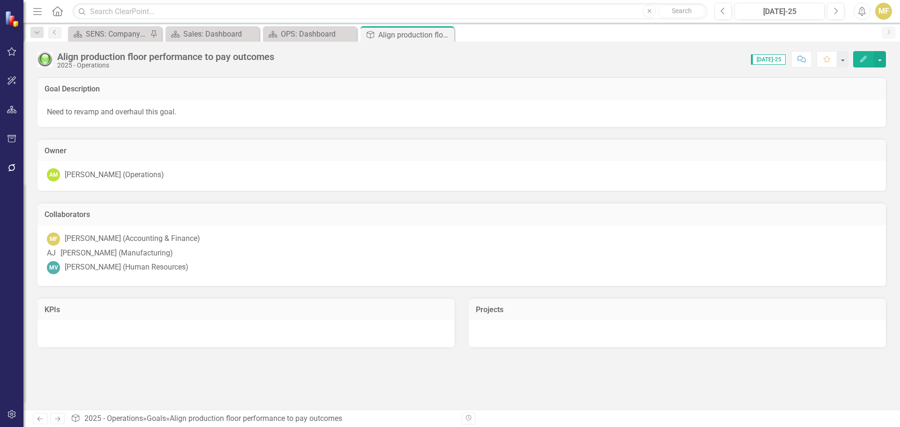
click at [127, 61] on div "Align production floor performance to pay outcomes" at bounding box center [165, 57] width 217 height 10
click at [127, 62] on div "2025 - Operations" at bounding box center [165, 65] width 217 height 7
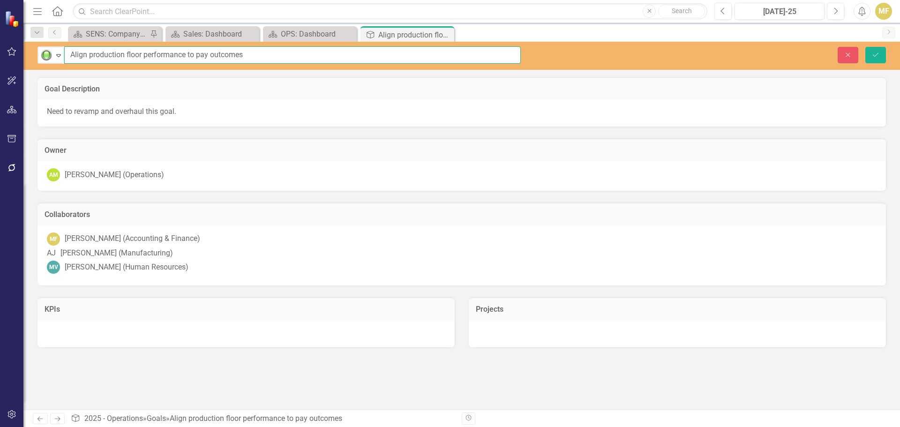
click at [128, 53] on input "Align production floor performance to pay outcomes" at bounding box center [292, 54] width 457 height 17
click at [209, 112] on p "Need to revamp and overhaul this goal." at bounding box center [462, 111] width 830 height 11
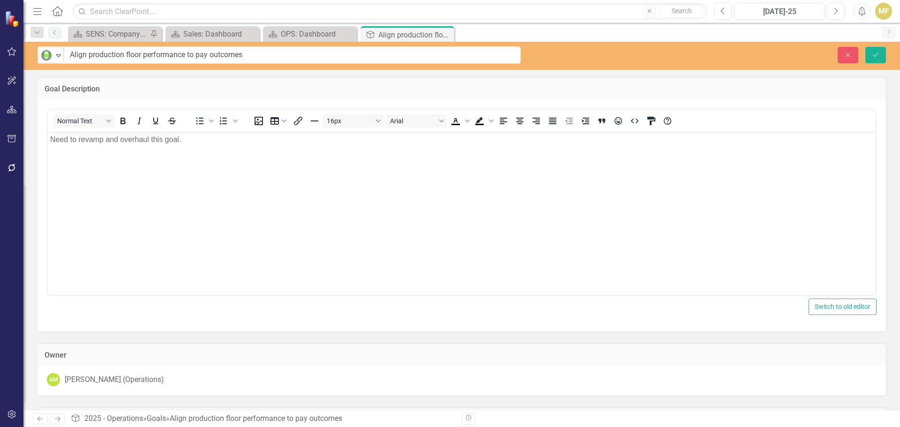
click at [214, 146] on body "Need to revamp and overhaul this goal." at bounding box center [462, 202] width 828 height 141
drag, startPoint x: 203, startPoint y: 55, endPoint x: 216, endPoint y: 53, distance: 13.0
click at [203, 55] on input "Align production floor performance to pay outcomes" at bounding box center [292, 54] width 457 height 17
drag, startPoint x: 289, startPoint y: 52, endPoint x: 16, endPoint y: 57, distance: 272.9
click at [1, 52] on div "Elements & Reports SENS Scorecard 2025 - Operations Search Dropdown Scorecards …" at bounding box center [450, 213] width 900 height 427
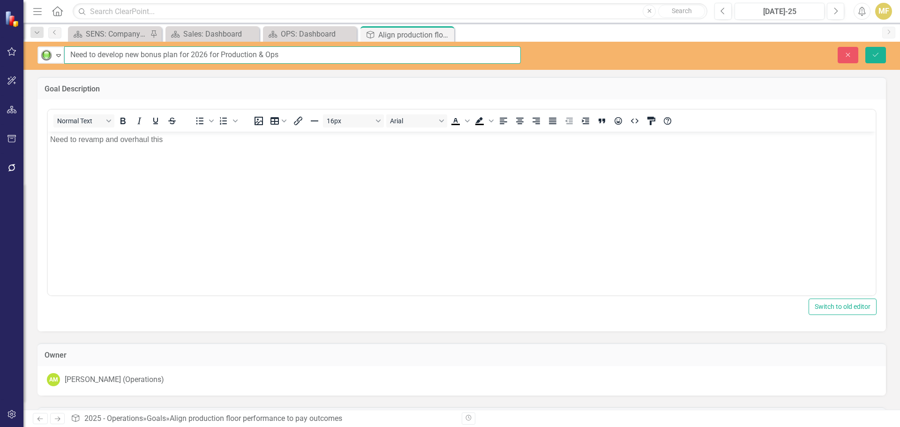
type input "Need to develop new bonus plan for 2026 for Production & Ops"
click at [183, 143] on p "Need to revamp and overhaul this" at bounding box center [461, 139] width 823 height 11
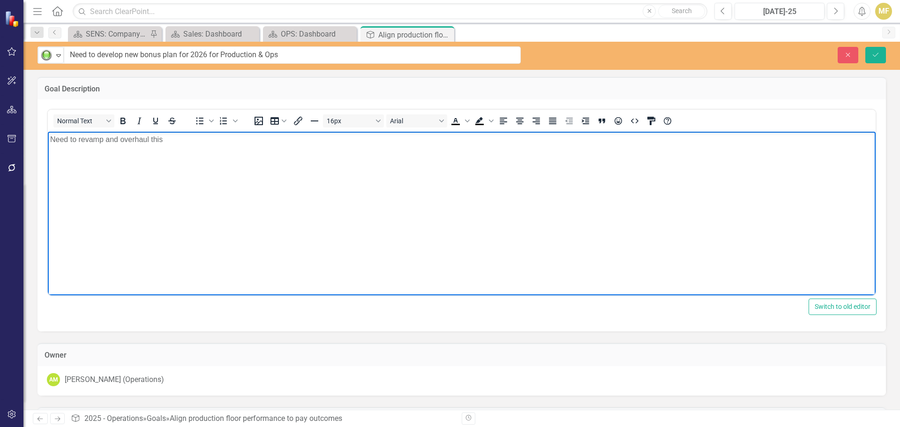
drag, startPoint x: 183, startPoint y: 142, endPoint x: 92, endPoint y: 287, distance: 171.7
click at [48, 155] on html "Need to revamp and overhaul this" at bounding box center [462, 202] width 828 height 141
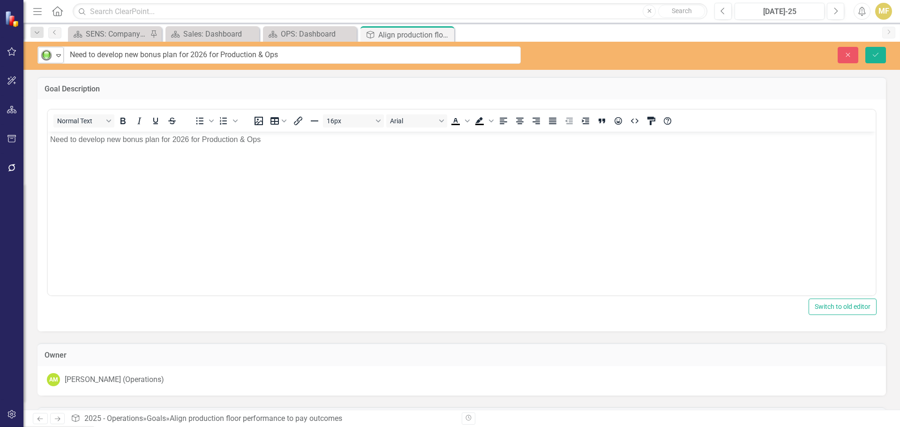
click at [59, 60] on div "Expand" at bounding box center [58, 54] width 9 height 15
click at [156, 162] on body "Need to develop new bonus plan for 2026 for Production & Ops" at bounding box center [462, 202] width 828 height 141
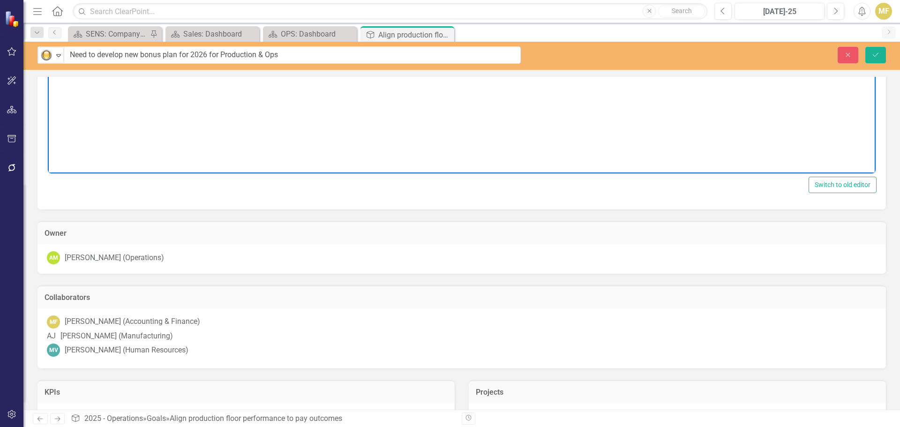
scroll to position [154, 0]
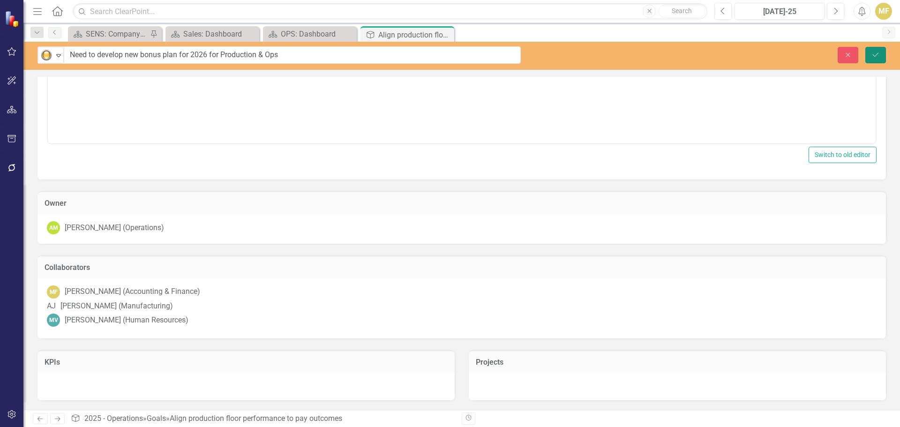
click at [873, 55] on icon "Save" at bounding box center [876, 55] width 8 height 7
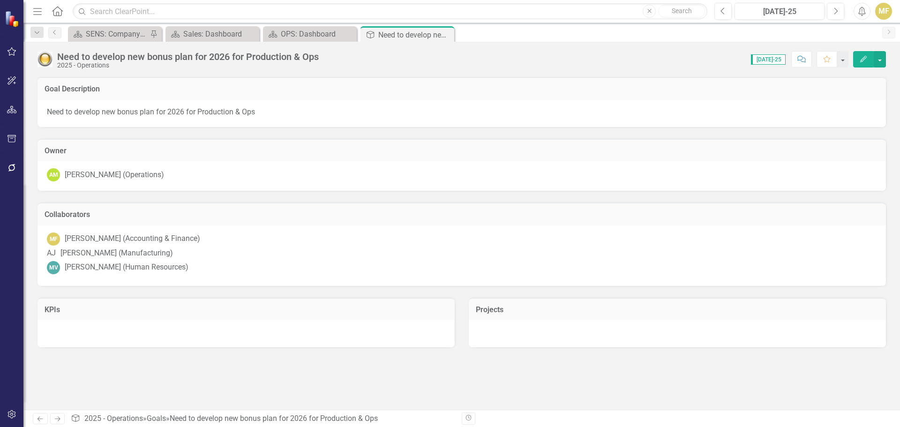
drag, startPoint x: 444, startPoint y: 35, endPoint x: 439, endPoint y: 36, distance: 4.8
click at [0, 0] on icon "Close" at bounding box center [0, 0] width 0 height 0
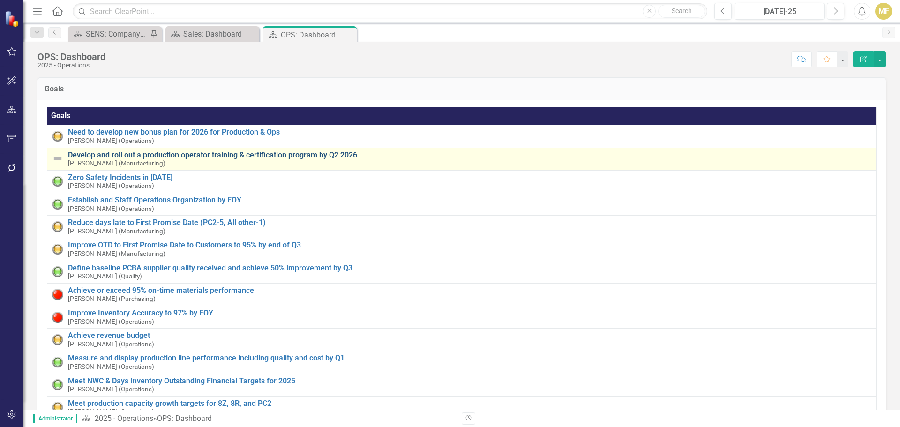
click at [140, 156] on link "Develop and roll out a production operator training & certification program by …" at bounding box center [470, 155] width 804 height 8
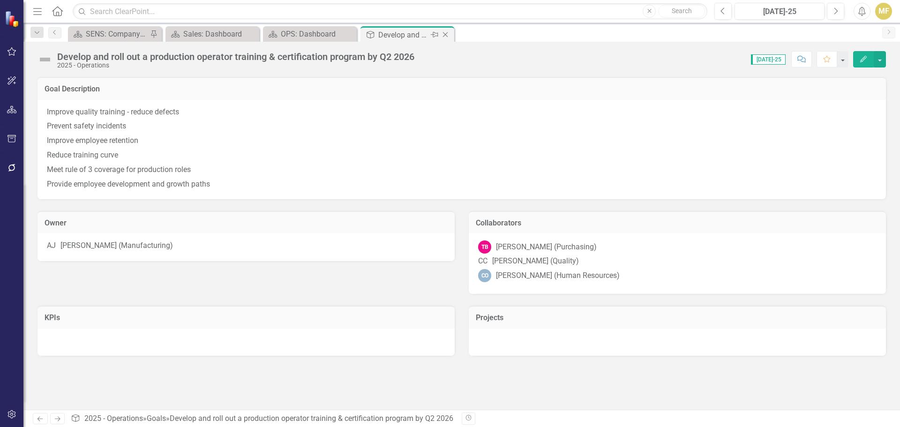
click at [445, 34] on icon "Close" at bounding box center [445, 35] width 9 height 8
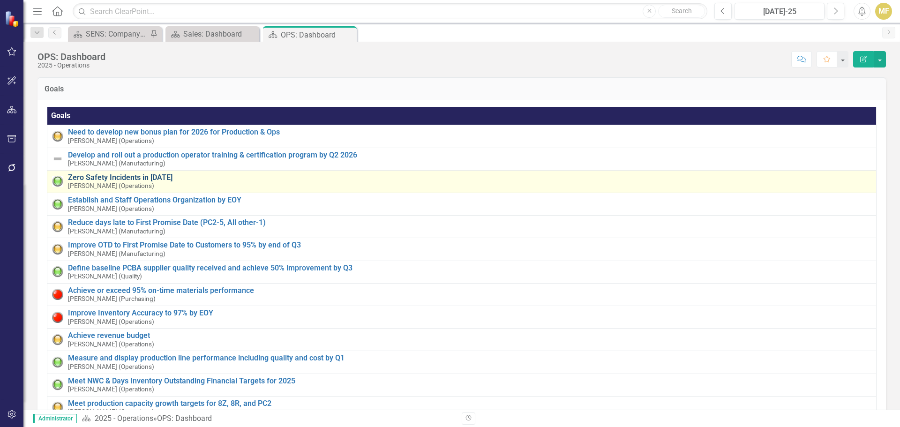
click at [141, 177] on link "Zero Safety Incidents in [DATE]" at bounding box center [470, 177] width 804 height 8
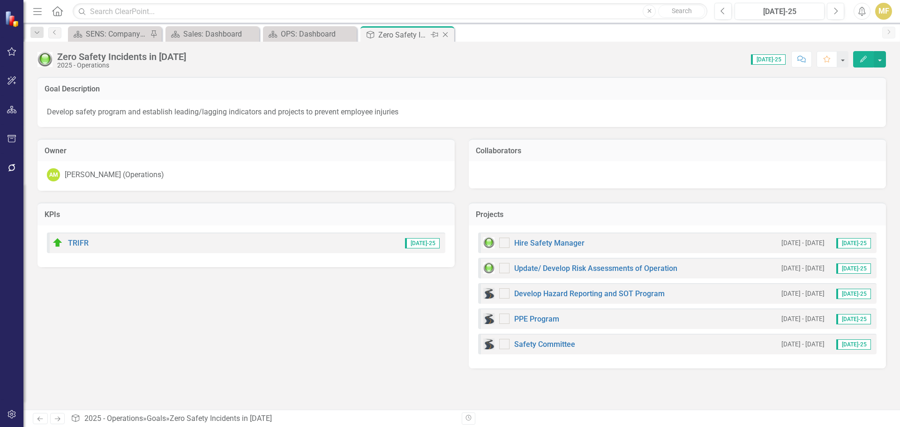
click at [446, 30] on div "Close" at bounding box center [446, 35] width 12 height 12
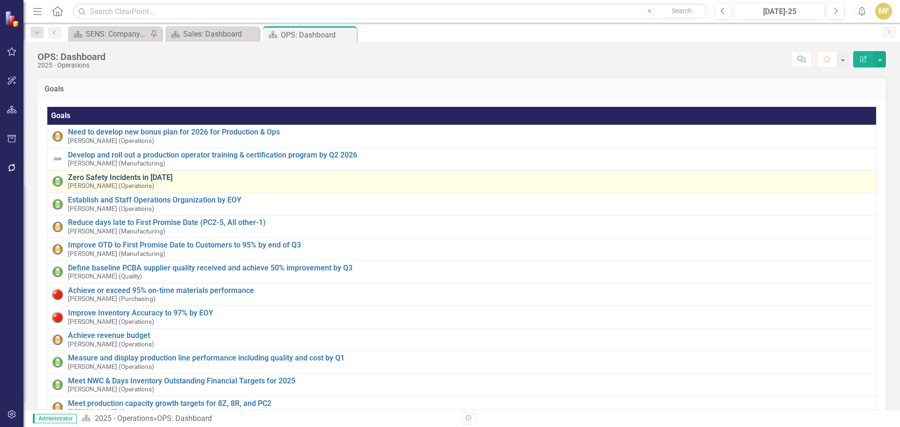
click at [147, 180] on link "Zero Safety Incidents in [DATE]" at bounding box center [470, 177] width 804 height 8
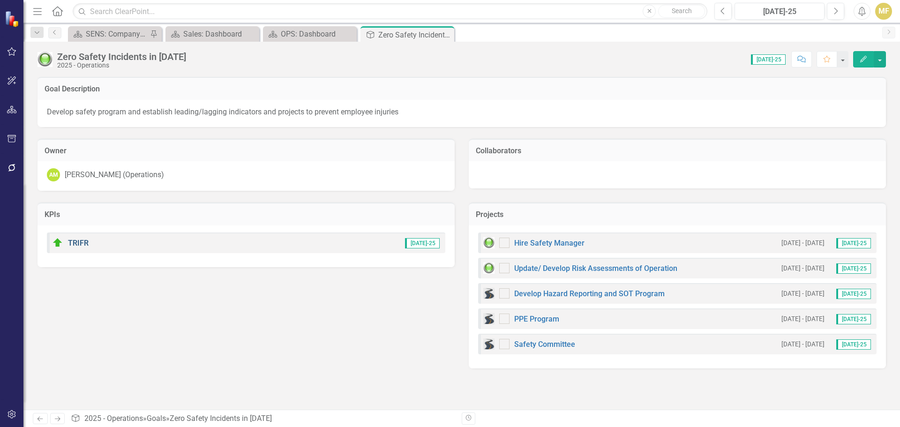
click at [77, 241] on link "TRIFR" at bounding box center [78, 243] width 21 height 9
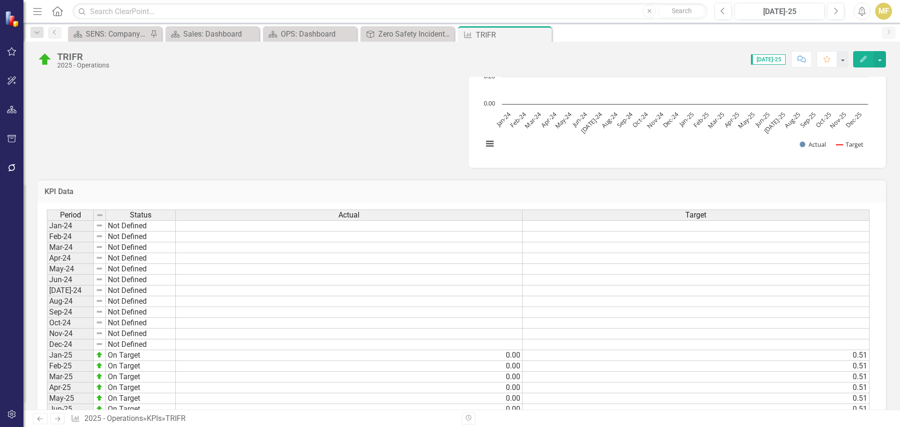
scroll to position [352, 0]
click at [0, 0] on icon "Close" at bounding box center [0, 0] width 0 height 0
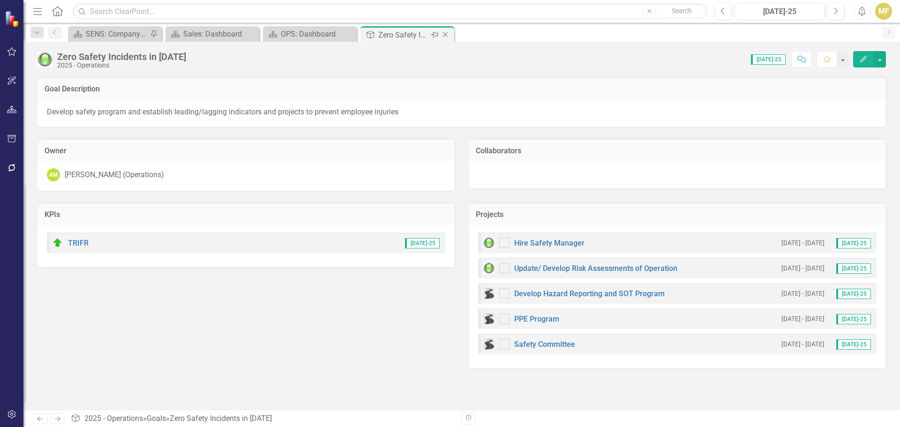
click at [446, 34] on icon at bounding box center [445, 34] width 5 height 5
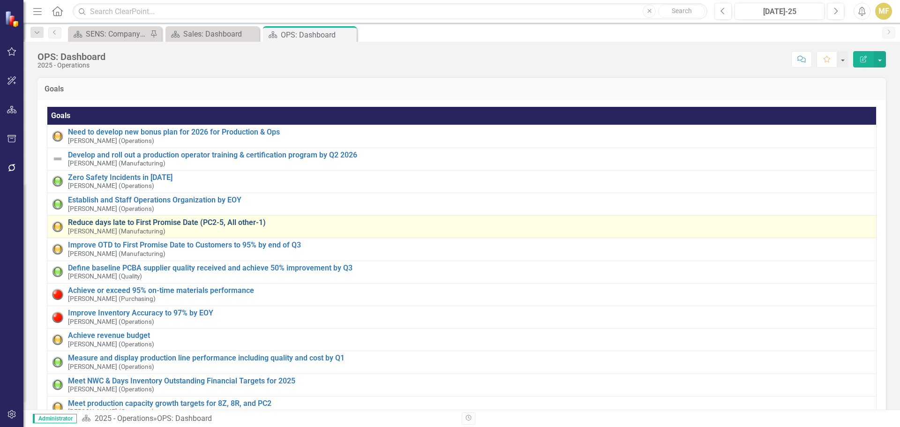
click at [148, 224] on link "Reduce days late to First Promise Date (PC2-5, All other-1)" at bounding box center [470, 222] width 804 height 8
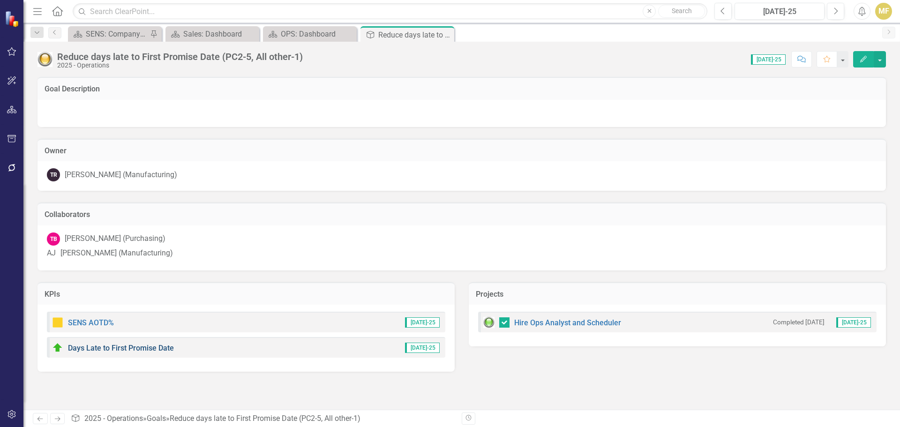
click at [116, 352] on link "Days Late to First Promise Date" at bounding box center [121, 348] width 106 height 9
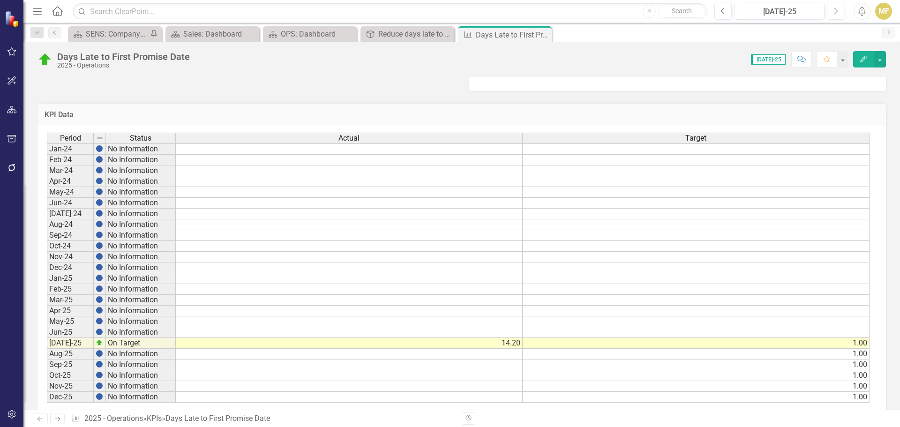
scroll to position [471, 0]
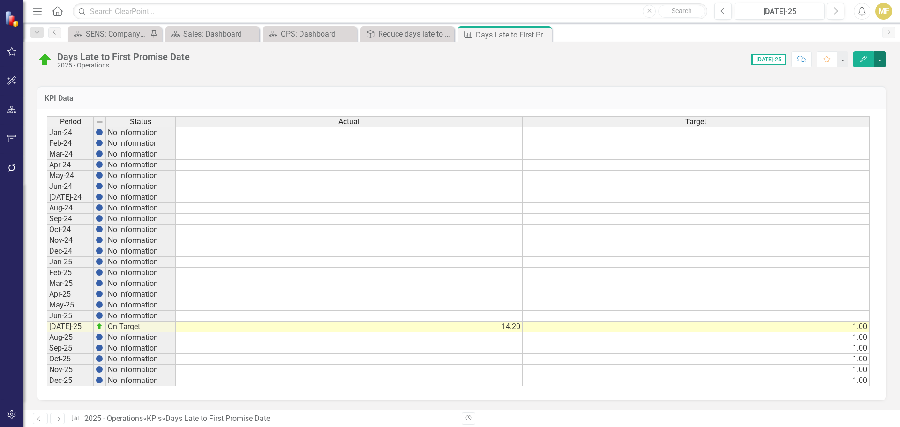
click at [879, 61] on button "button" at bounding box center [880, 59] width 12 height 16
click at [866, 74] on link "Edit Edit KPI" at bounding box center [848, 76] width 76 height 17
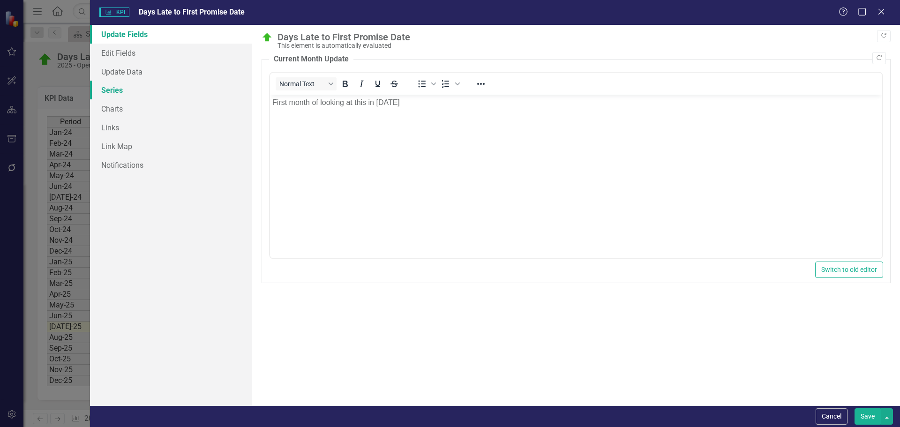
scroll to position [0, 0]
click at [121, 132] on link "Links" at bounding box center [171, 127] width 162 height 19
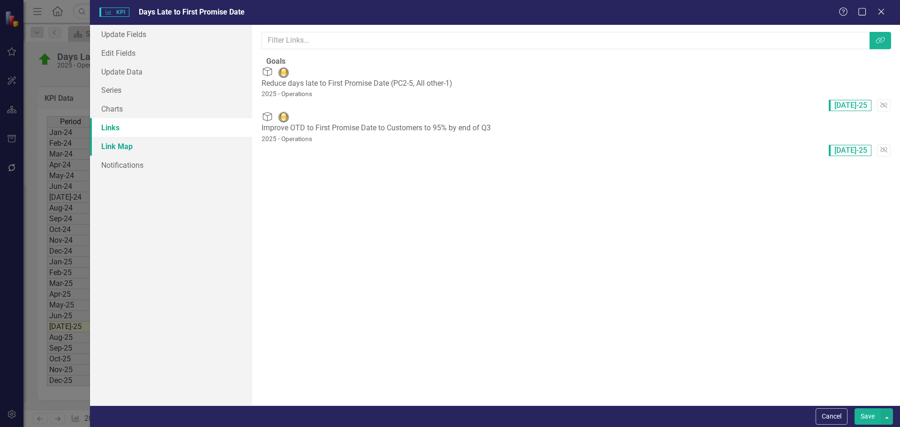
click at [121, 146] on link "Link Map" at bounding box center [171, 146] width 162 height 19
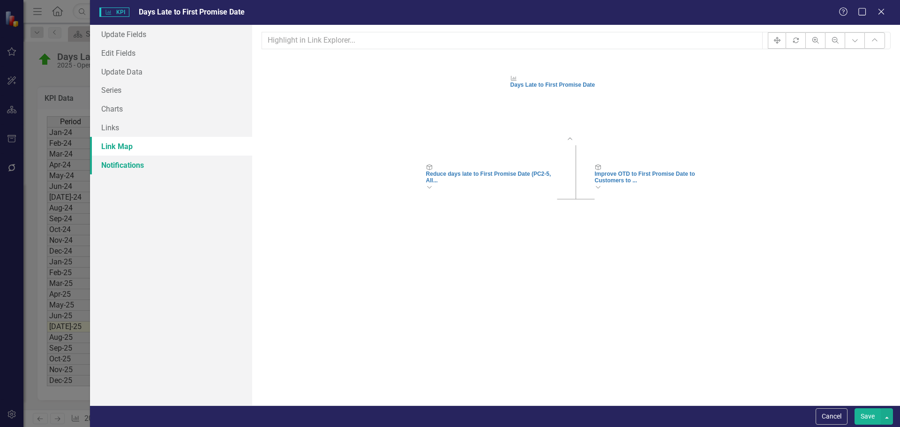
click at [121, 166] on link "Notifications" at bounding box center [171, 165] width 162 height 19
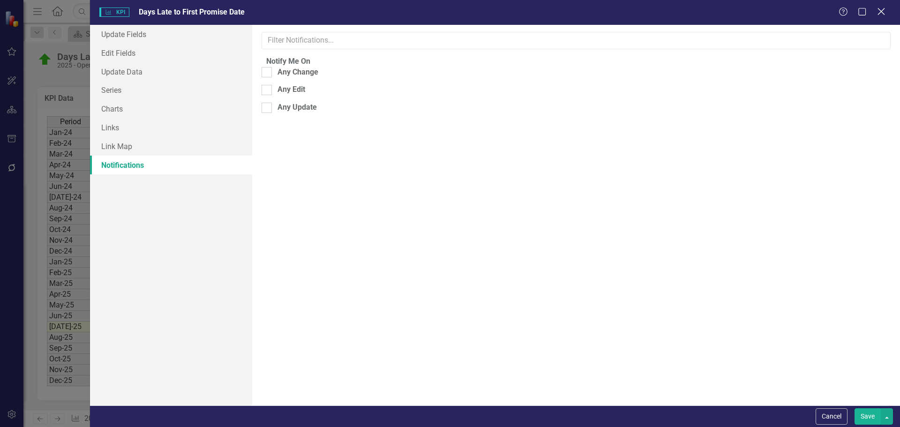
click at [883, 12] on icon "Close" at bounding box center [881, 11] width 12 height 9
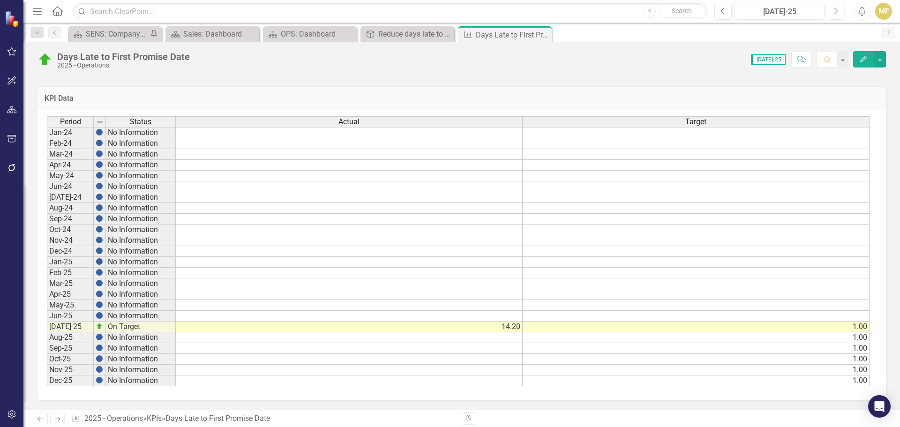
drag, startPoint x: 545, startPoint y: 36, endPoint x: 545, endPoint y: 31, distance: 5.2
click at [0, 0] on icon "Close" at bounding box center [0, 0] width 0 height 0
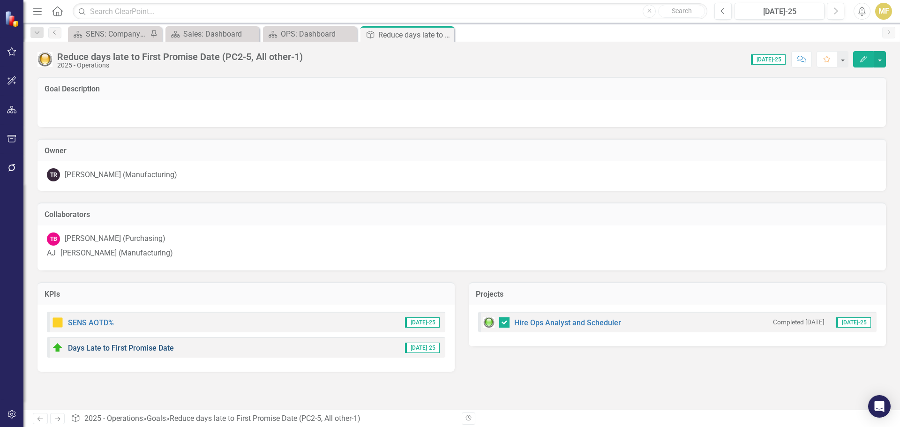
click at [166, 351] on link "Days Late to First Promise Date" at bounding box center [121, 348] width 106 height 9
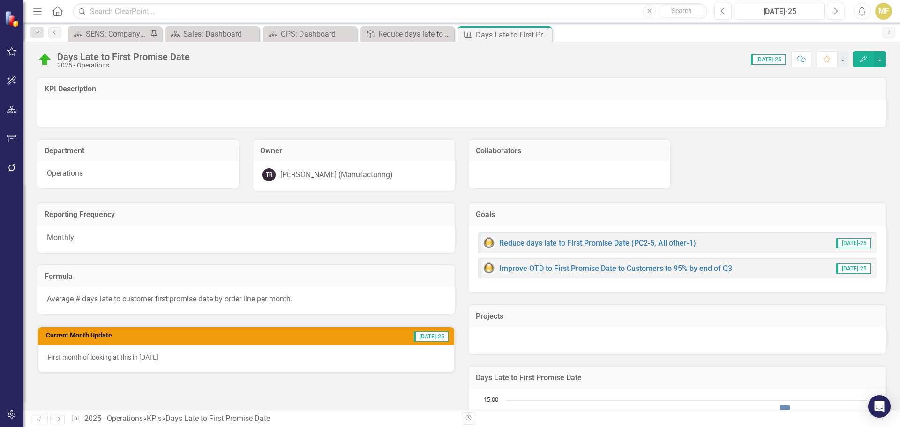
click at [179, 57] on div "Days Late to First Promise Date" at bounding box center [123, 57] width 133 height 10
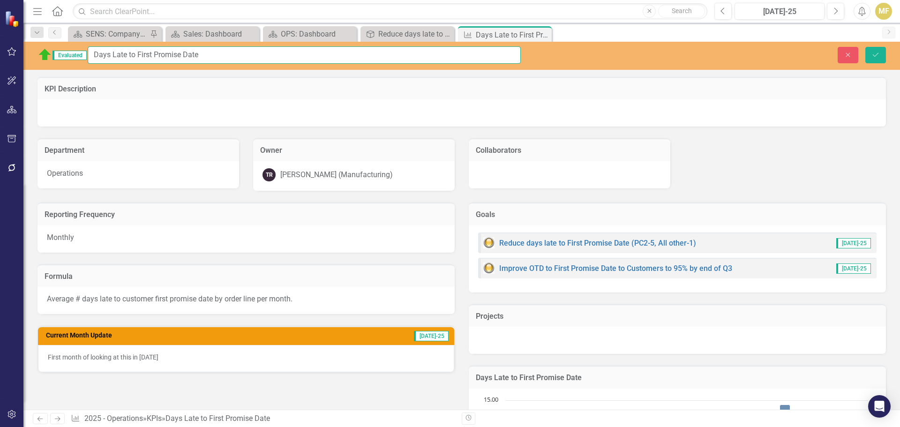
click at [221, 57] on input "Days Late to First Promise Date" at bounding box center [304, 54] width 433 height 17
type input "Days Late to First Promise Date (on late orde"
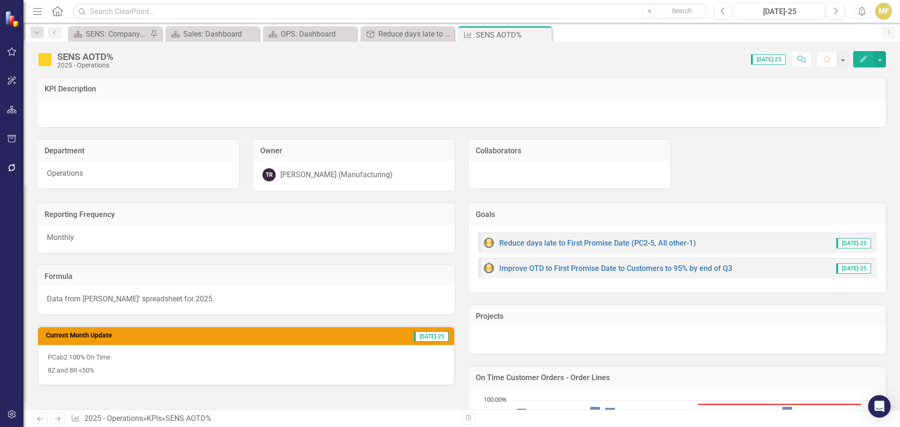
scroll to position [471, 0]
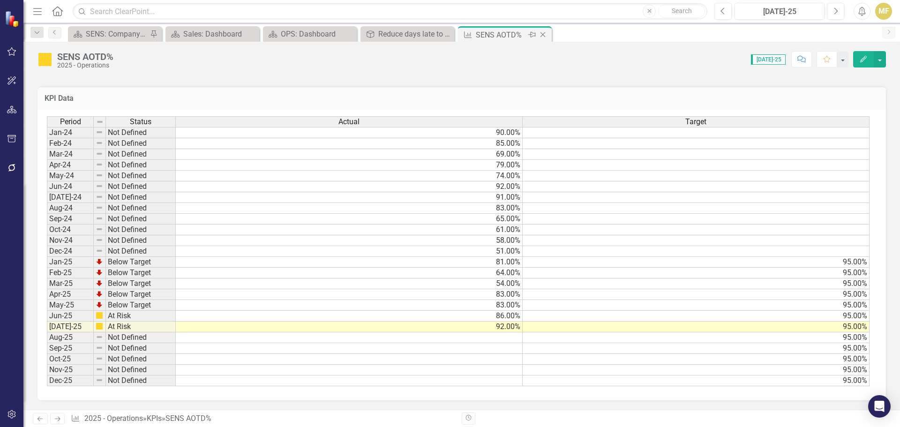
click at [545, 34] on icon "Close" at bounding box center [542, 35] width 9 height 8
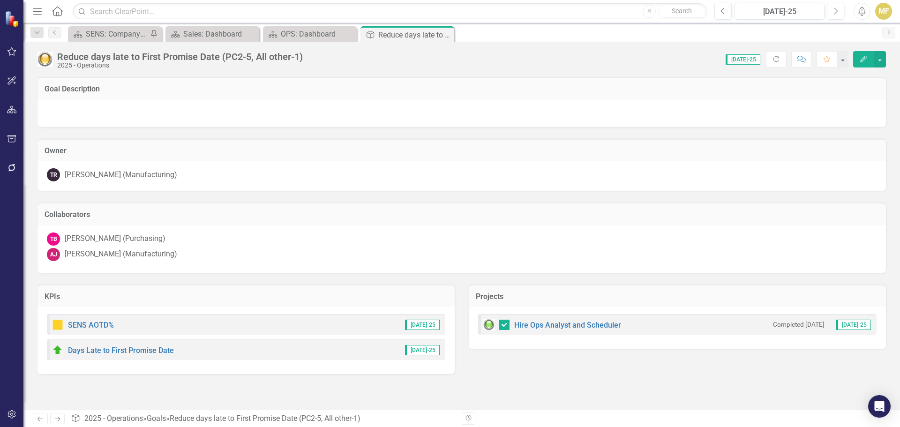
click at [0, 0] on icon "Close" at bounding box center [0, 0] width 0 height 0
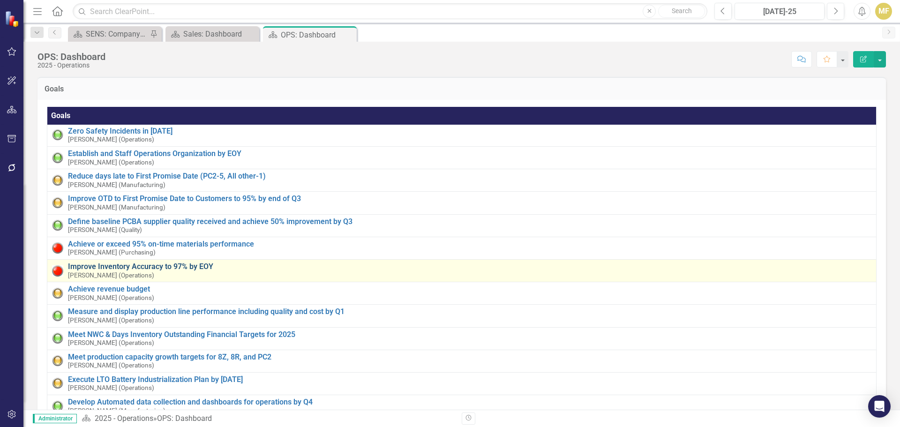
scroll to position [47, 0]
click at [198, 268] on link "Improve Inventory Accuracy to 97% by EOY" at bounding box center [470, 266] width 804 height 8
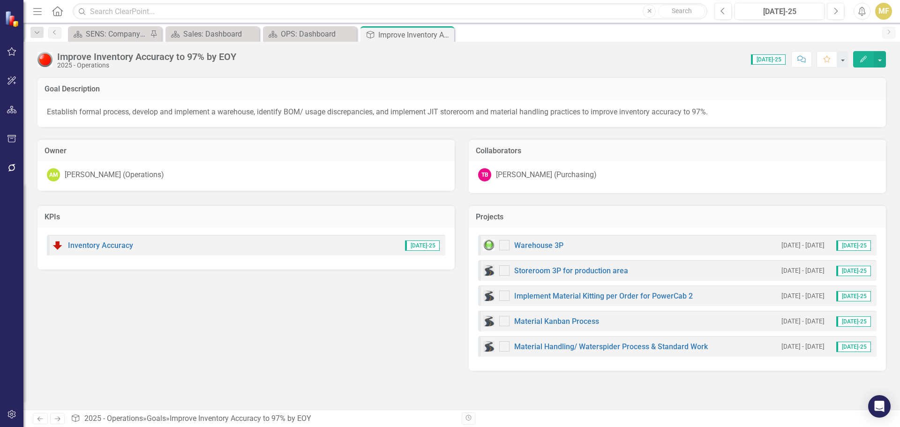
click at [109, 250] on div "Inventory Accuracy" at bounding box center [92, 245] width 81 height 11
click at [112, 245] on link "Inventory Accuracy" at bounding box center [100, 245] width 65 height 9
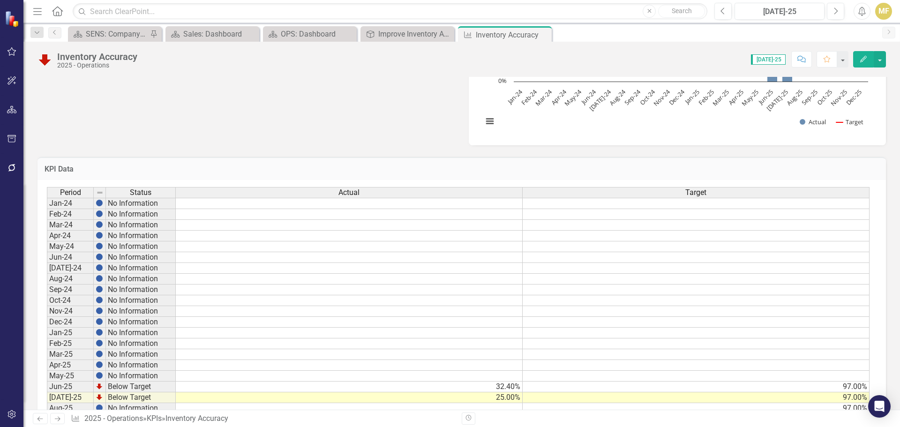
scroll to position [446, 0]
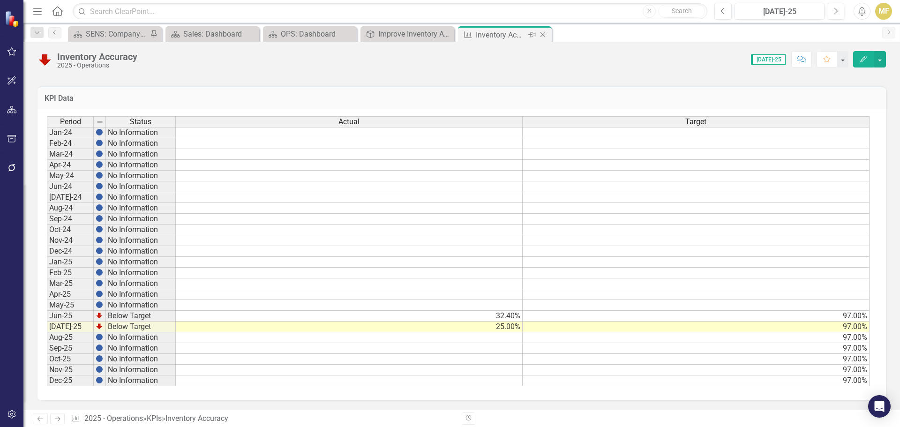
click at [544, 35] on icon "Close" at bounding box center [542, 35] width 9 height 8
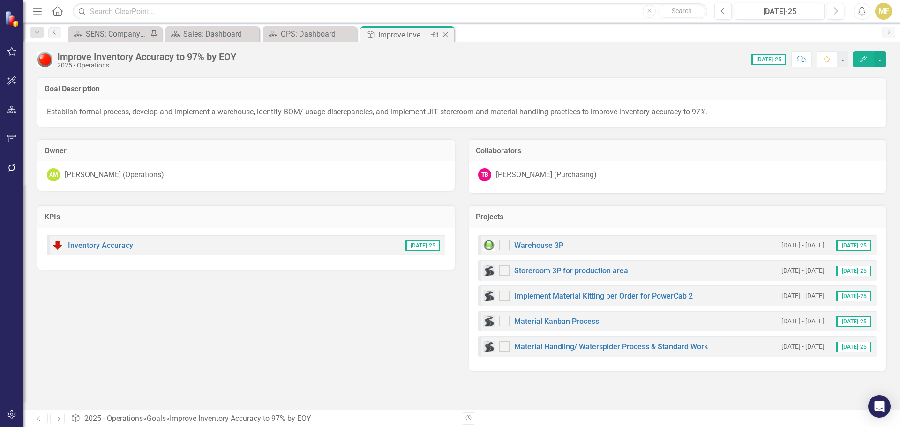
click at [447, 37] on icon "Close" at bounding box center [445, 35] width 9 height 8
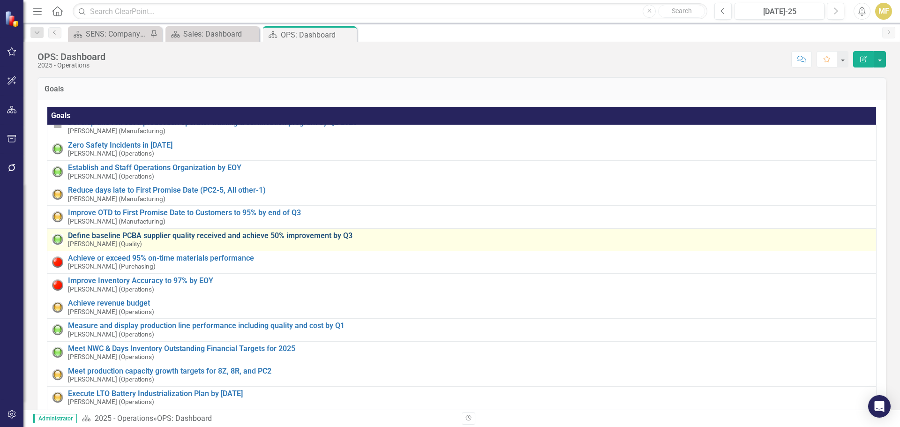
scroll to position [47, 0]
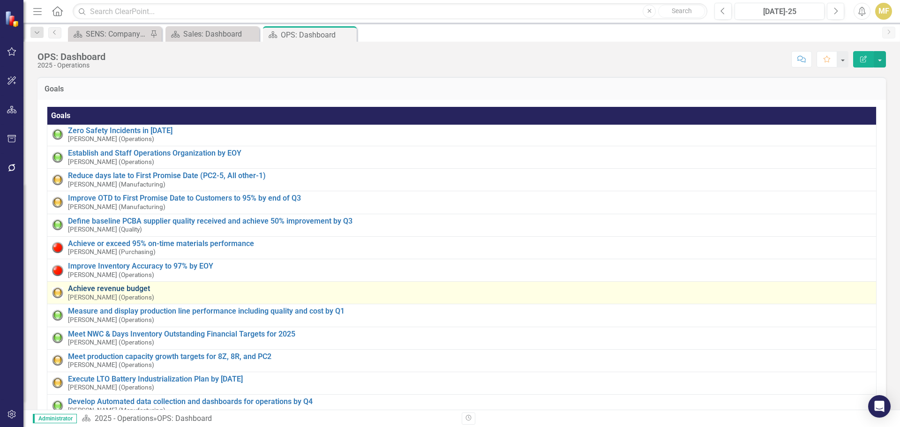
click at [133, 289] on link "Achieve revenue budget" at bounding box center [470, 289] width 804 height 8
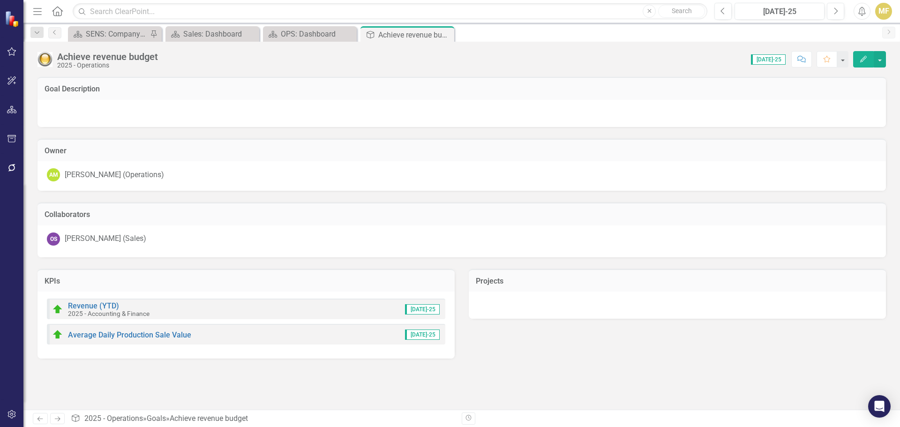
click at [0, 0] on icon "Close" at bounding box center [0, 0] width 0 height 0
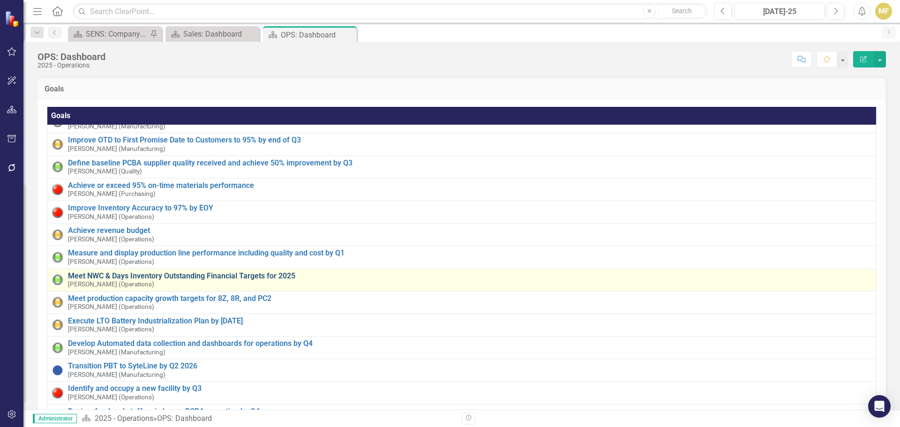
click at [252, 272] on link "Meet NWC & Days Inventory Outstanding Financial Targets for 2025" at bounding box center [470, 276] width 804 height 8
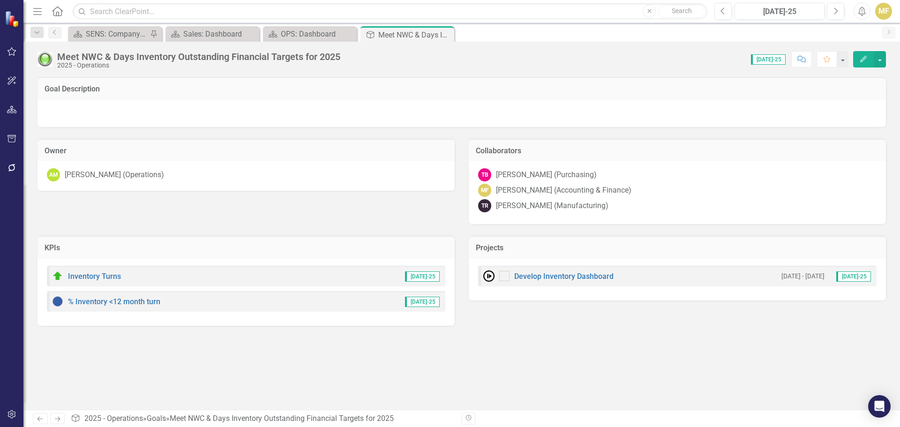
click at [387, 255] on div "KPIs" at bounding box center [246, 247] width 417 height 23
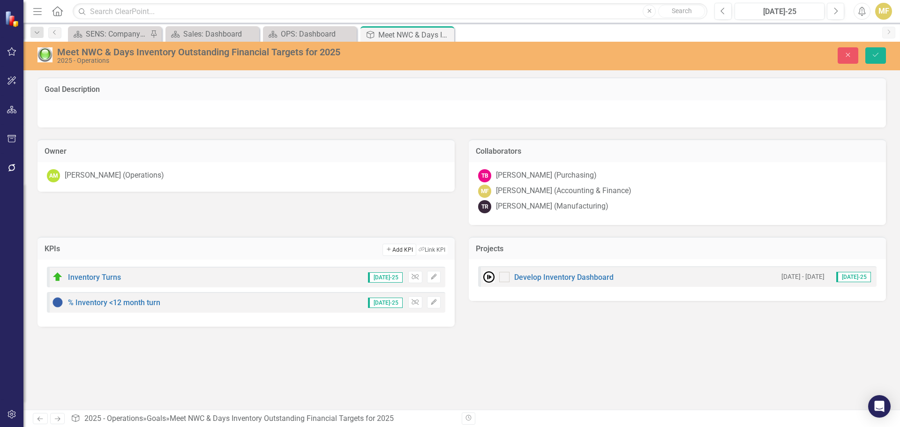
click at [397, 251] on button "Add Add KPI" at bounding box center [399, 250] width 33 height 12
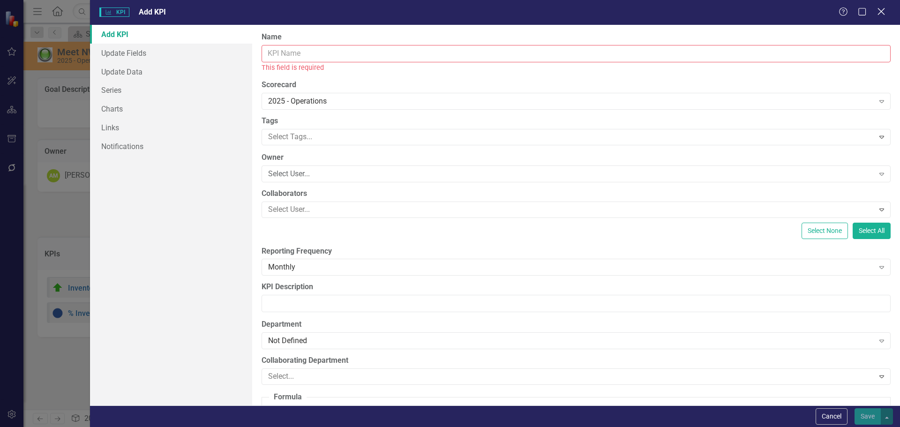
click at [879, 13] on icon "Close" at bounding box center [881, 11] width 12 height 9
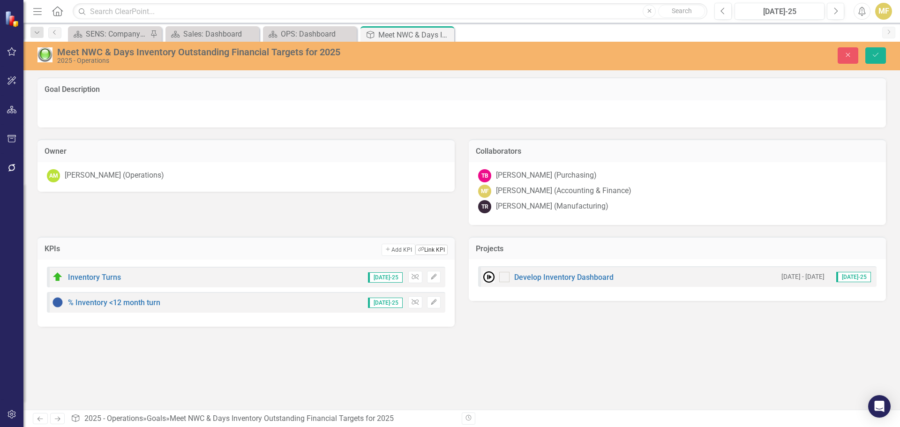
click at [436, 250] on button "Link Tag Link KPI" at bounding box center [431, 250] width 32 height 10
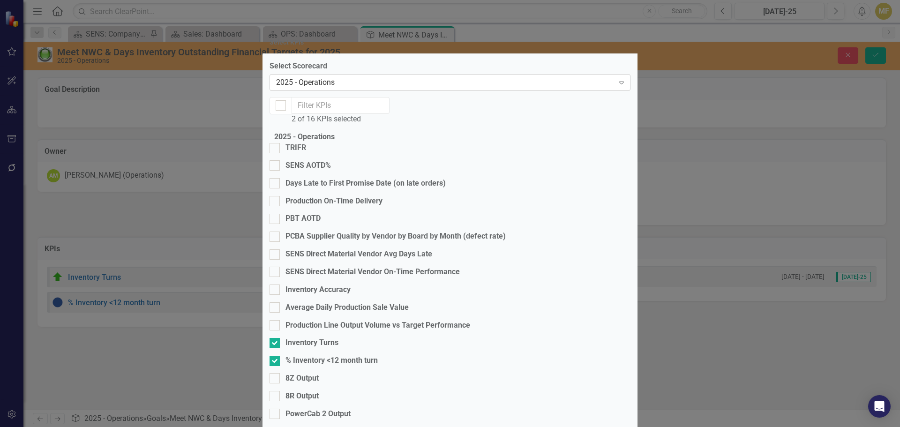
click at [617, 86] on icon "Expand" at bounding box center [621, 83] width 9 height 8
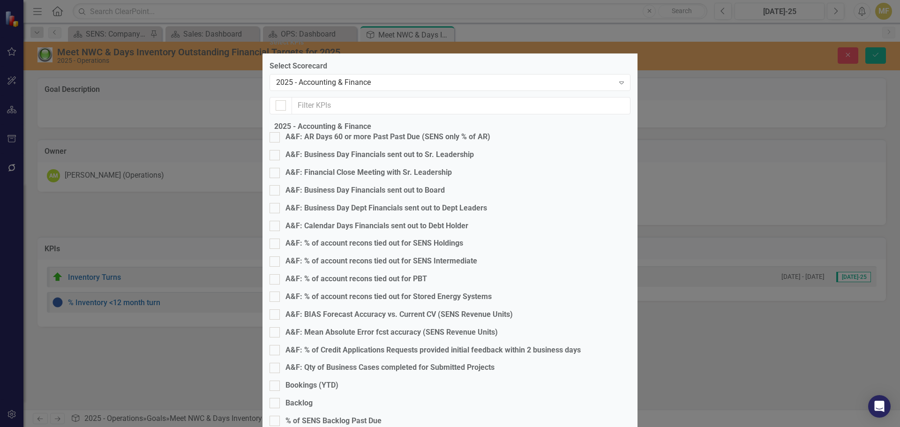
scroll to position [396, 0]
checkbox input "true"
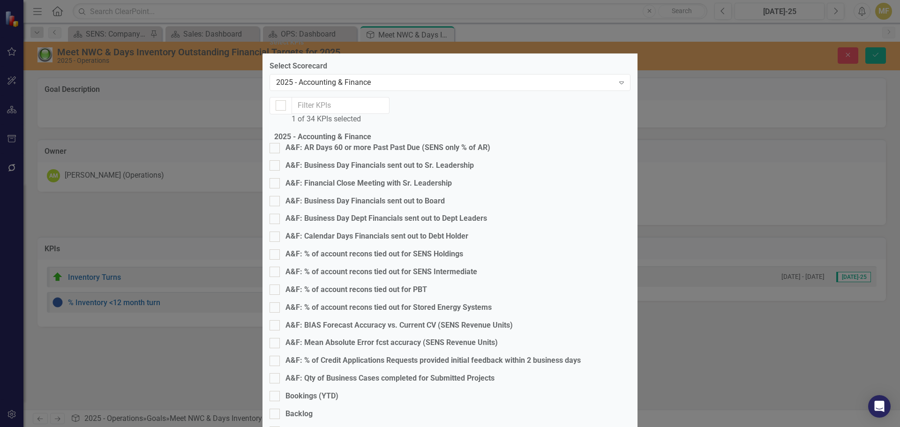
checkbox input "true"
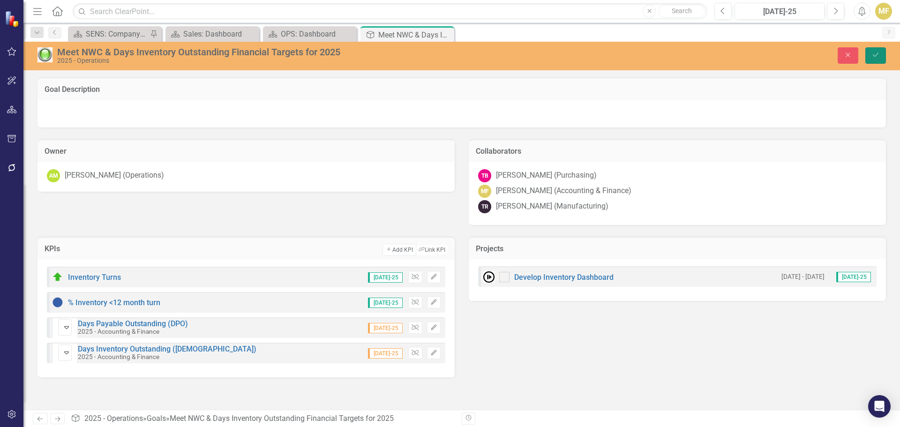
click at [877, 59] on button "Save" at bounding box center [875, 55] width 21 height 16
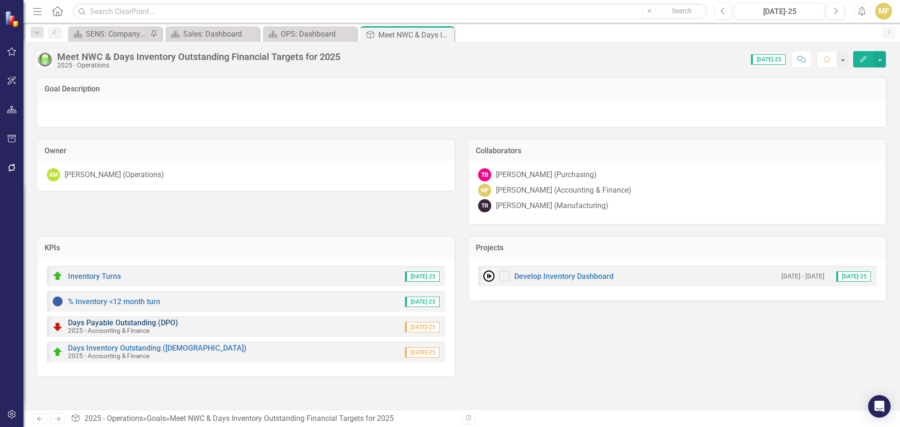
click at [145, 321] on link "Days Payable Outstanding (DPO)" at bounding box center [123, 322] width 110 height 9
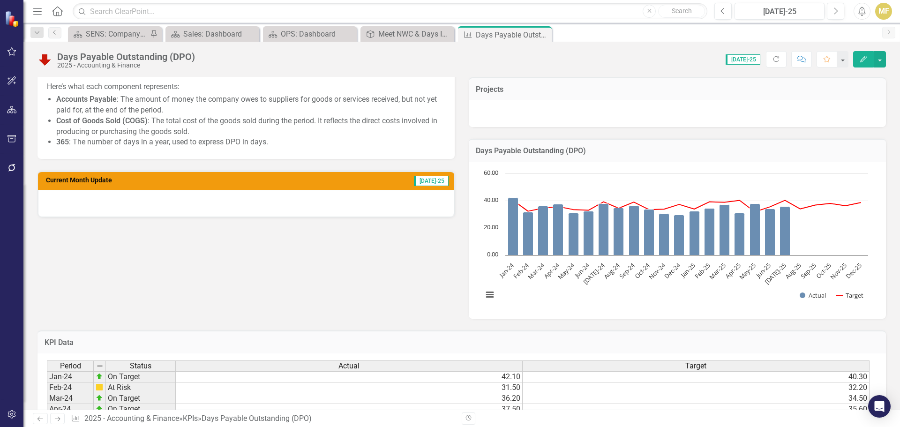
scroll to position [234, 0]
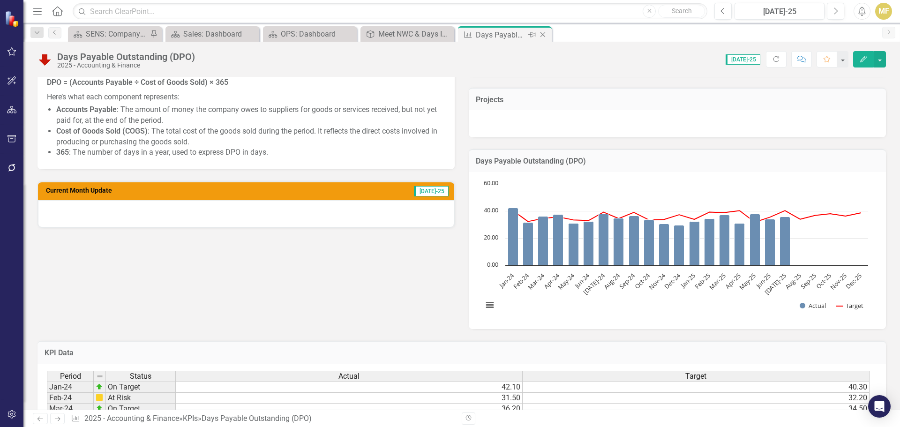
click at [546, 37] on icon "Close" at bounding box center [542, 35] width 9 height 8
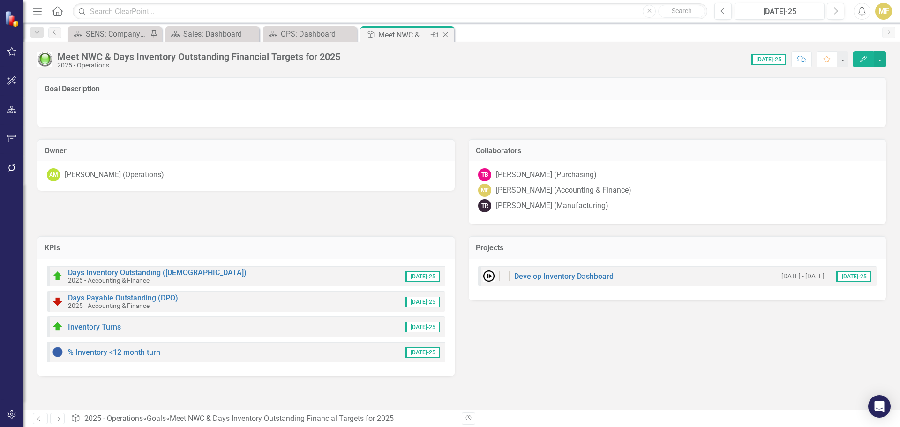
click at [447, 36] on icon "Close" at bounding box center [445, 35] width 9 height 8
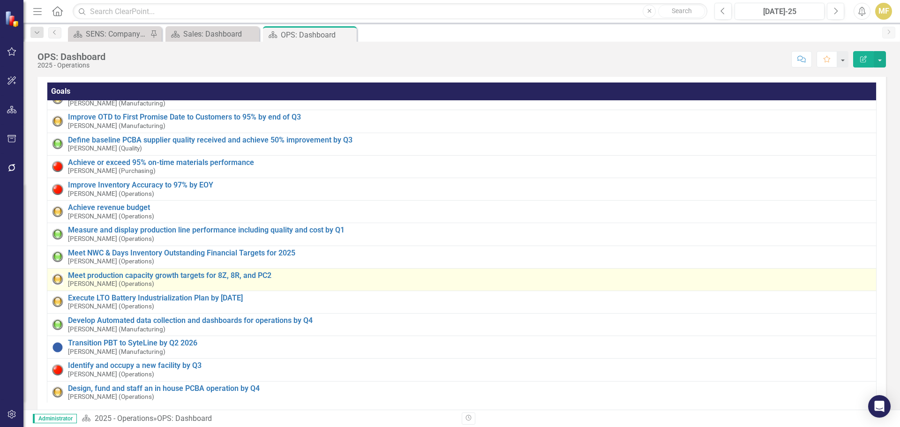
scroll to position [112, 0]
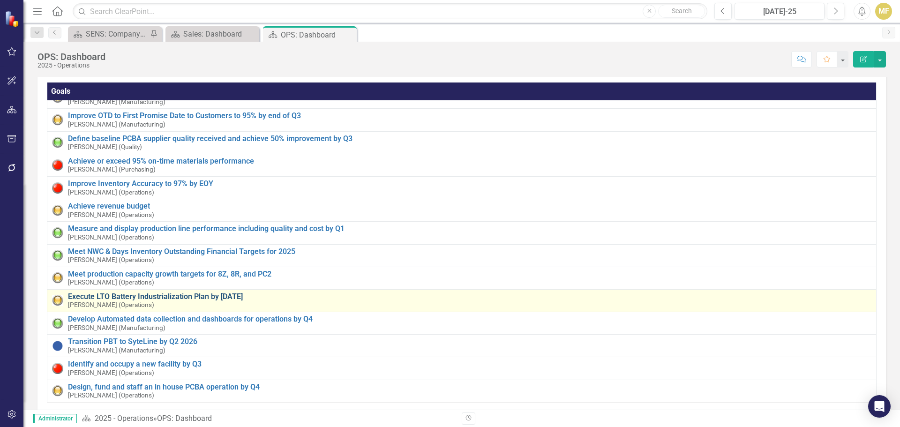
click at [192, 293] on link "Execute LTO Battery Industrialization Plan by [DATE]" at bounding box center [470, 297] width 804 height 8
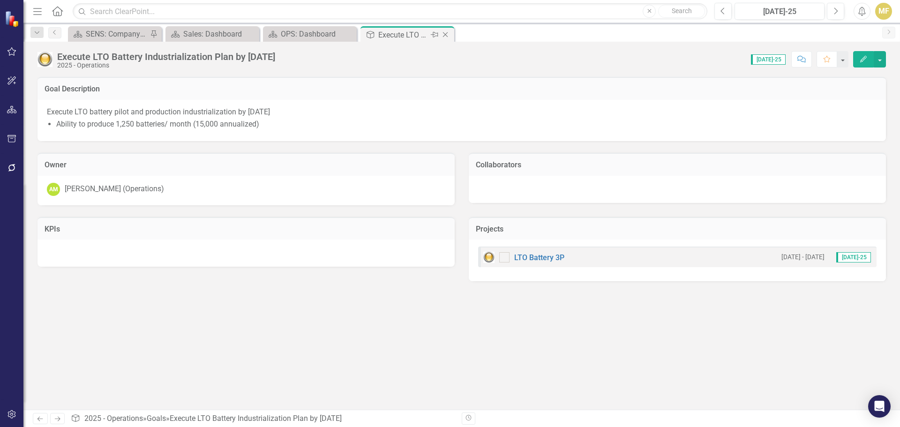
click at [447, 35] on icon "Close" at bounding box center [445, 35] width 9 height 8
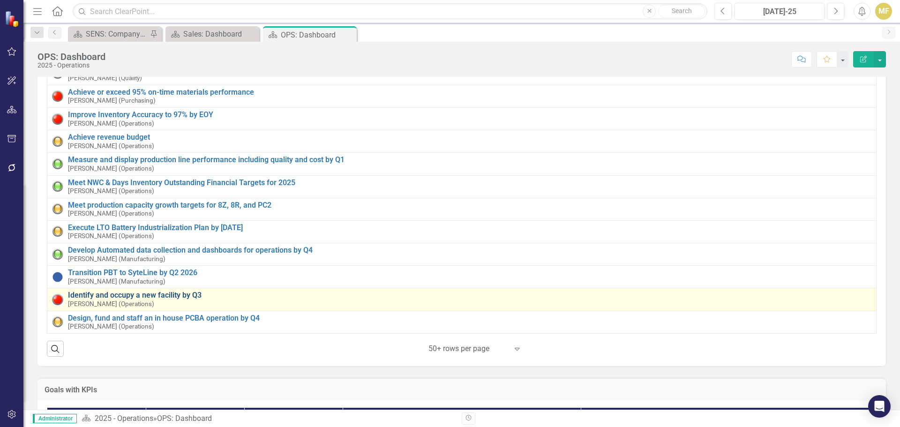
scroll to position [94, 0]
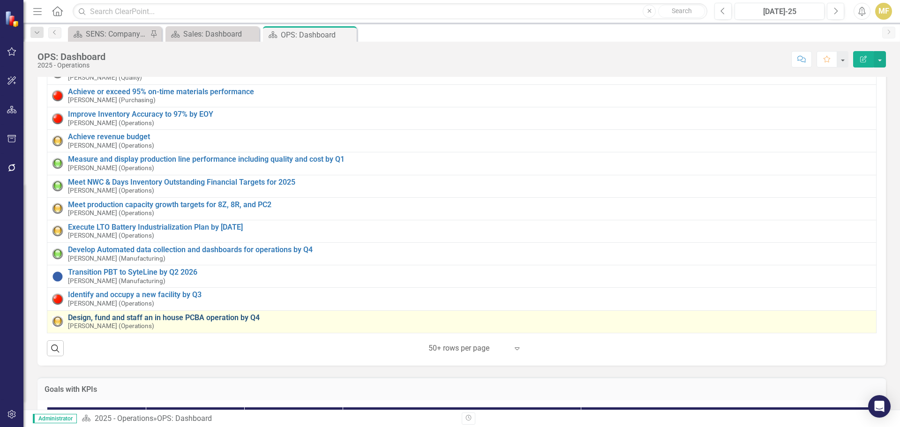
click at [222, 314] on link "Design, fund and staff an in house PCBA operation by Q4" at bounding box center [470, 318] width 804 height 8
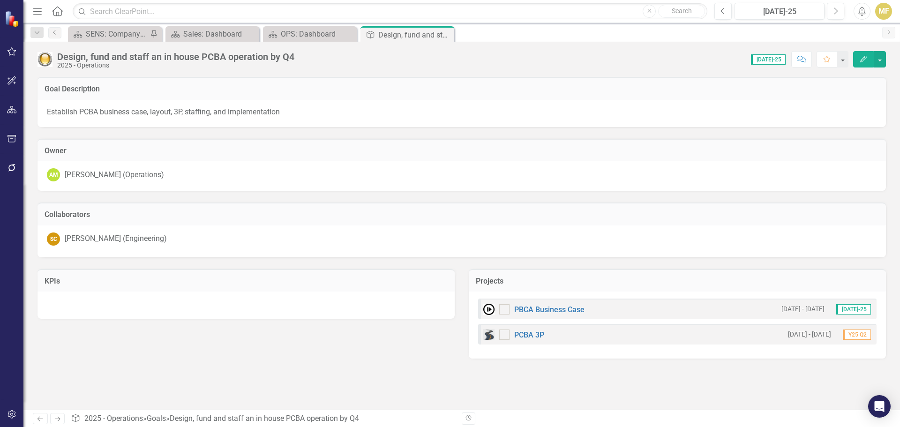
click at [270, 60] on div "Design, fund and staff an in house PCBA operation by Q4" at bounding box center [175, 57] width 237 height 10
click at [270, 61] on div "Design, fund and staff an in house PCBA operation by Q4" at bounding box center [175, 57] width 237 height 10
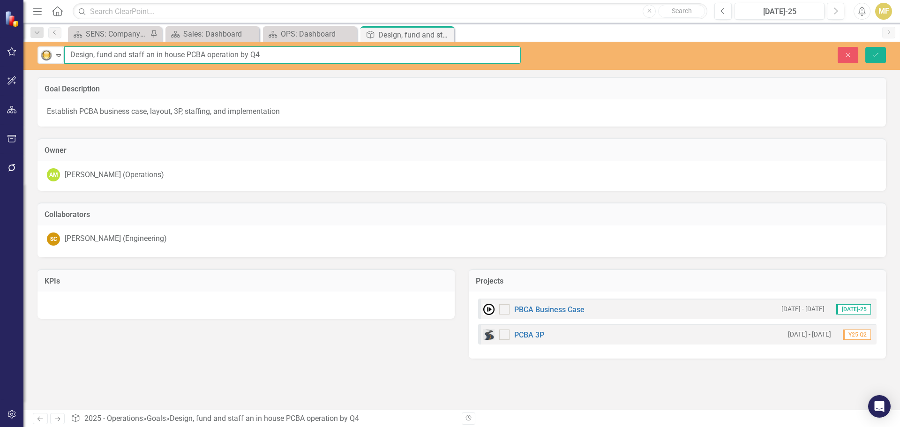
drag, startPoint x: 71, startPoint y: 55, endPoint x: 76, endPoint y: 54, distance: 5.3
click at [71, 55] on input "Design, fund and staff an in house PCBA operation by Q4" at bounding box center [292, 54] width 457 height 17
type input "Complete analysis and reach decision on PCBA in house operation by end of year"
click at [877, 58] on icon "Save" at bounding box center [876, 55] width 8 height 7
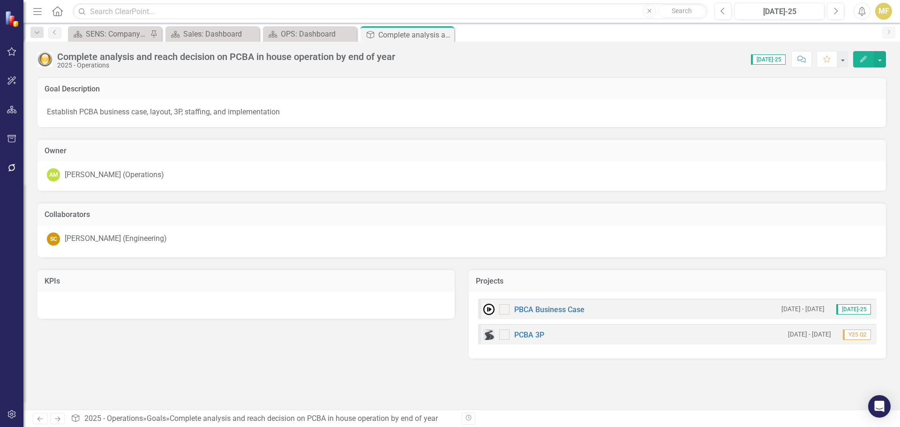
click at [331, 57] on div "Complete analysis and reach decision on PCBA in house operation by end of year" at bounding box center [226, 57] width 338 height 10
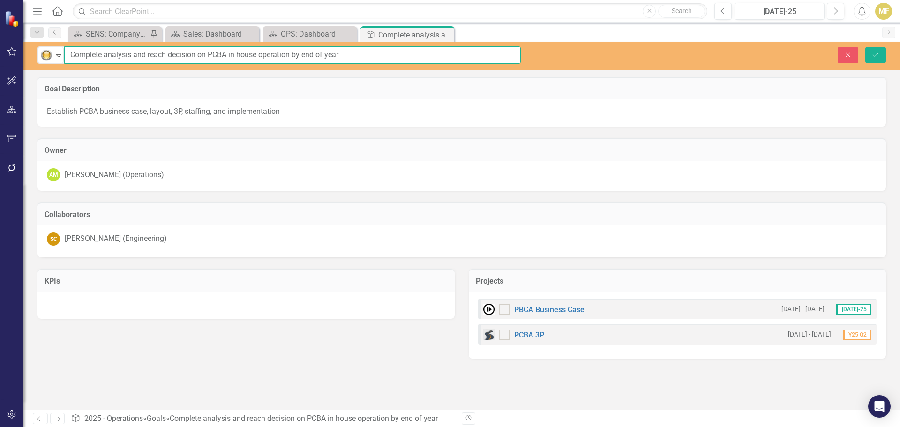
drag, startPoint x: 304, startPoint y: 53, endPoint x: 419, endPoint y: 62, distance: 115.7
click at [419, 62] on input "Complete analysis and reach decision on PCBA in house operation by end of year" at bounding box center [292, 54] width 457 height 17
type input "Complete analysis and reach decision on PCBA in house operation by Q2 2026"
click at [880, 55] on button "Save" at bounding box center [875, 55] width 21 height 16
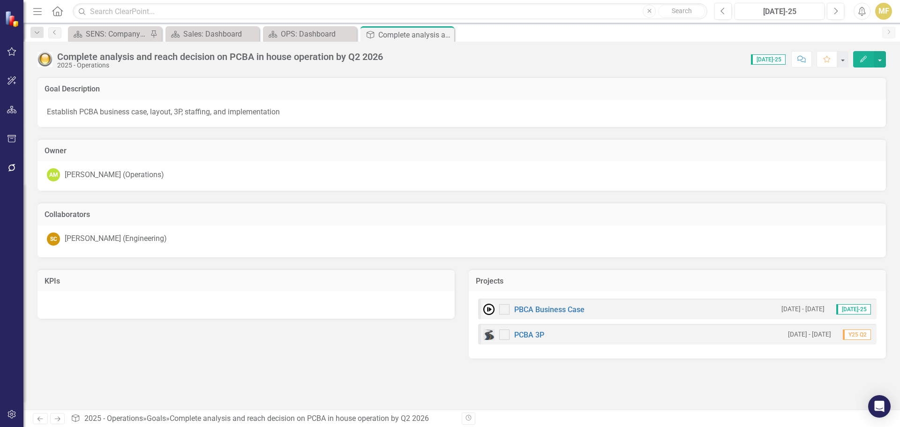
click at [358, 62] on div "2025 - Operations" at bounding box center [220, 65] width 326 height 7
click at [357, 62] on div "2025 - Operations" at bounding box center [220, 65] width 326 height 7
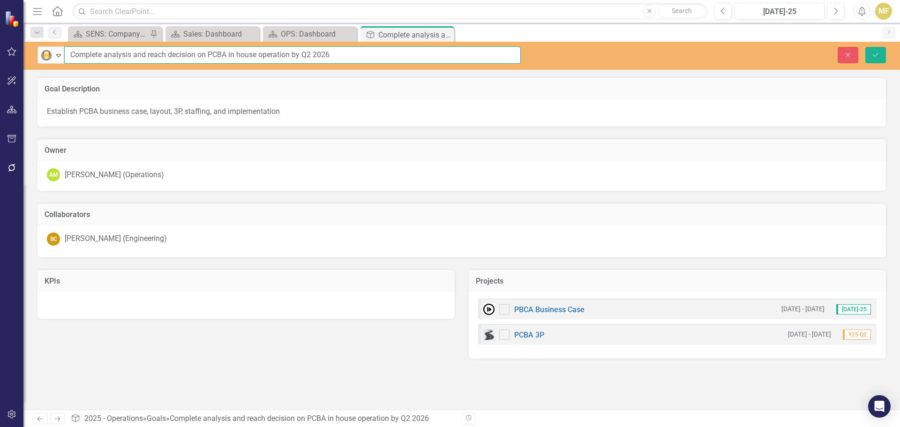
drag, startPoint x: 311, startPoint y: 53, endPoint x: 324, endPoint y: 58, distance: 13.7
click at [311, 53] on input "Complete analysis and reach decision on PCBA in house operation by Q2 2026" at bounding box center [292, 54] width 457 height 17
type input "Complete analysis and reach decision on PCBA in house operation by Q1 2026"
click at [872, 52] on icon "Save" at bounding box center [876, 55] width 8 height 7
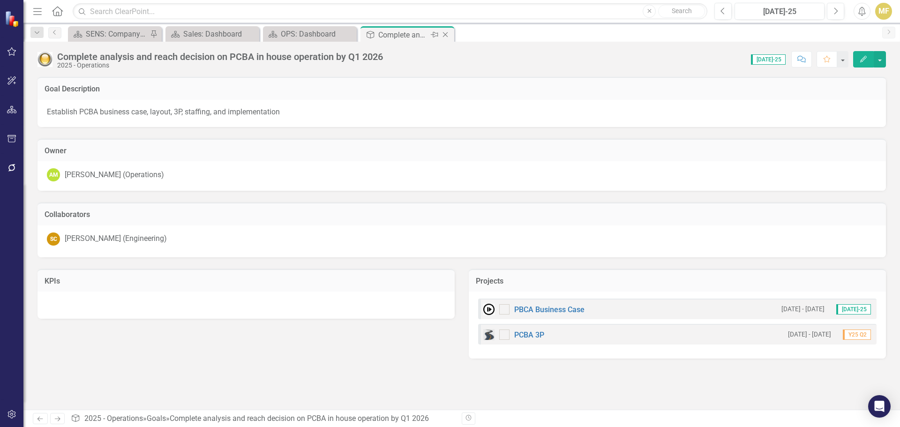
click at [444, 35] on icon "Close" at bounding box center [445, 35] width 9 height 8
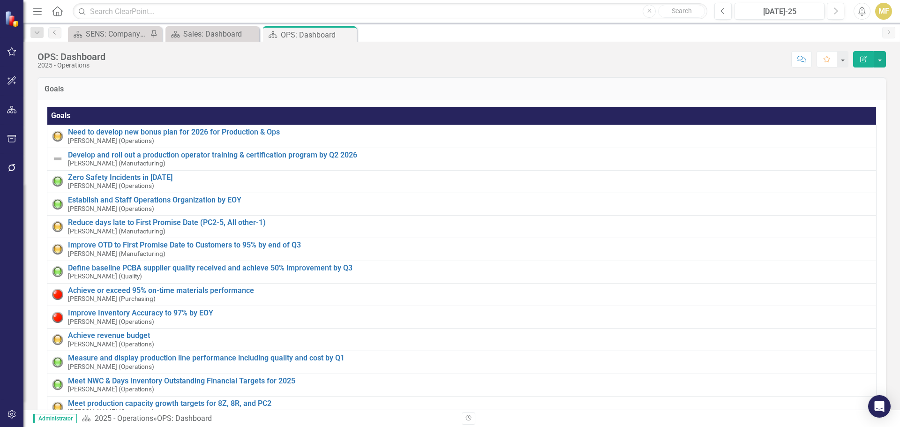
click at [820, 90] on h3 "Goals" at bounding box center [462, 89] width 835 height 8
click at [820, 92] on h3 "Goals" at bounding box center [462, 89] width 835 height 8
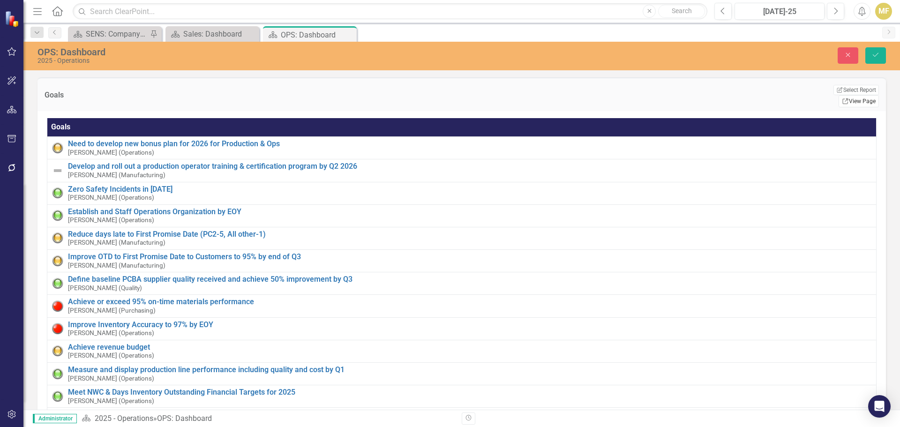
click at [844, 95] on link "Link View Page" at bounding box center [859, 101] width 40 height 12
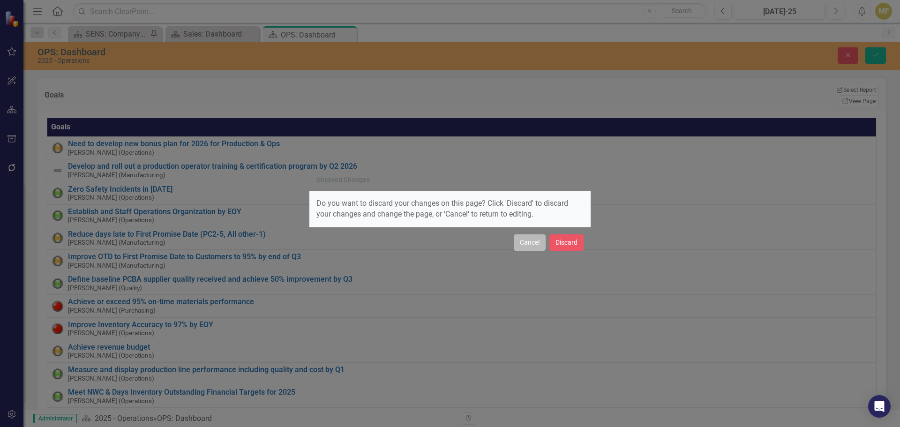
click at [542, 244] on button "Cancel" at bounding box center [530, 242] width 32 height 16
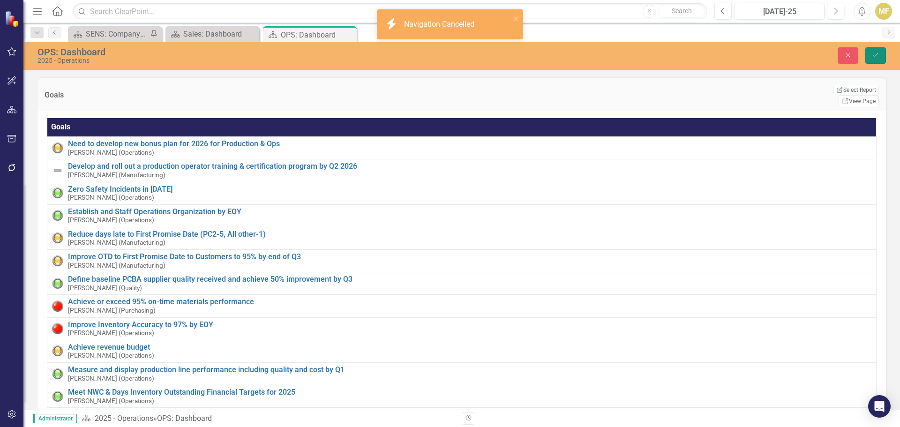
click at [874, 59] on button "Save" at bounding box center [875, 55] width 21 height 16
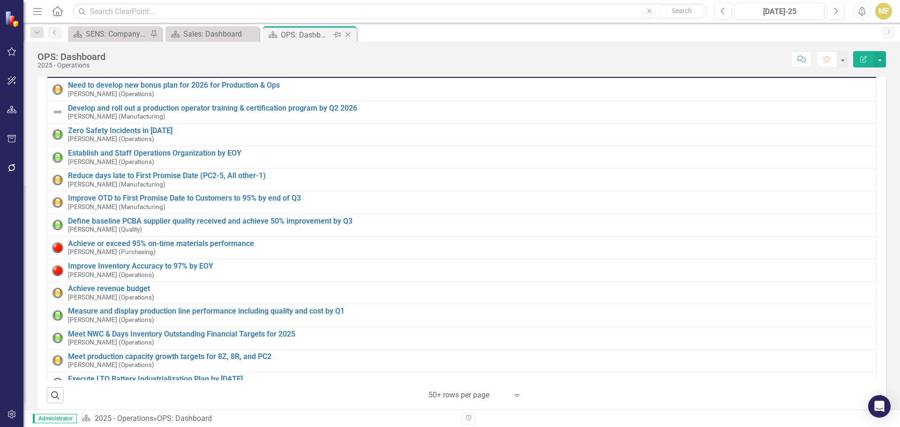
click at [349, 33] on icon "Close" at bounding box center [347, 35] width 9 height 8
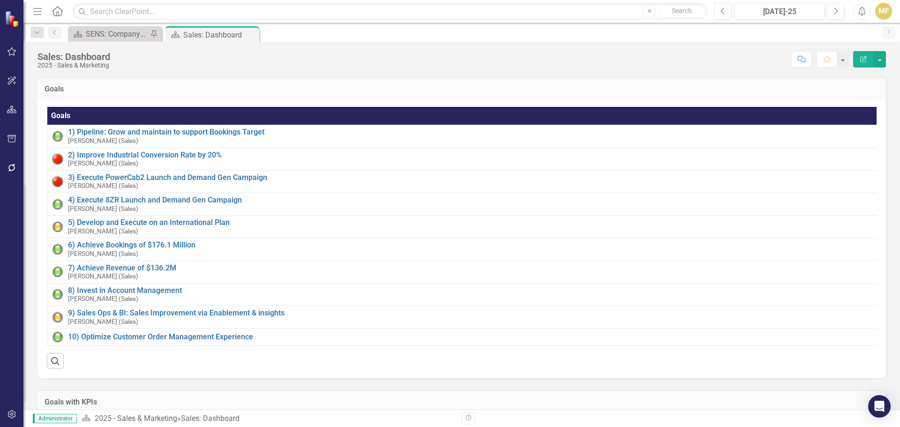
click at [37, 14] on icon "Menu" at bounding box center [37, 11] width 12 height 10
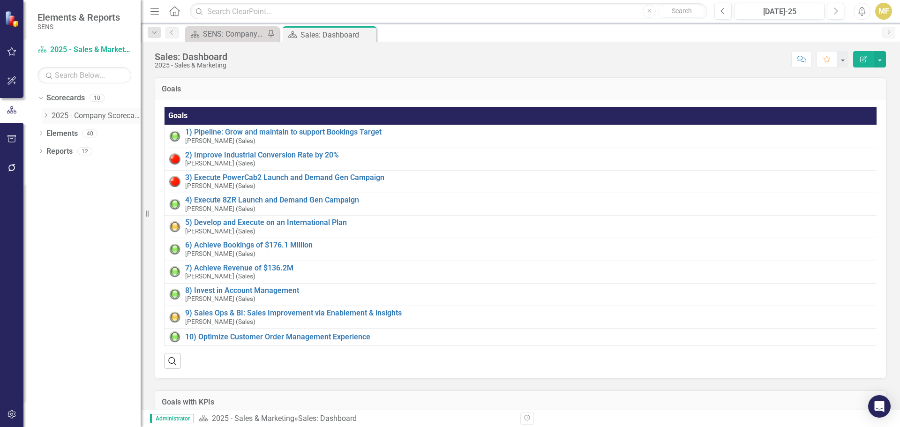
click at [47, 115] on icon at bounding box center [46, 115] width 2 height 5
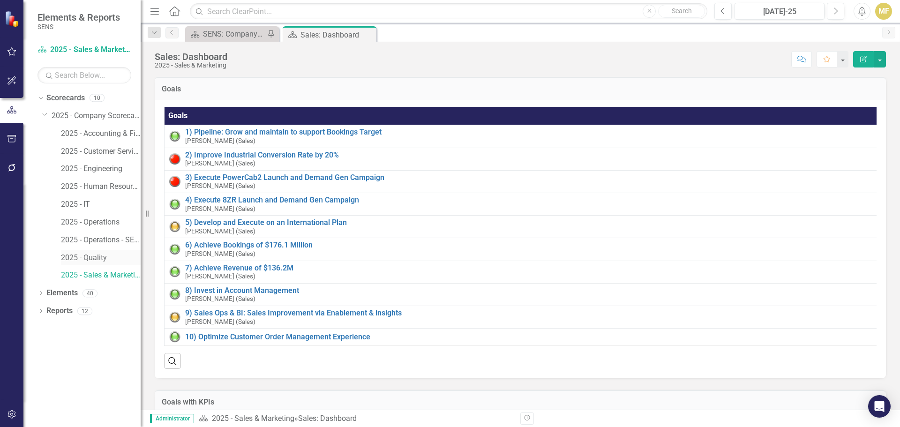
click at [96, 257] on link "2025 - Quality" at bounding box center [101, 258] width 80 height 11
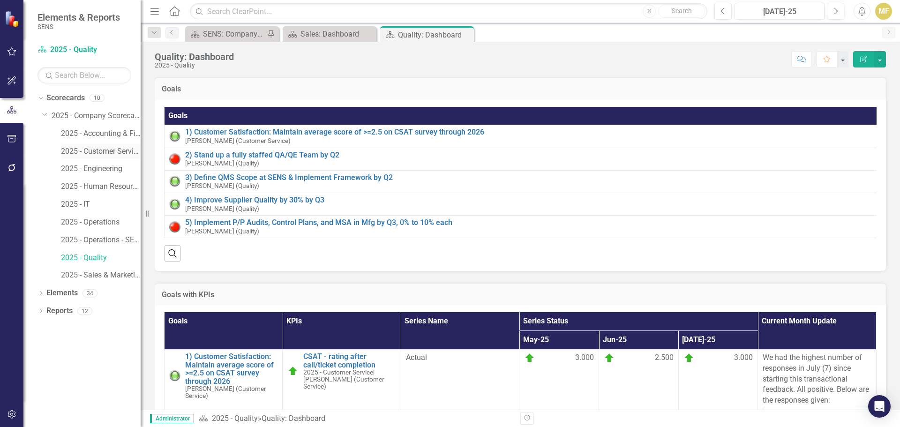
click at [120, 150] on link "2025 - Customer Service" at bounding box center [101, 151] width 80 height 11
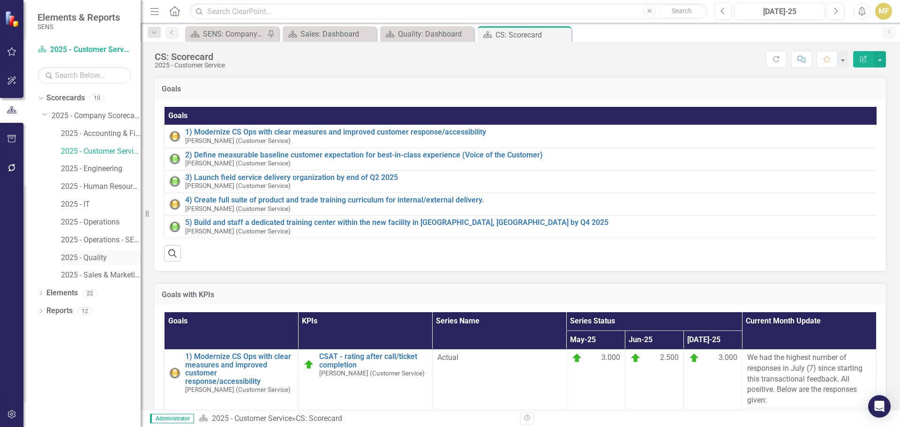
click at [101, 256] on link "2025 - Quality" at bounding box center [101, 258] width 80 height 11
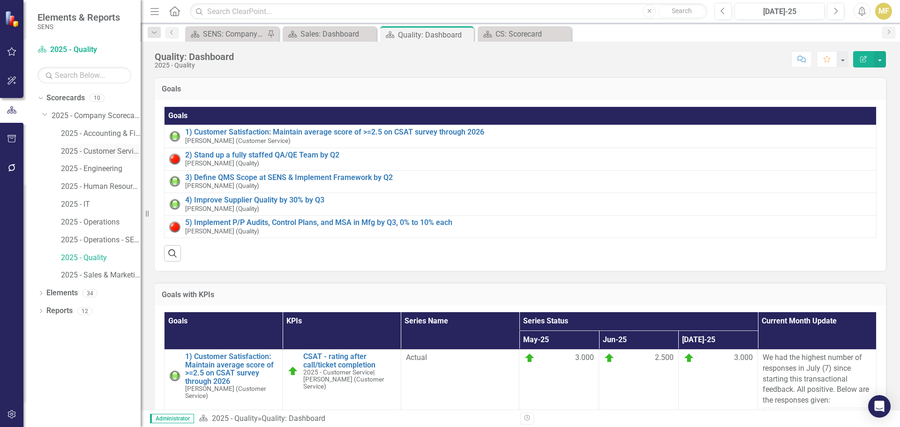
click at [125, 150] on link "2025 - Customer Service" at bounding box center [101, 151] width 80 height 11
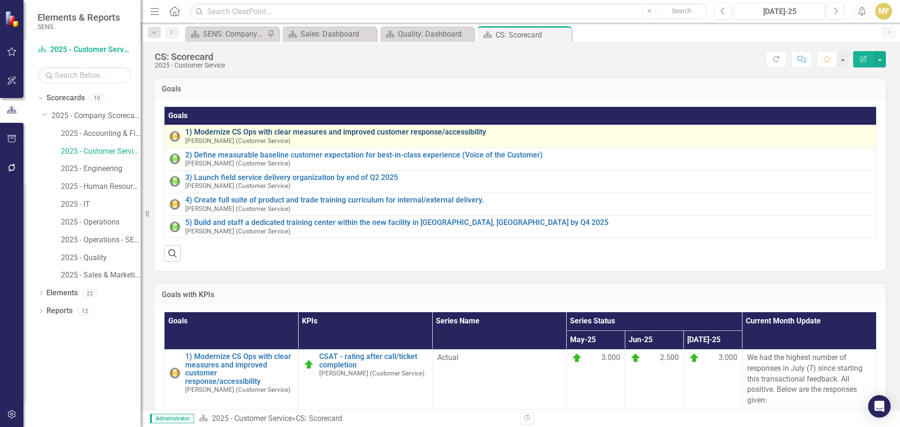
click at [412, 134] on link "1) Modernize CS Ops with clear measures and improved customer response/accessib…" at bounding box center [528, 132] width 686 height 8
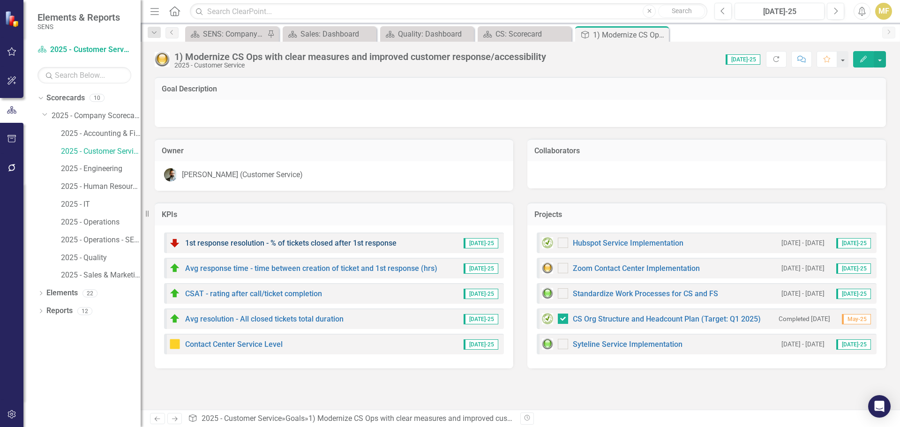
click at [306, 240] on link "1st response resolution - % of tickets closed after 1st response" at bounding box center [290, 243] width 211 height 9
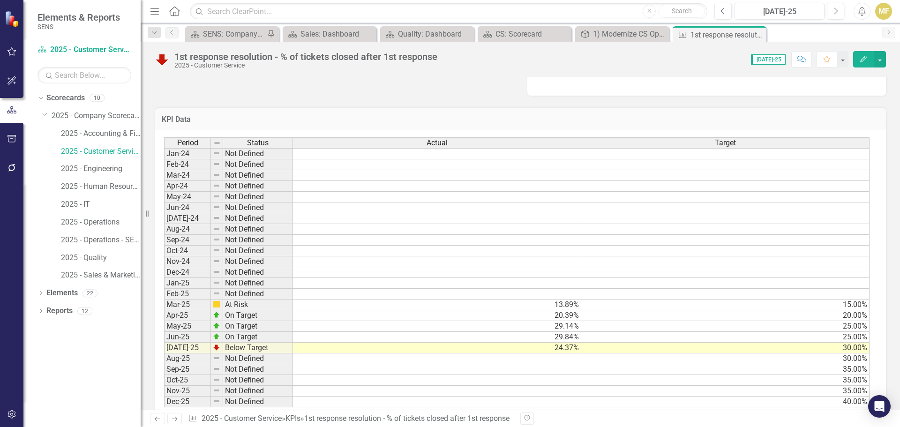
scroll to position [446, 0]
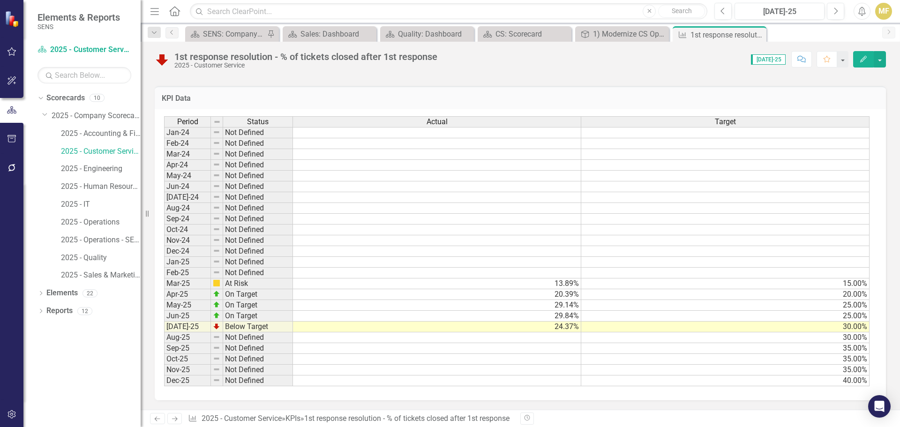
click at [0, 0] on icon "Close" at bounding box center [0, 0] width 0 height 0
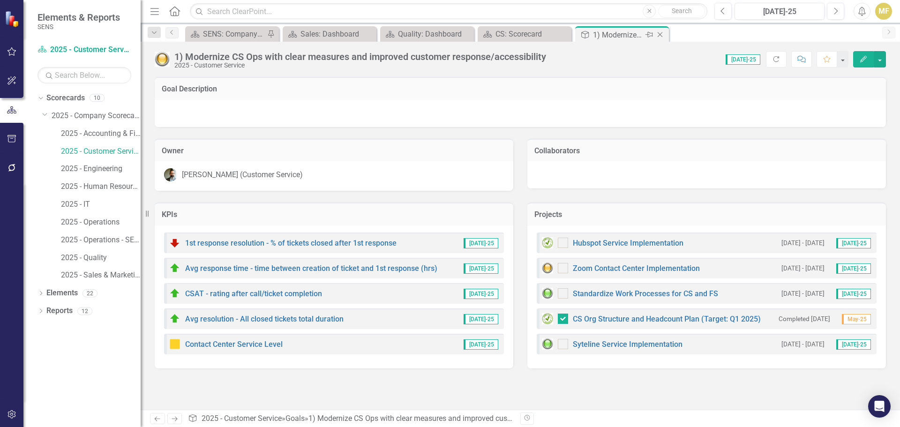
click at [664, 35] on icon "Close" at bounding box center [659, 35] width 9 height 8
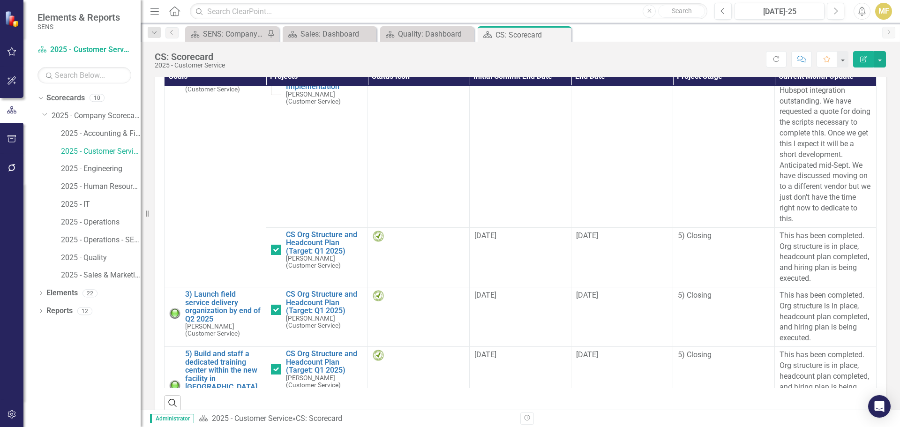
scroll to position [609, 0]
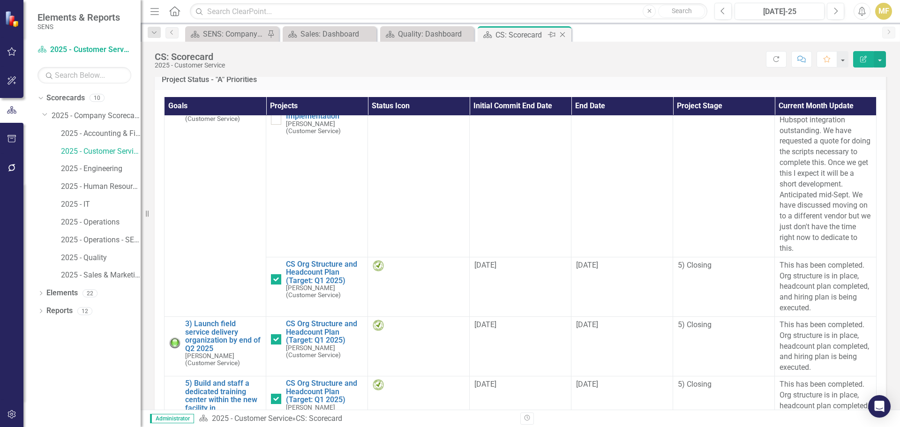
click at [563, 32] on icon "Close" at bounding box center [562, 35] width 9 height 8
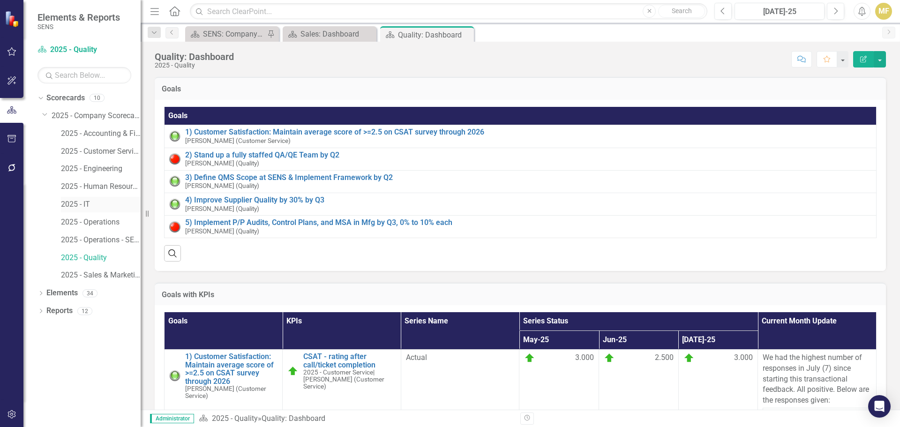
click at [85, 204] on link "2025 - IT" at bounding box center [101, 204] width 80 height 11
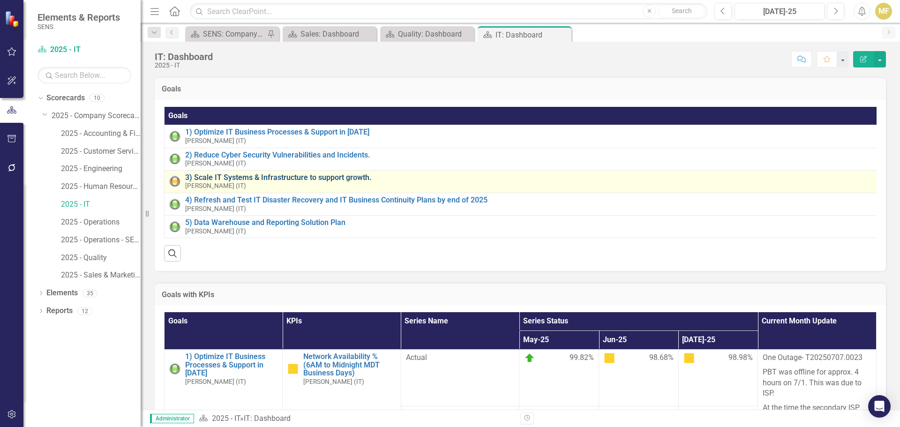
click at [328, 179] on link "3) Scale IT Systems & Infrastructure to support growth." at bounding box center [529, 177] width 689 height 8
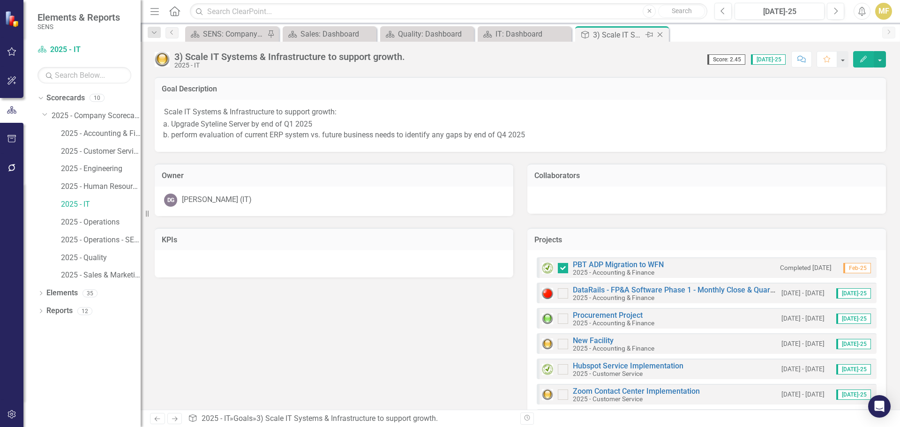
click at [660, 35] on icon "Close" at bounding box center [659, 35] width 9 height 8
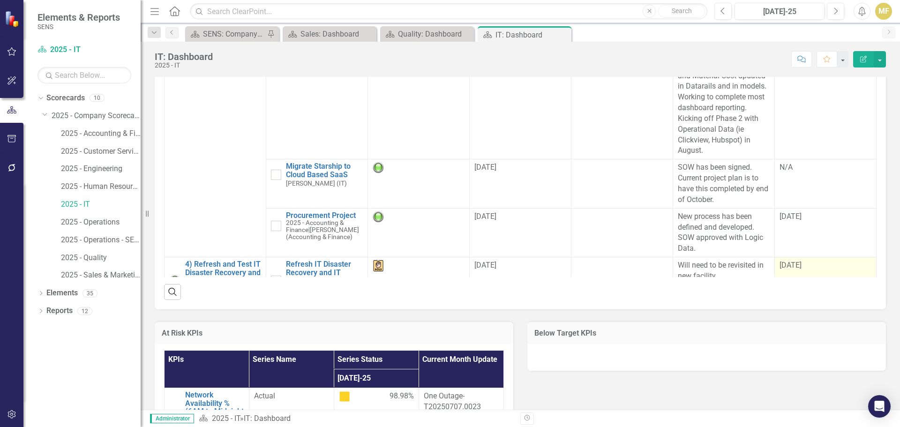
scroll to position [318, 0]
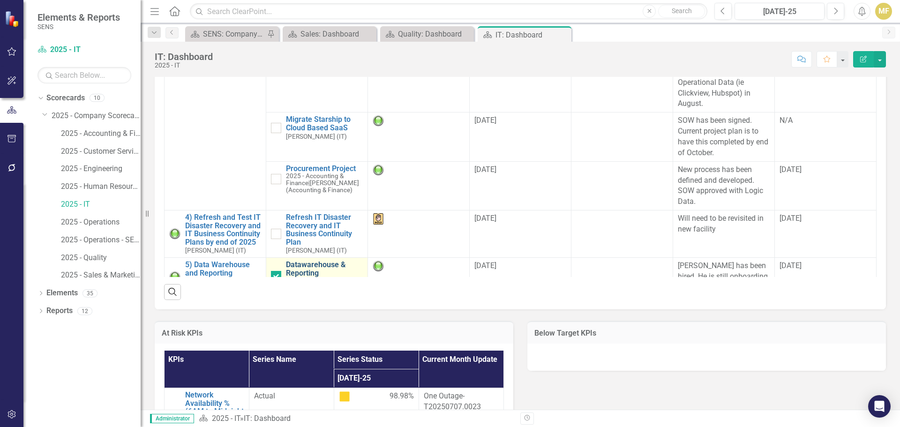
click at [294, 261] on link "Datawarehouse & Reporting" at bounding box center [324, 269] width 77 height 16
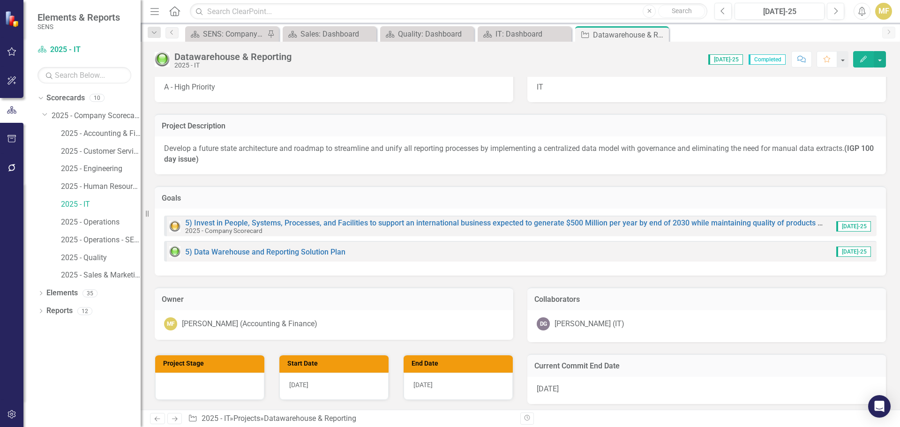
scroll to position [47, 0]
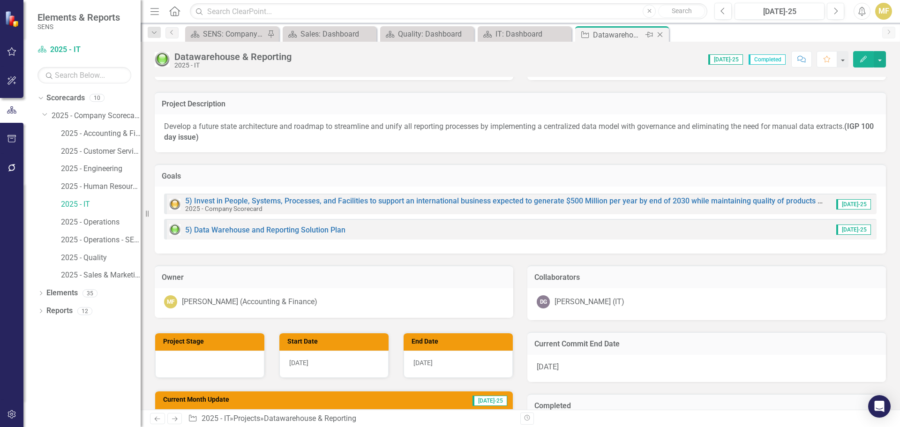
click at [664, 33] on icon "Close" at bounding box center [659, 35] width 9 height 8
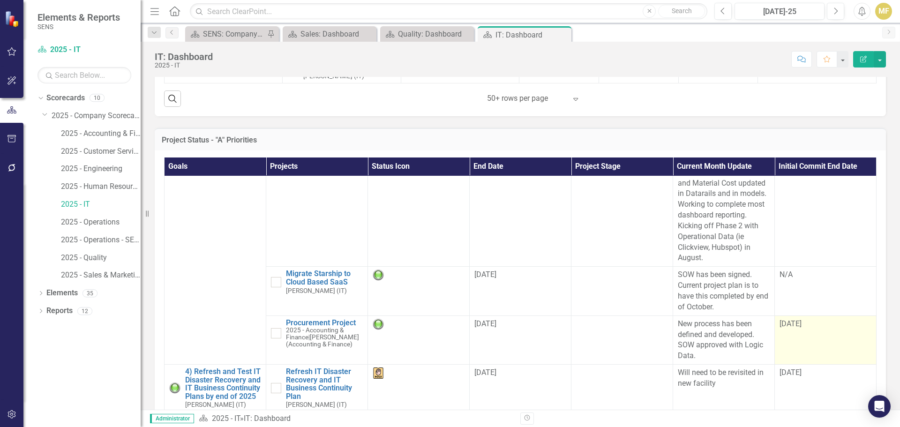
scroll to position [516, 0]
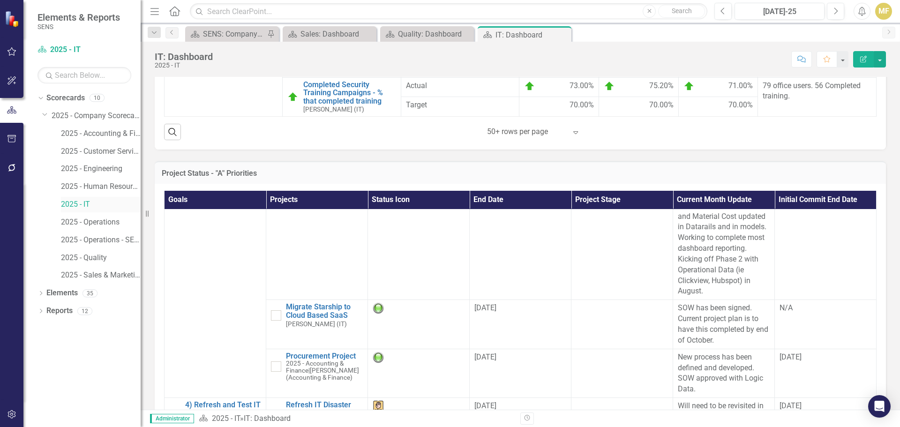
click at [71, 202] on link "2025 - IT" at bounding box center [101, 204] width 80 height 11
click at [38, 292] on icon "Dropdown" at bounding box center [41, 294] width 7 height 5
click at [74, 350] on link "Project Projects" at bounding box center [71, 346] width 40 height 11
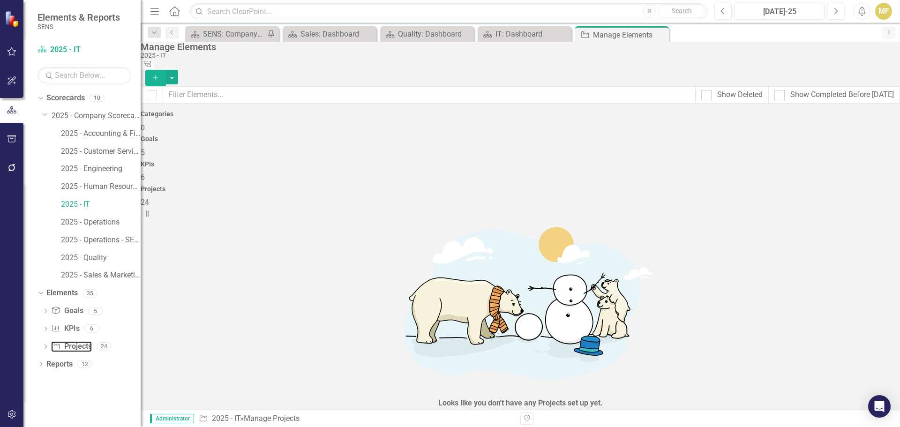
checkbox input "false"
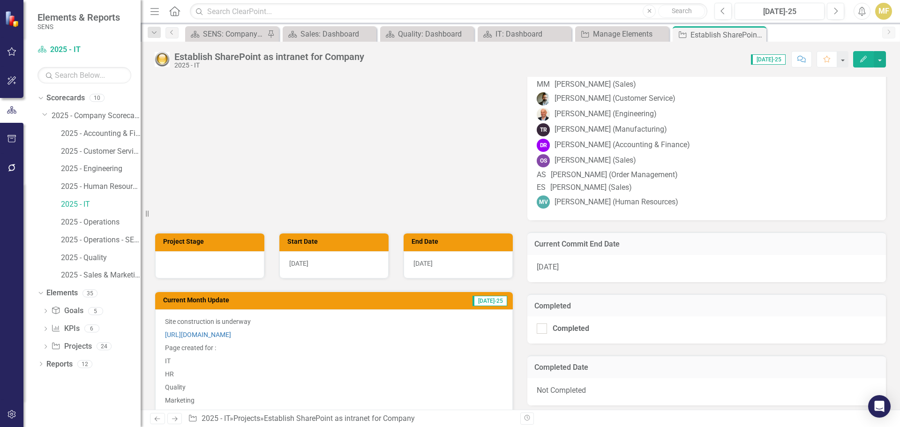
scroll to position [516, 0]
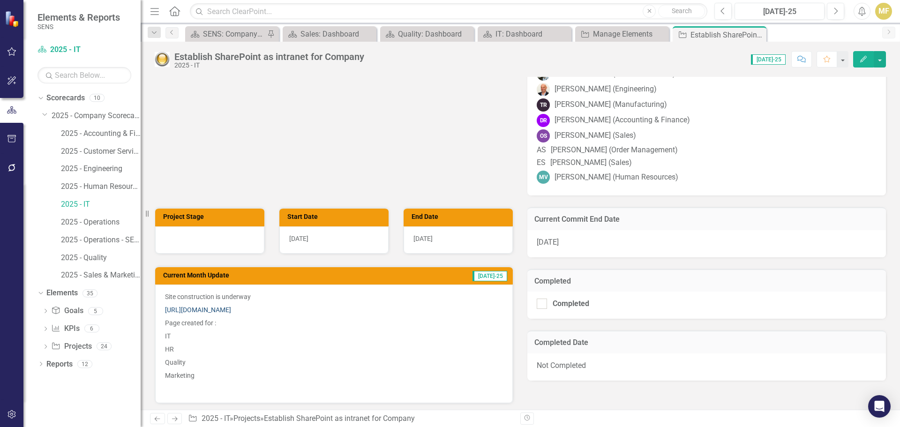
click at [231, 314] on link "[URL][DOMAIN_NAME]" at bounding box center [198, 310] width 66 height 8
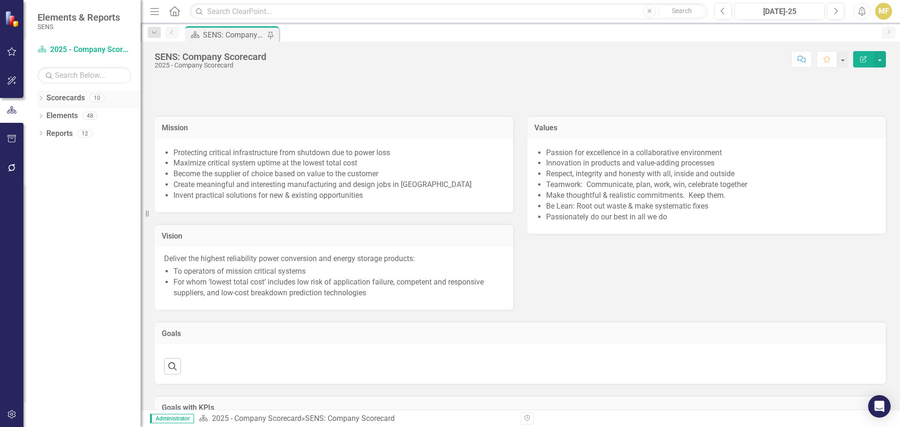
click at [41, 98] on icon "Dropdown" at bounding box center [41, 99] width 7 height 5
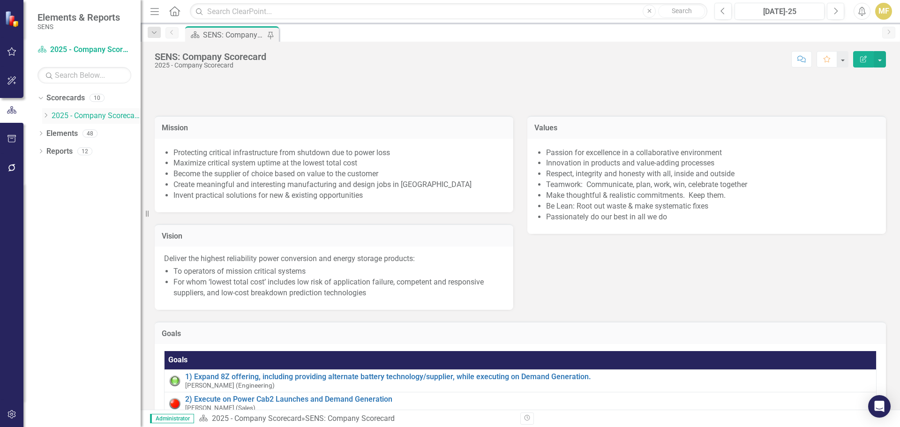
click at [42, 115] on icon "Dropdown" at bounding box center [45, 116] width 7 height 6
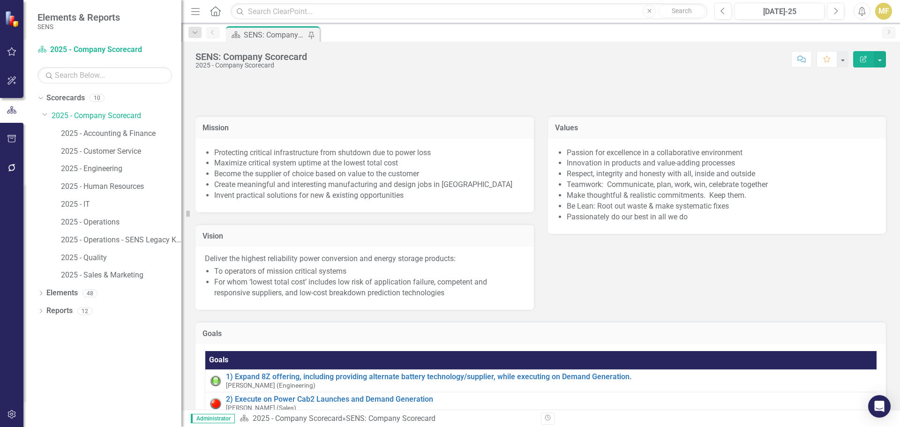
drag, startPoint x: 142, startPoint y: 220, endPoint x: 195, endPoint y: 228, distance: 54.1
click at [189, 228] on div "Resize" at bounding box center [185, 213] width 8 height 427
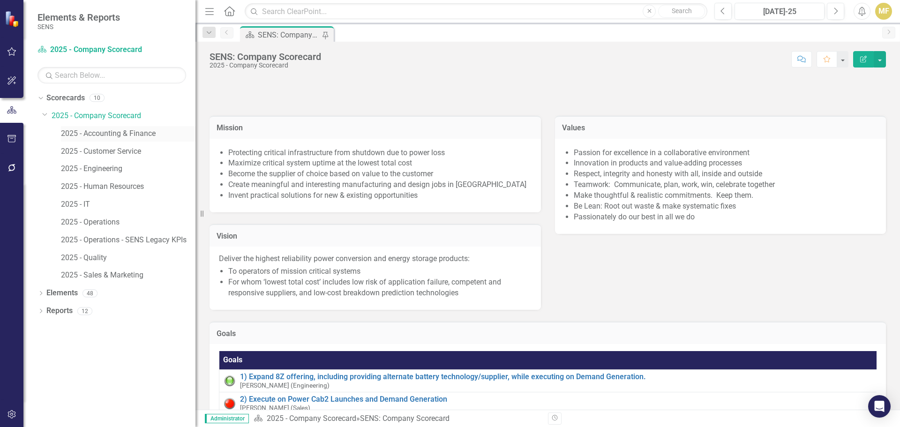
click at [135, 137] on link "2025 - Accounting & Finance" at bounding box center [128, 133] width 135 height 11
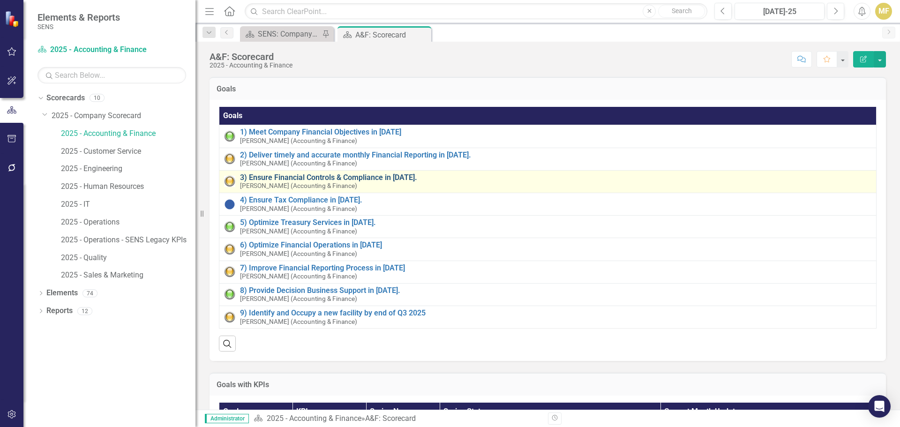
click at [375, 181] on link "3) Ensure Financial Controls & Compliance in [DATE]." at bounding box center [556, 177] width 632 height 8
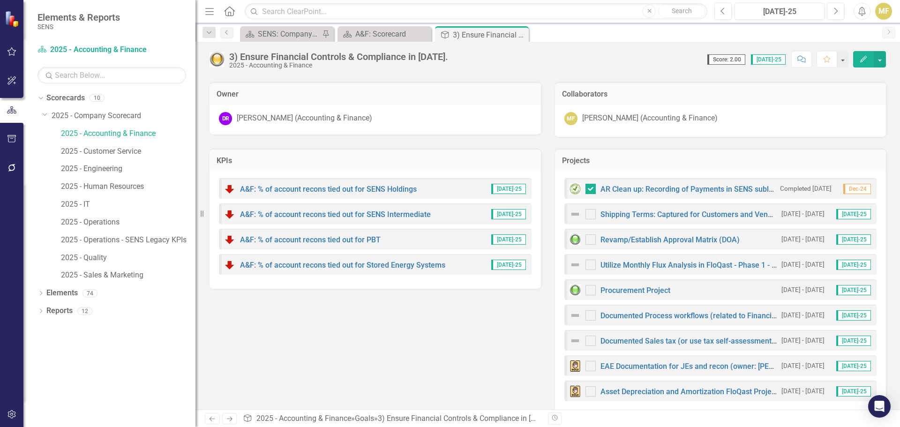
scroll to position [183, 0]
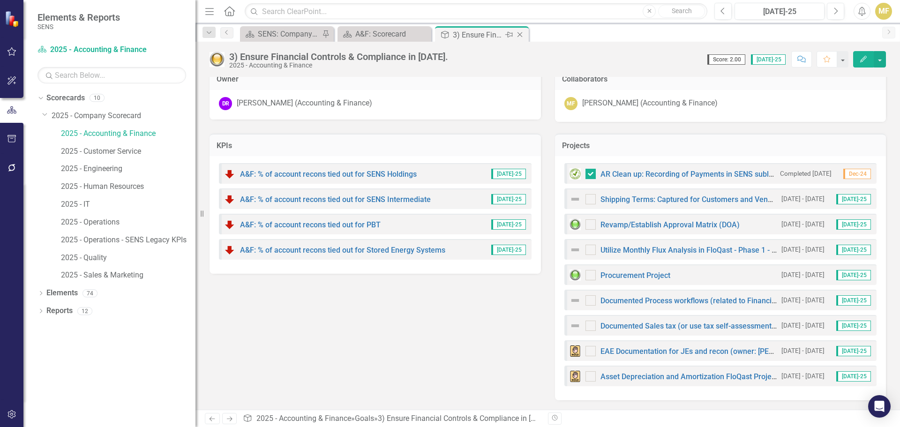
click at [519, 34] on icon "Close" at bounding box center [519, 35] width 9 height 8
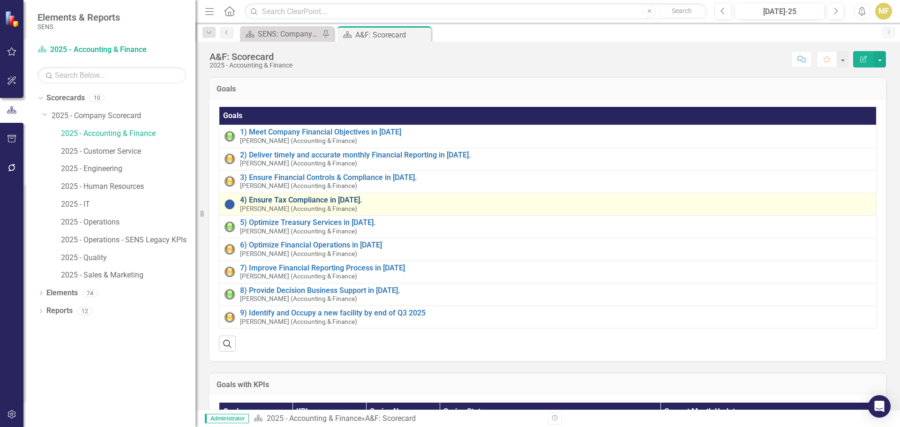
click at [317, 198] on link "4) Ensure Tax Compliance in [DATE]." at bounding box center [556, 200] width 632 height 8
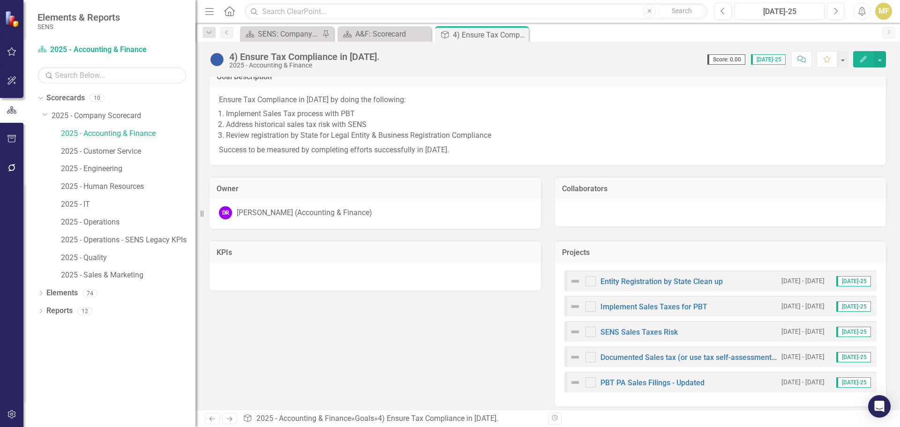
scroll to position [18, 0]
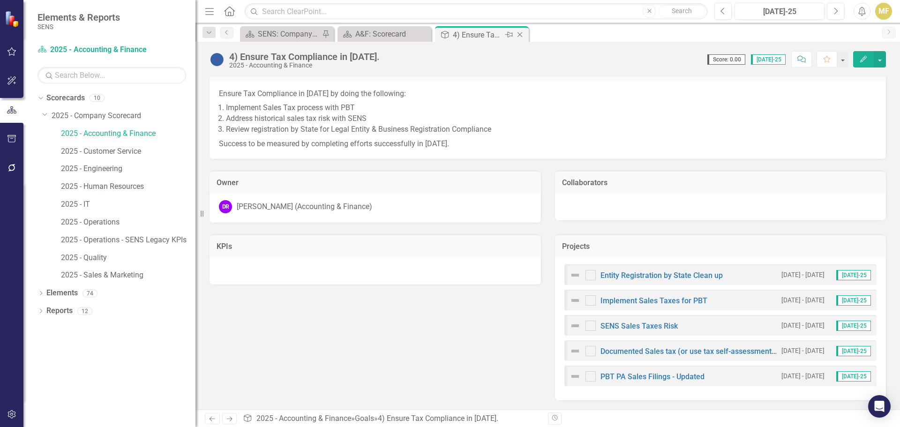
click at [522, 31] on icon "Close" at bounding box center [519, 35] width 9 height 8
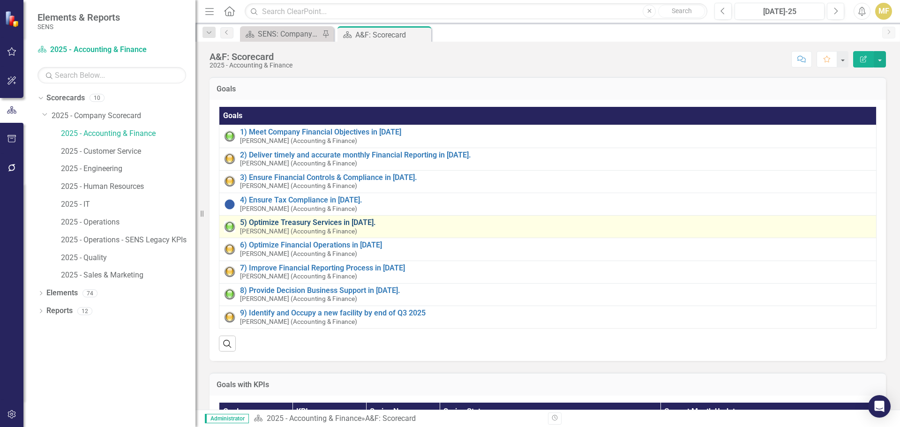
click at [305, 224] on link "5) Optimize Treasury Services in [DATE]." at bounding box center [556, 222] width 632 height 8
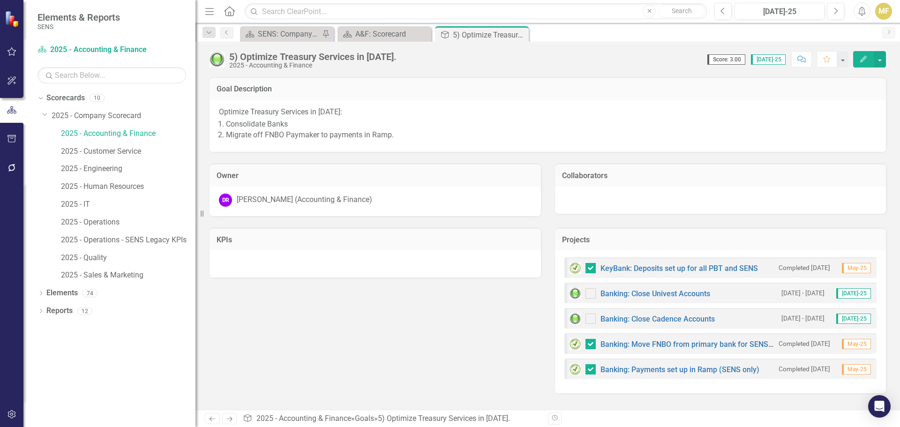
click at [0, 0] on icon "Close" at bounding box center [0, 0] width 0 height 0
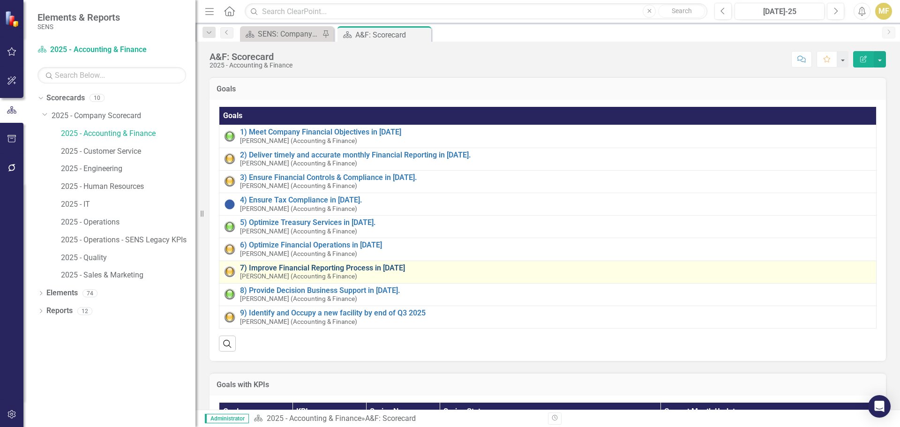
click at [390, 264] on link "7) Improve Financial Reporting Process in [DATE]" at bounding box center [556, 268] width 632 height 8
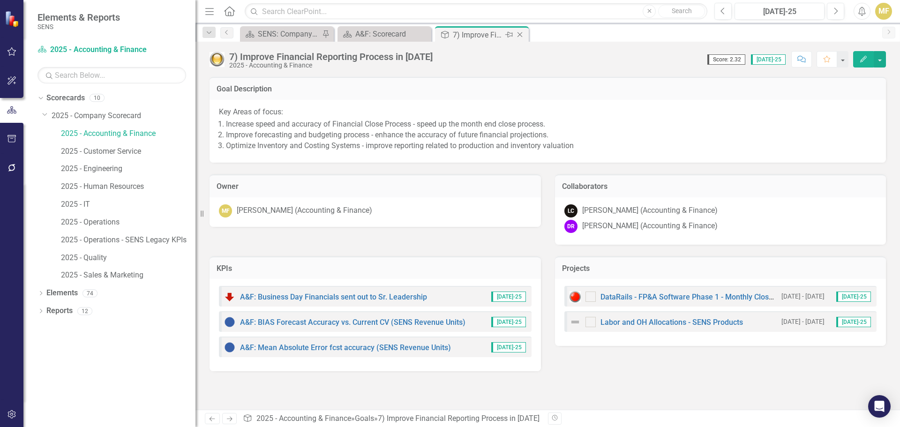
click at [524, 34] on icon "Close" at bounding box center [519, 35] width 9 height 8
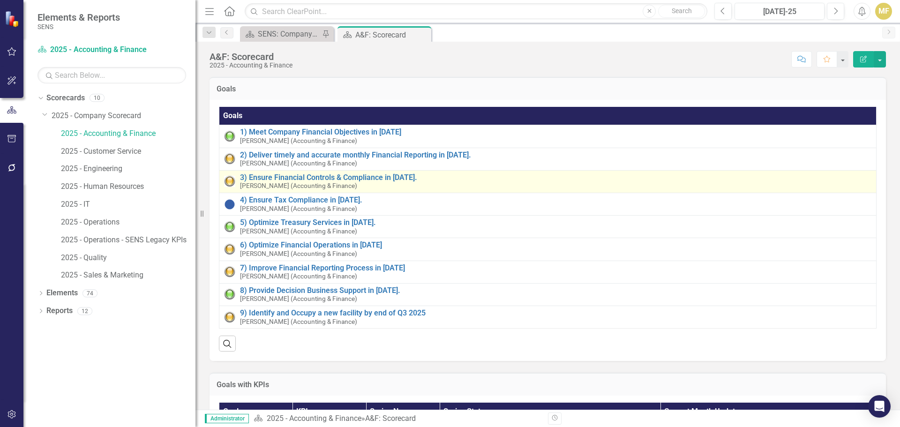
scroll to position [47, 0]
